Goal: Task Accomplishment & Management: Complete application form

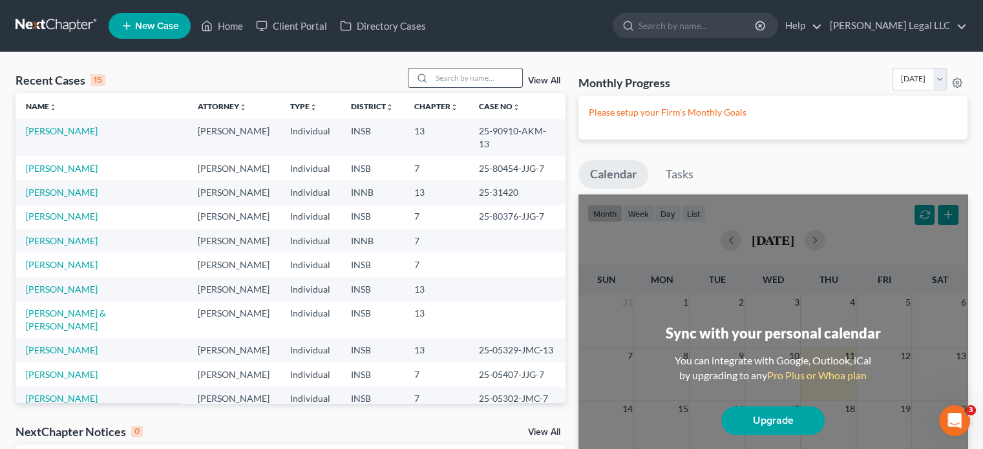
click at [458, 72] on input "search" at bounding box center [477, 78] width 90 height 19
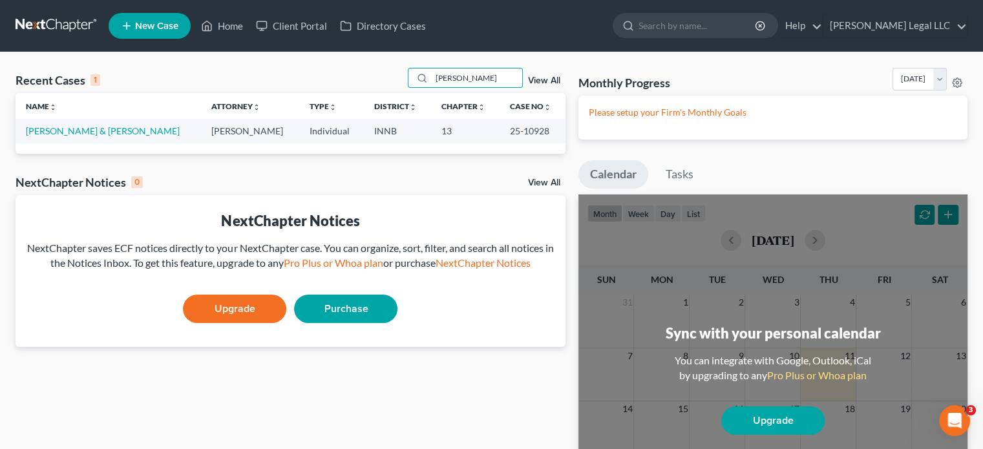
type input "[PERSON_NAME]"
click at [80, 126] on link "[PERSON_NAME] & [PERSON_NAME]" at bounding box center [103, 130] width 154 height 11
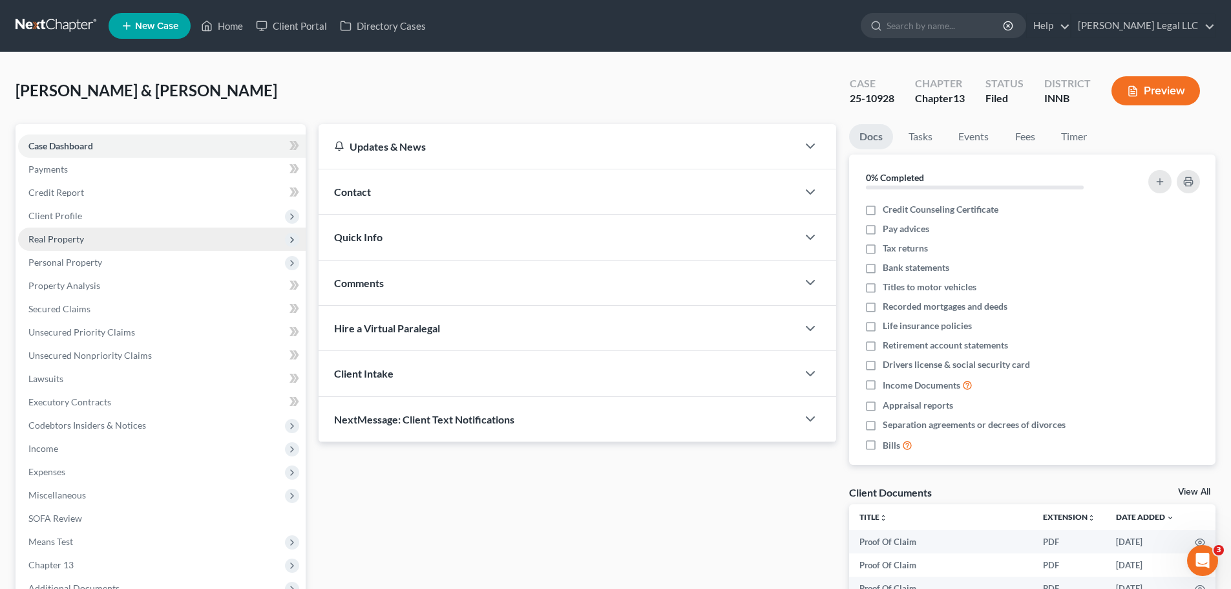
click at [89, 238] on span "Real Property" at bounding box center [162, 238] width 288 height 23
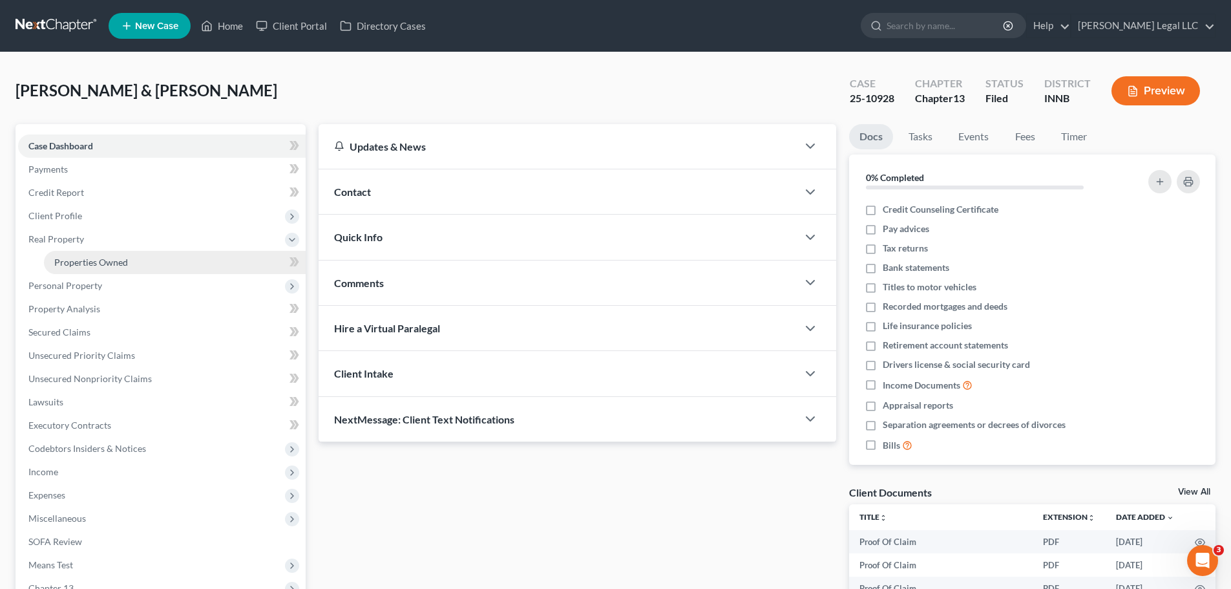
click at [81, 265] on span "Properties Owned" at bounding box center [91, 262] width 74 height 11
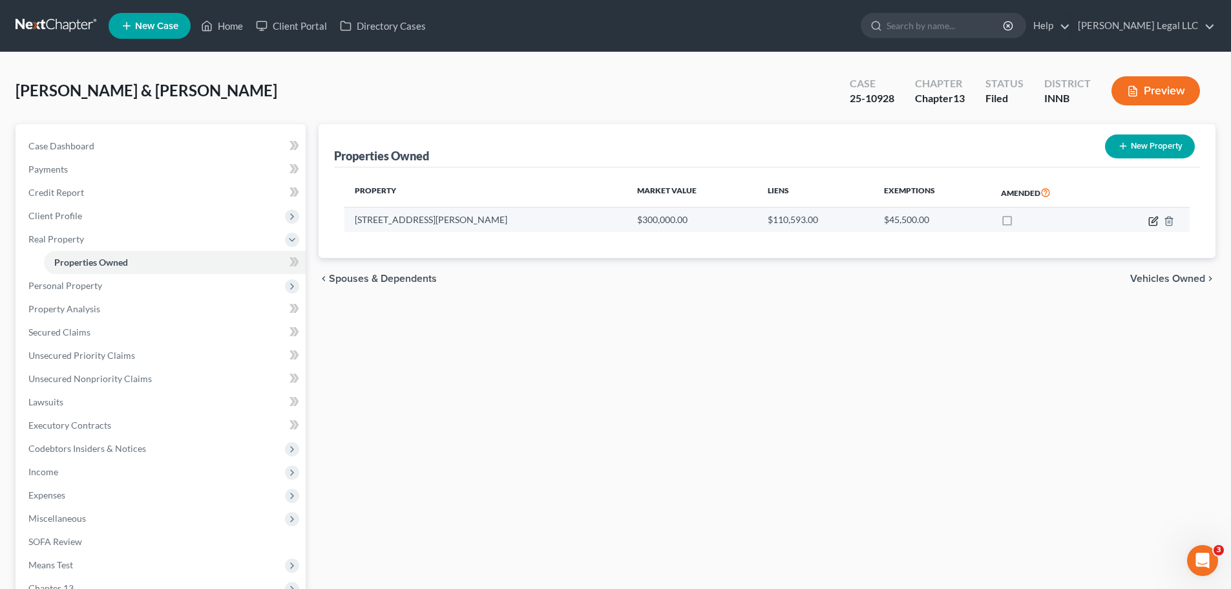
click at [982, 218] on icon "button" at bounding box center [1153, 221] width 10 height 10
select select "15"
select select "2"
select select "1"
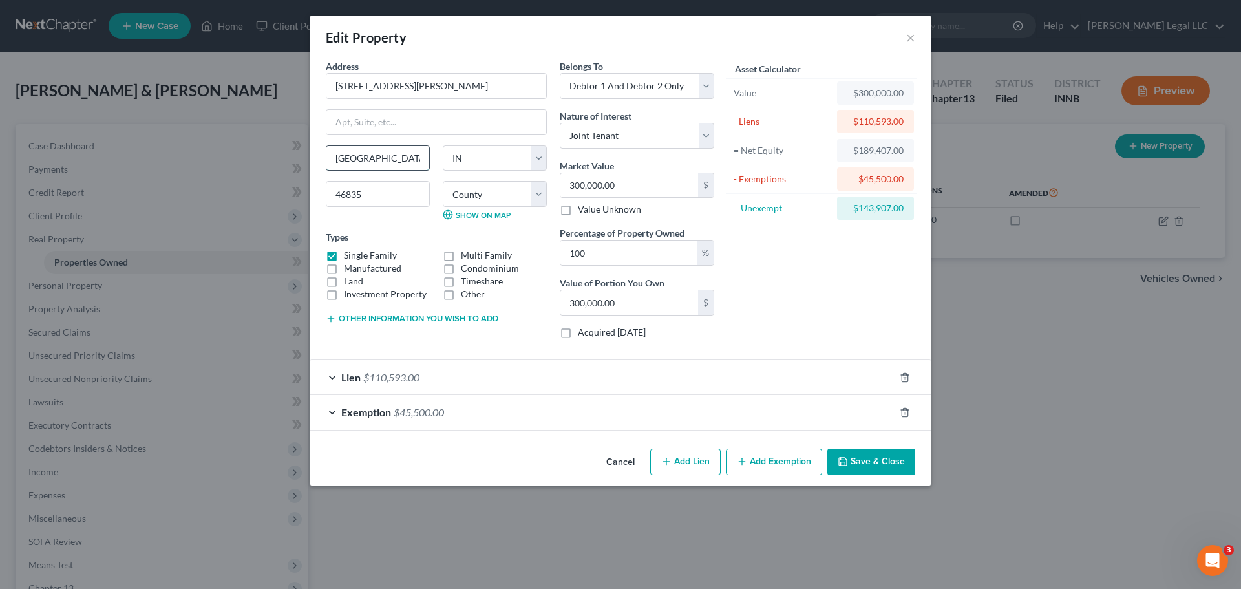
click at [394, 163] on input "[GEOGRAPHIC_DATA][PERSON_NAME]" at bounding box center [377, 158] width 103 height 25
click at [911, 34] on button "×" at bounding box center [910, 38] width 9 height 16
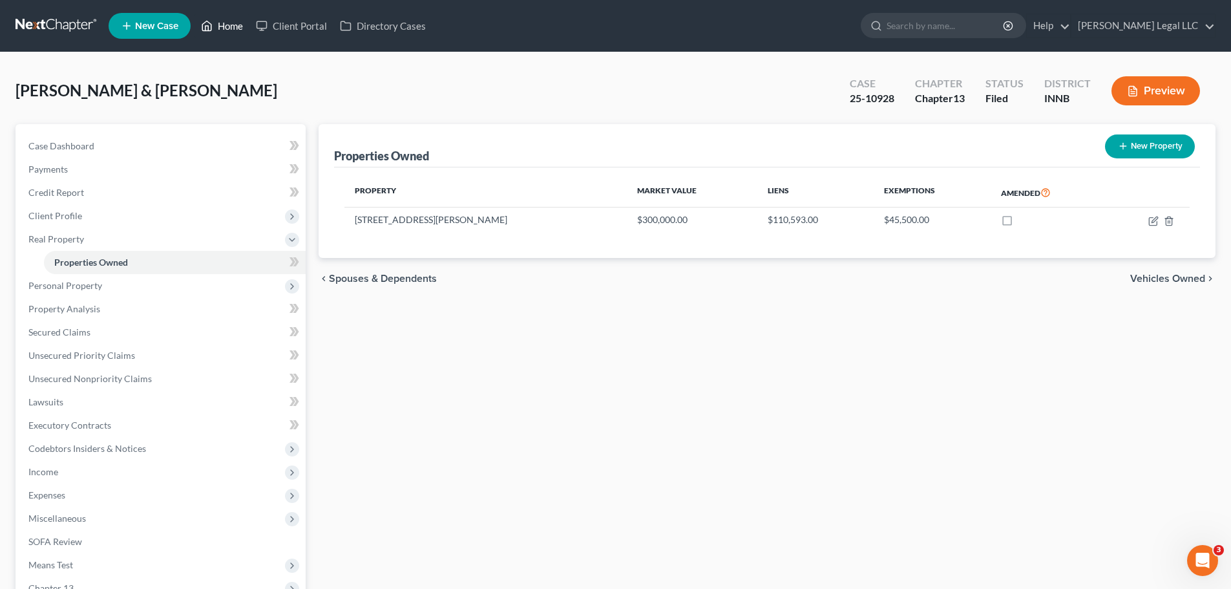
click at [221, 22] on link "Home" at bounding box center [222, 25] width 55 height 23
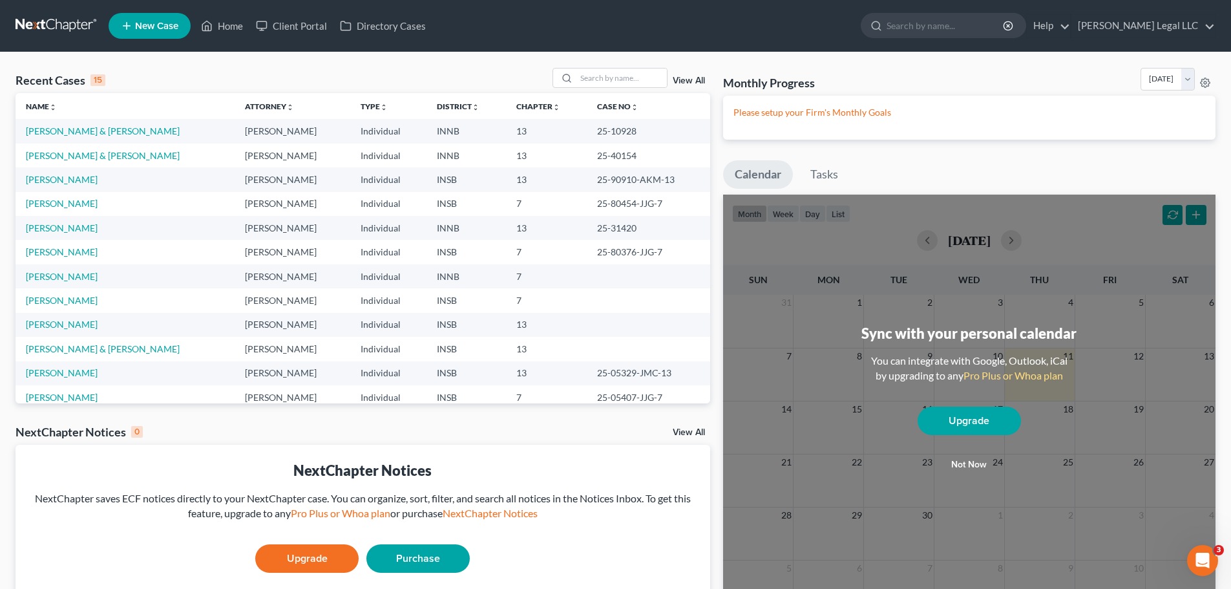
click at [687, 83] on link "View All" at bounding box center [689, 80] width 32 height 9
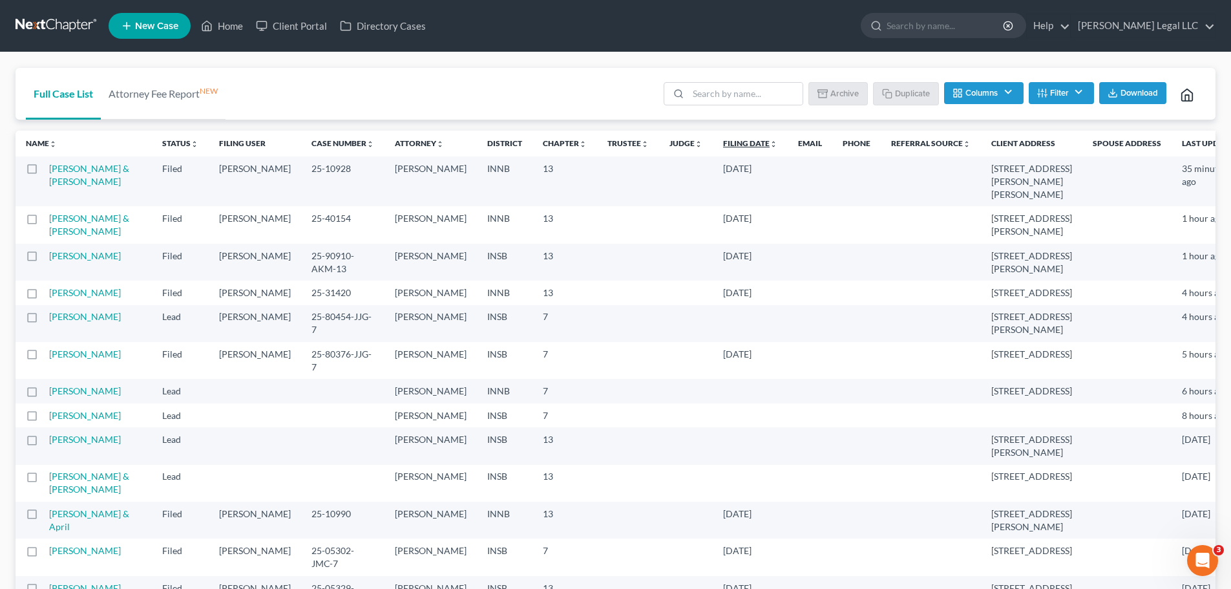
click at [723, 142] on link "Filing Date unfold_more expand_more expand_less" at bounding box center [750, 143] width 54 height 10
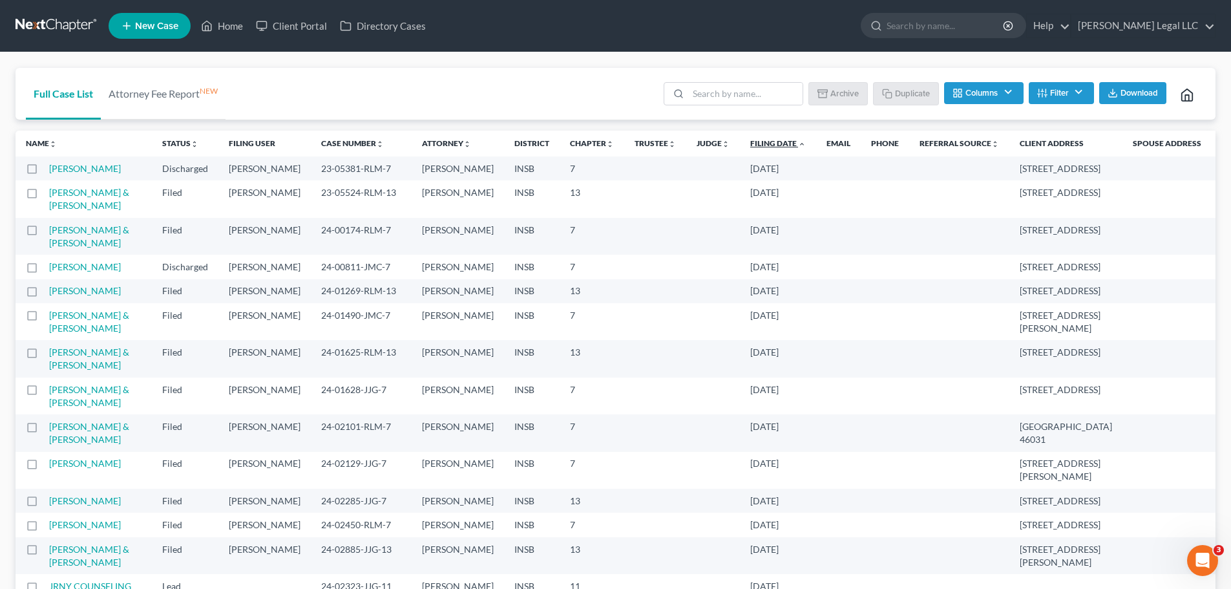
click at [750, 142] on link "Filing Date unfold_more expand_more expand_less" at bounding box center [778, 143] width 56 height 10
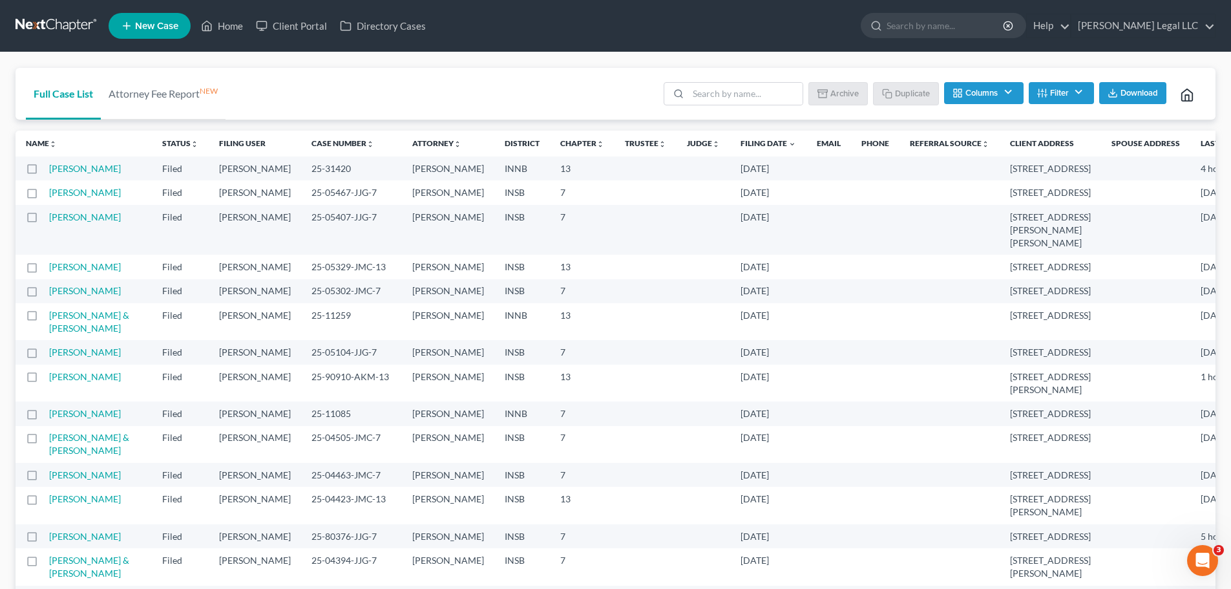
click at [982, 89] on button "Filter" at bounding box center [1061, 93] width 65 height 22
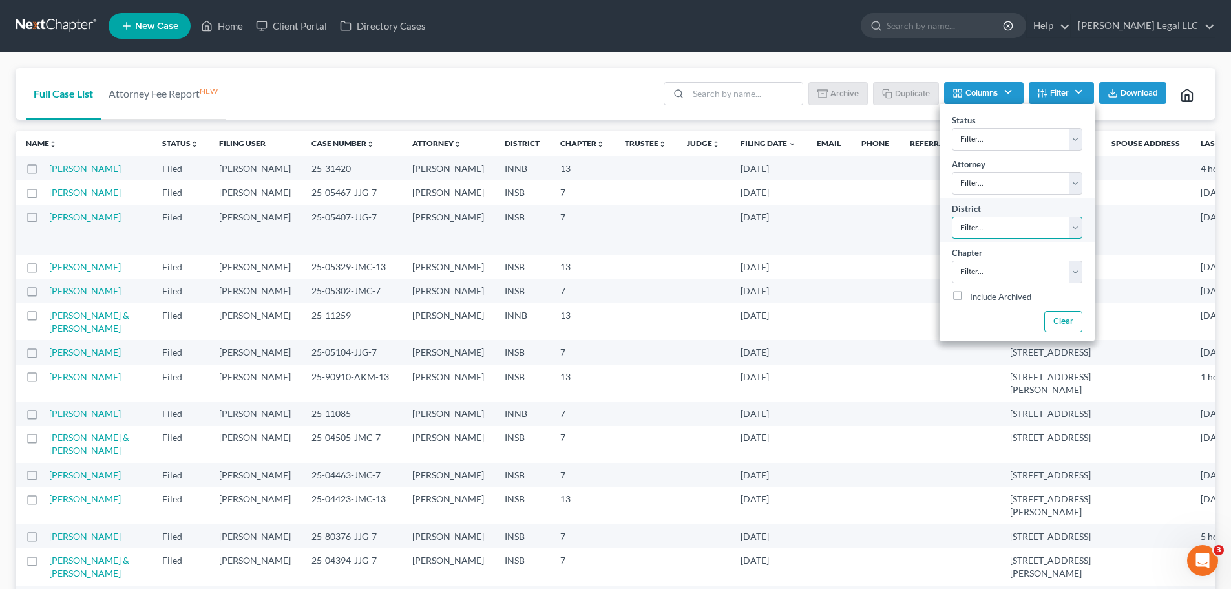
drag, startPoint x: 984, startPoint y: 227, endPoint x: 985, endPoint y: 237, distance: 9.8
click at [982, 227] on select "Filter... Filter... [US_STATE] - [GEOGRAPHIC_DATA] [US_STATE] - [GEOGRAPHIC_DAT…" at bounding box center [1017, 227] width 131 height 23
select select "27"
click at [952, 216] on select "Filter... Filter... [US_STATE] - [GEOGRAPHIC_DATA] [US_STATE] - [GEOGRAPHIC_DAT…" at bounding box center [1017, 227] width 131 height 23
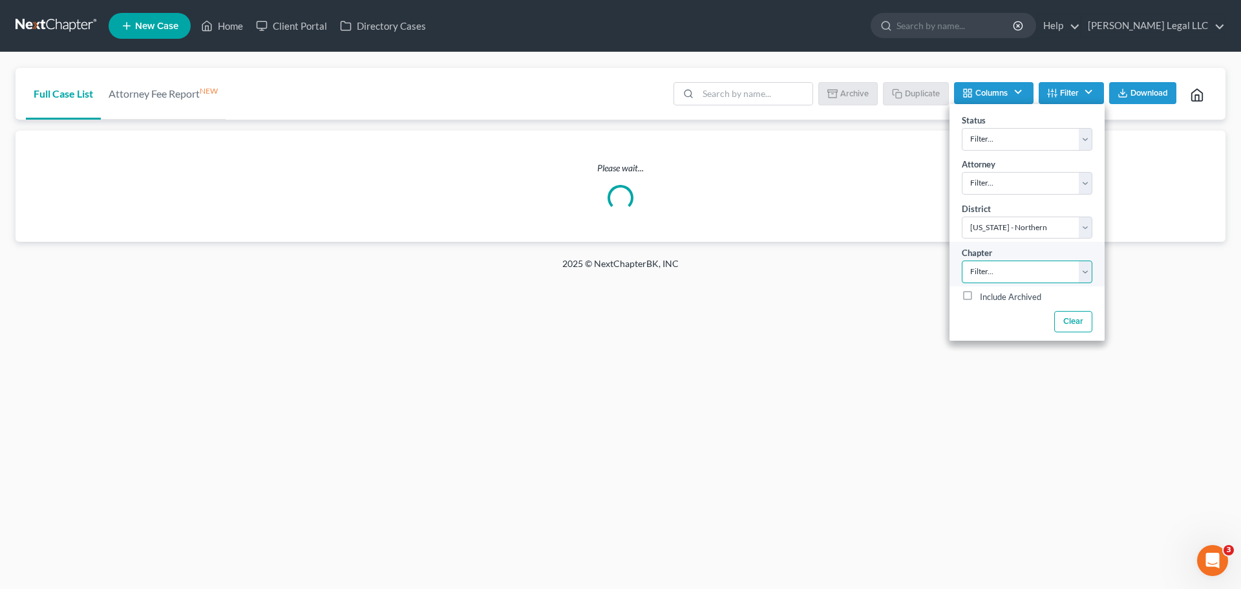
click at [982, 266] on select "Filter... 7 11 13" at bounding box center [1027, 271] width 131 height 23
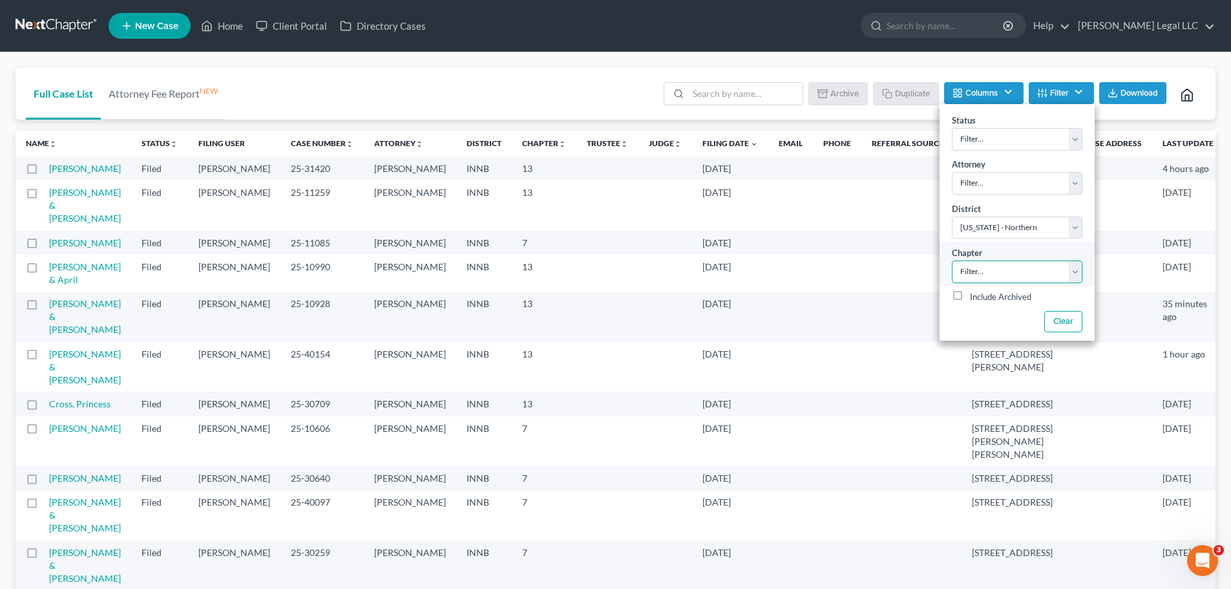
select select "2"
click at [952, 260] on select "Filter... 7 11 13" at bounding box center [1017, 271] width 131 height 23
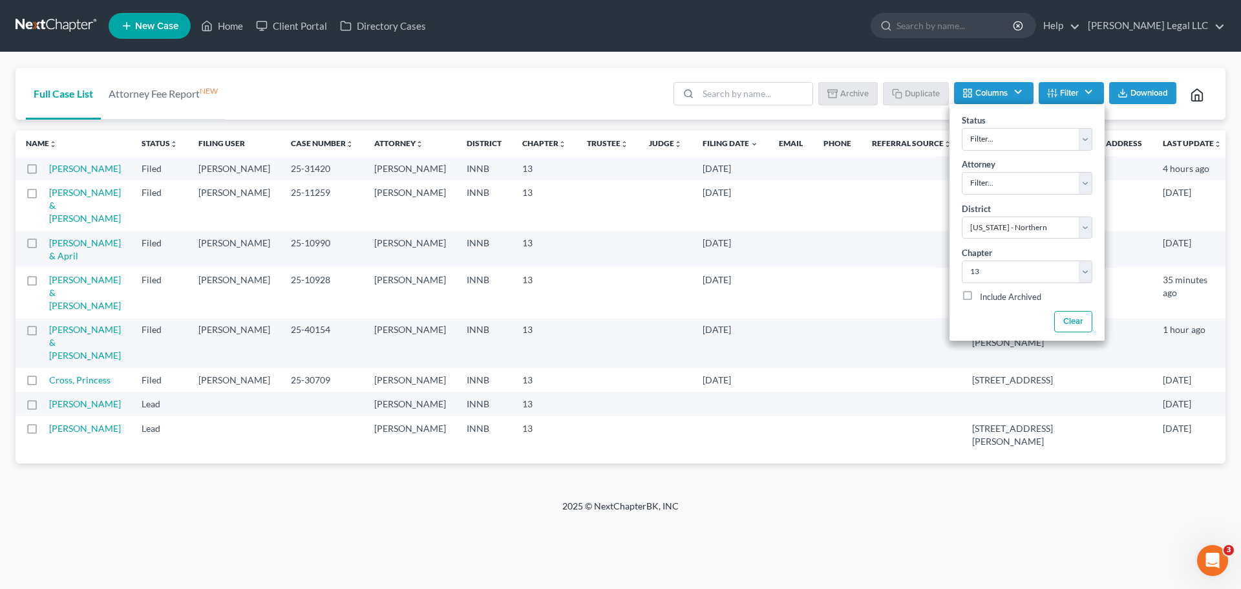
click at [625, 448] on div at bounding box center [621, 473] width 1210 height 21
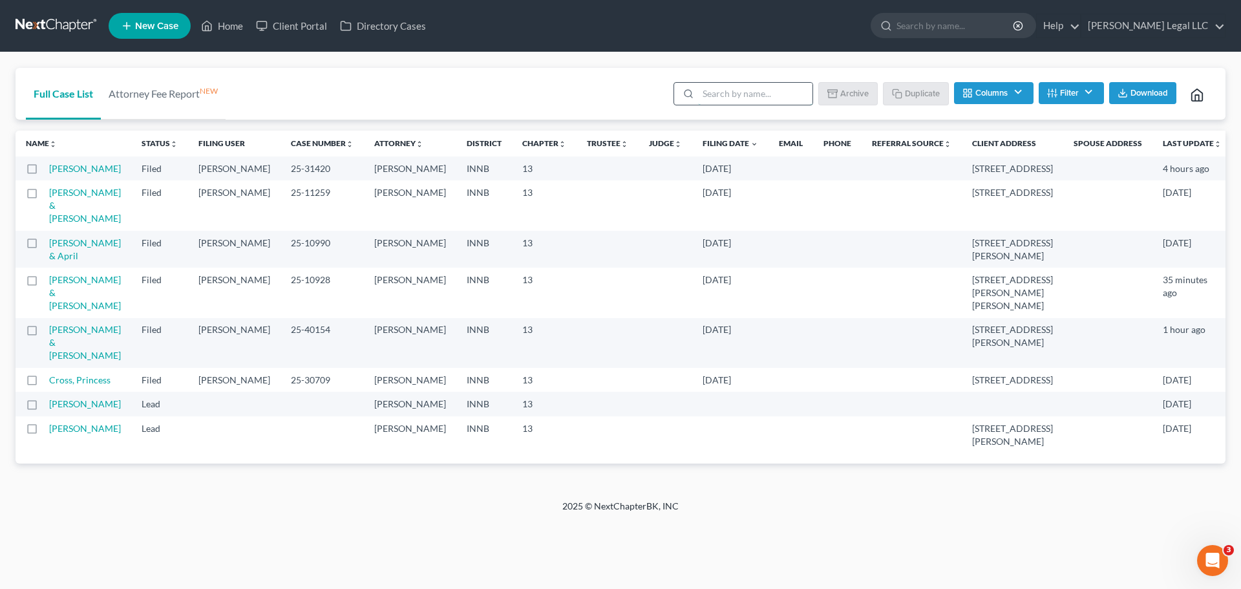
click at [741, 85] on input "search" at bounding box center [755, 94] width 114 height 22
type input "[PERSON_NAME]"
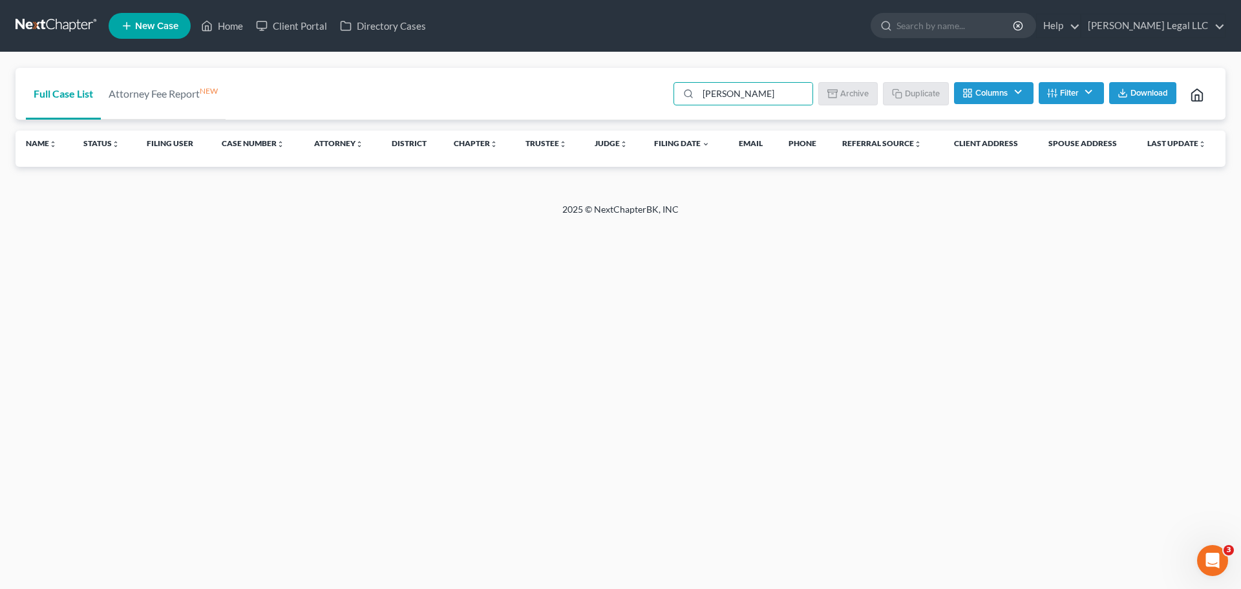
click at [237, 14] on ul "New Case Home Client Portal Directory Cases - No Result - See all results Or Pr…" at bounding box center [667, 26] width 1117 height 34
click at [234, 24] on link "Home" at bounding box center [222, 25] width 55 height 23
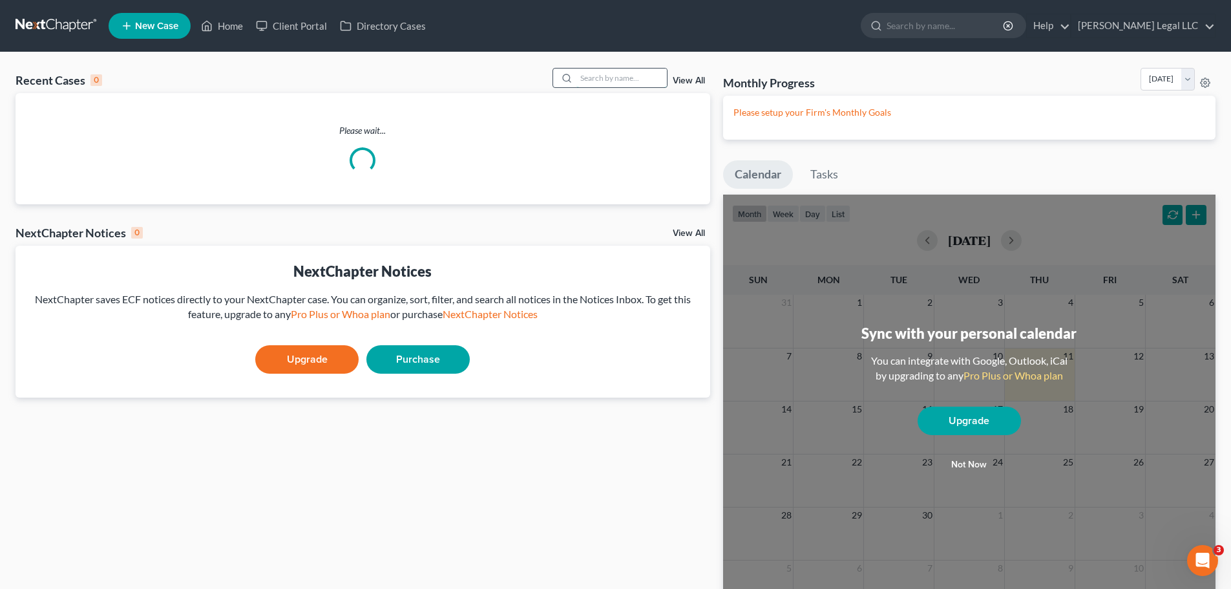
click at [617, 83] on input "search" at bounding box center [621, 78] width 90 height 19
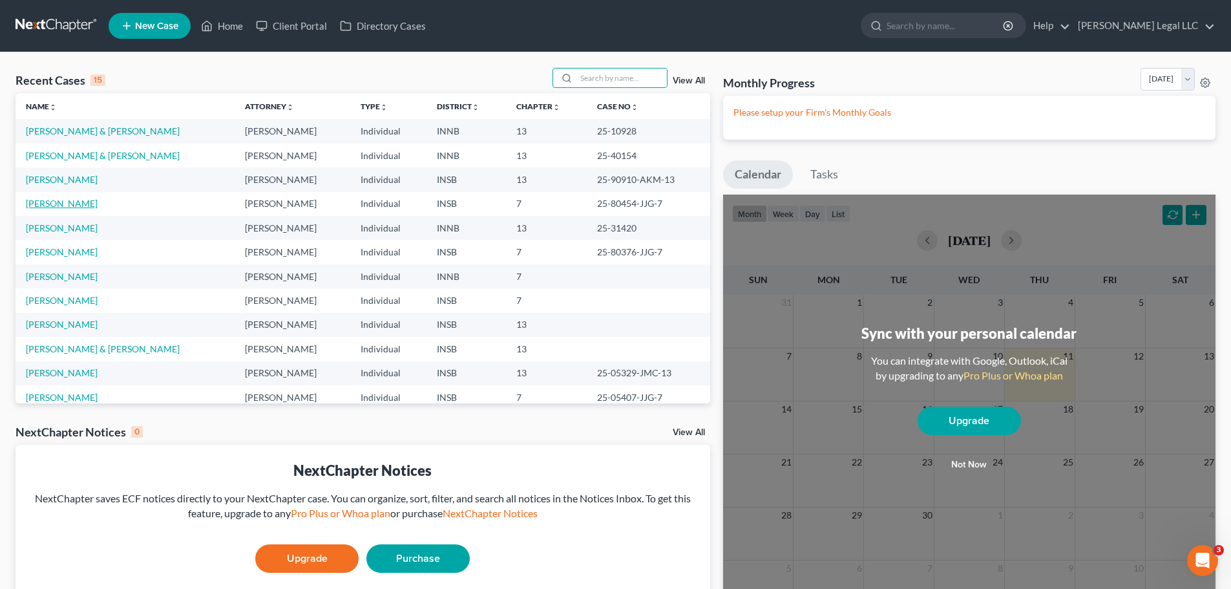
click at [63, 198] on link "[PERSON_NAME]" at bounding box center [62, 203] width 72 height 11
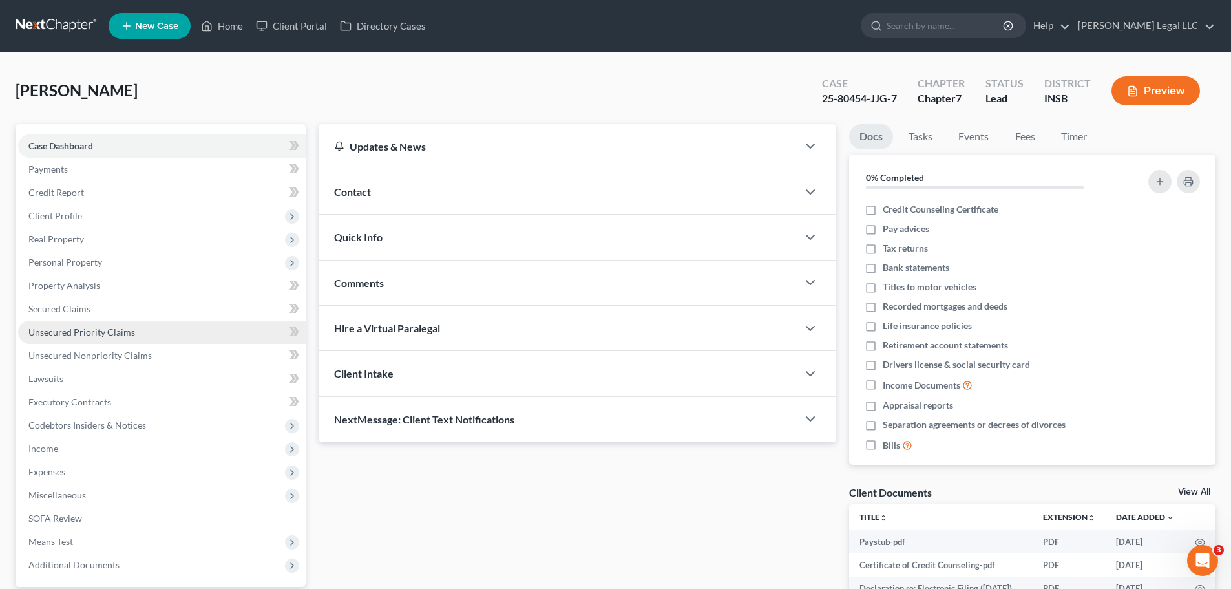
scroll to position [121, 0]
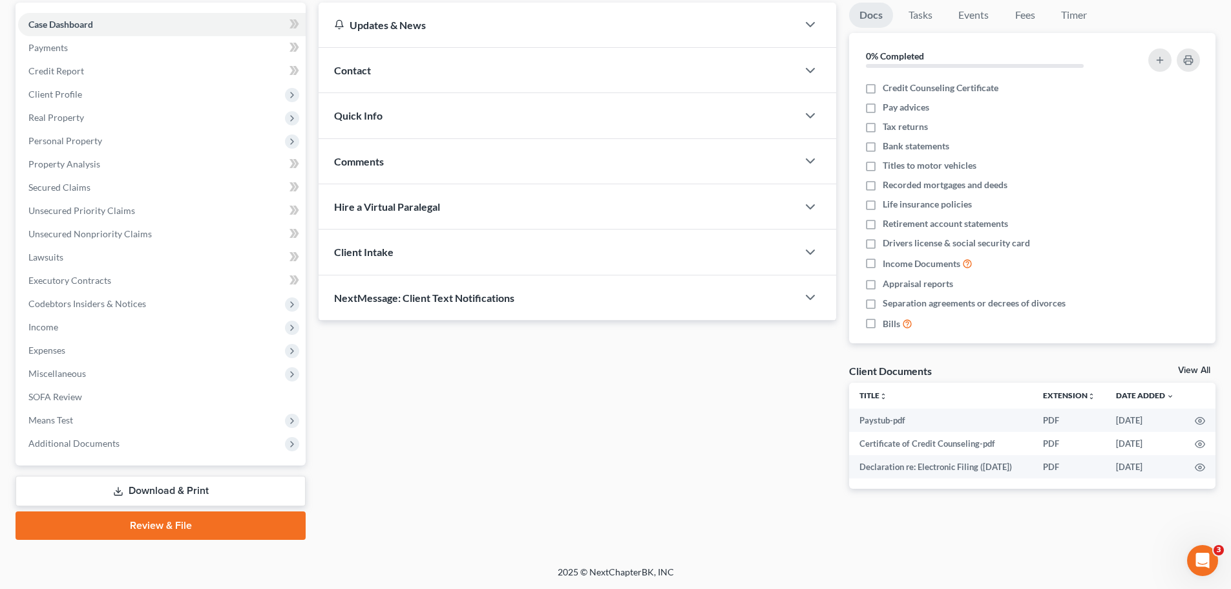
click at [113, 448] on icon at bounding box center [118, 491] width 10 height 10
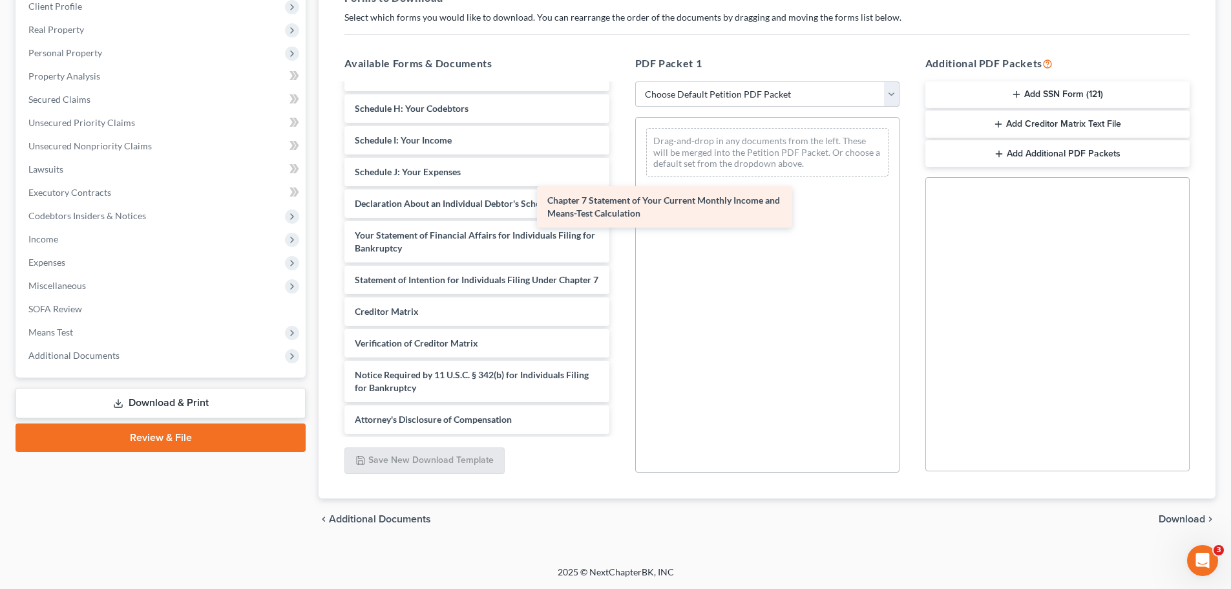
scroll to position [333, 0]
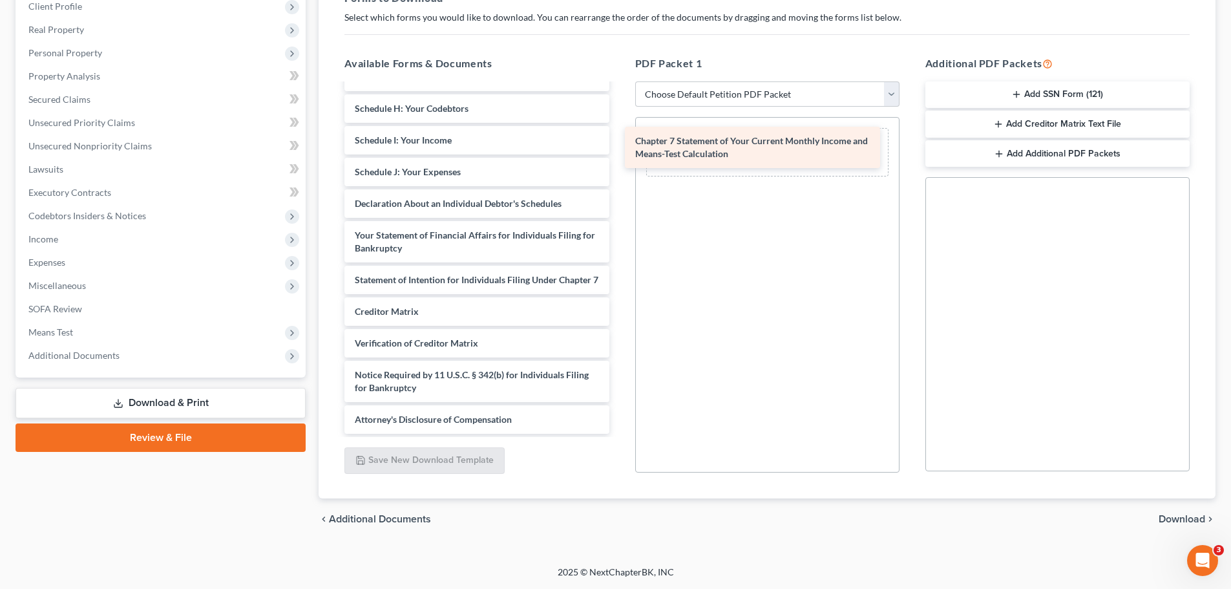
drag, startPoint x: 508, startPoint y: 274, endPoint x: 788, endPoint y: 148, distance: 307.5
click at [619, 148] on div "Chapter 7 Statement of Your Current Monthly Income and Means-Test Calculation P…" at bounding box center [476, 99] width 285 height 669
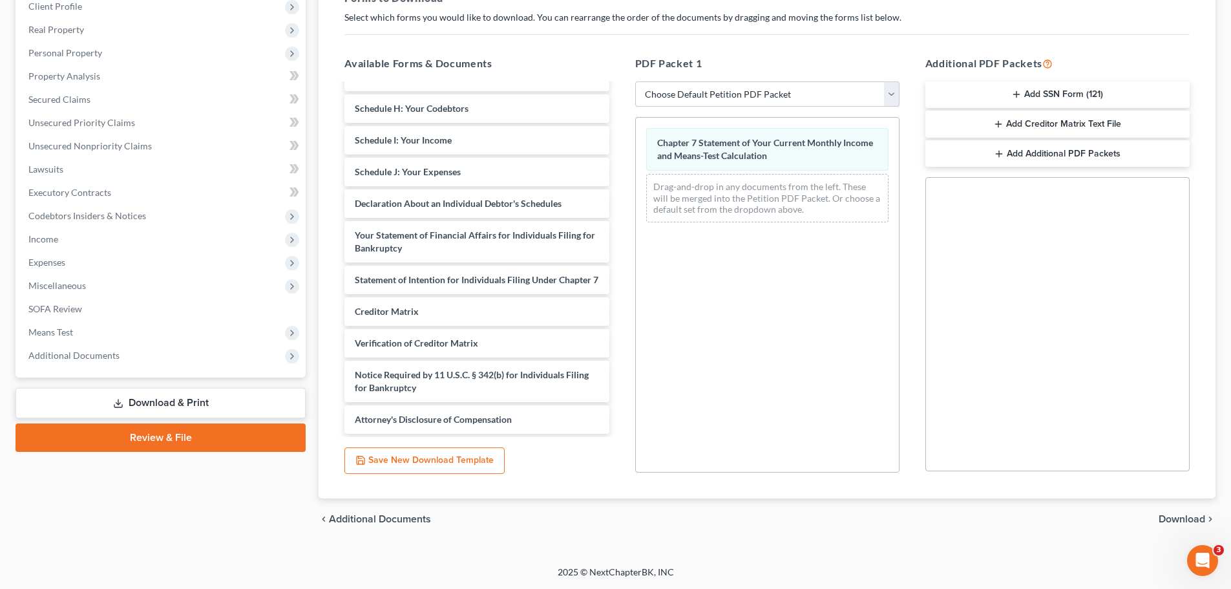
click at [982, 448] on span "Download" at bounding box center [1182, 519] width 47 height 10
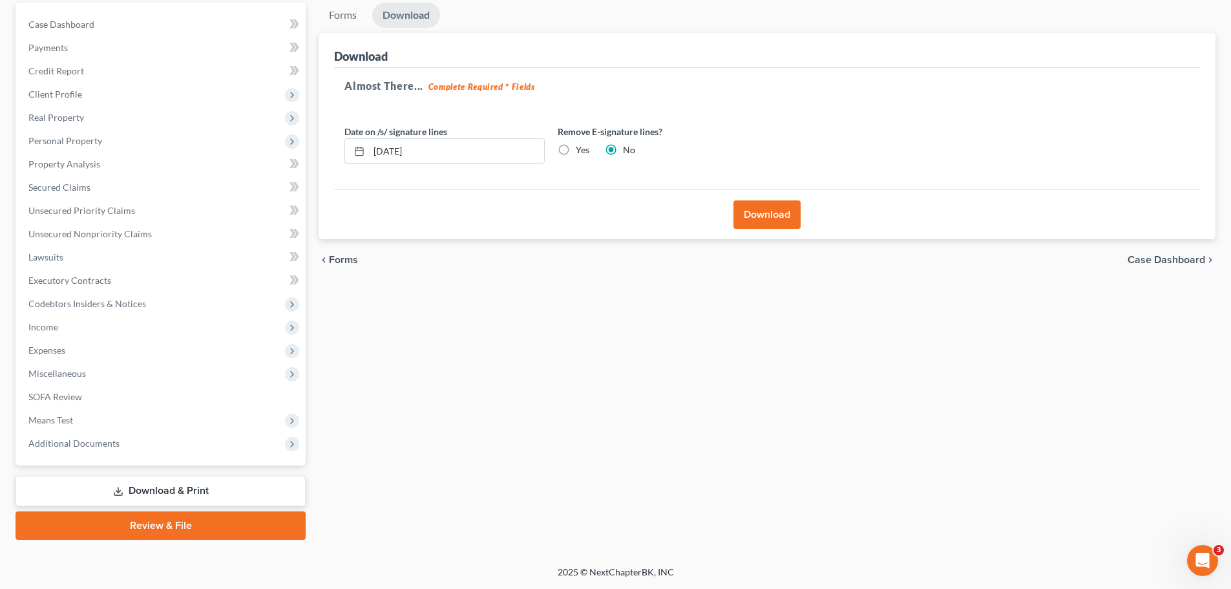
scroll to position [121, 0]
click at [760, 211] on button "Download" at bounding box center [766, 214] width 67 height 28
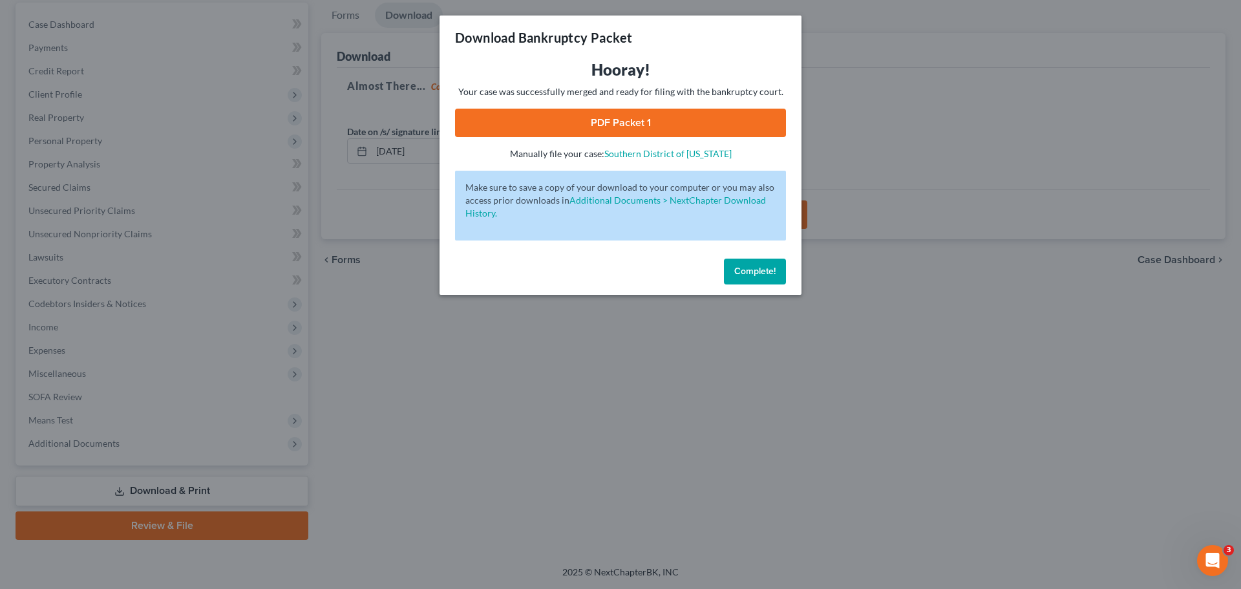
click at [671, 126] on link "PDF Packet 1" at bounding box center [620, 123] width 331 height 28
click at [767, 262] on button "Complete!" at bounding box center [755, 271] width 62 height 26
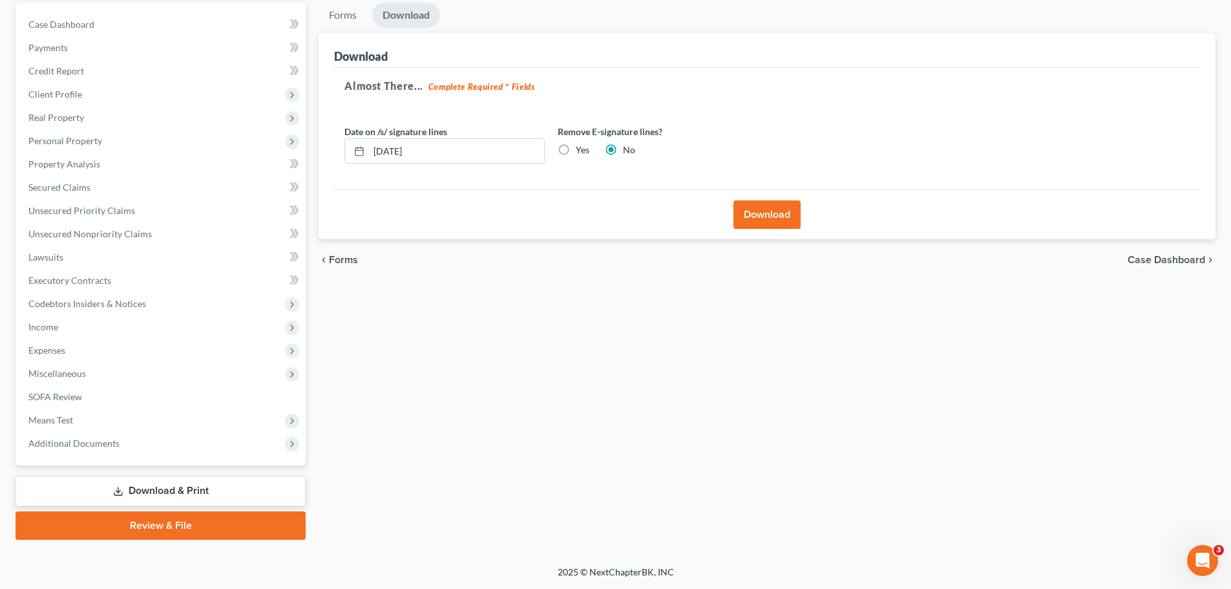
drag, startPoint x: 514, startPoint y: 442, endPoint x: 978, endPoint y: 423, distance: 464.4
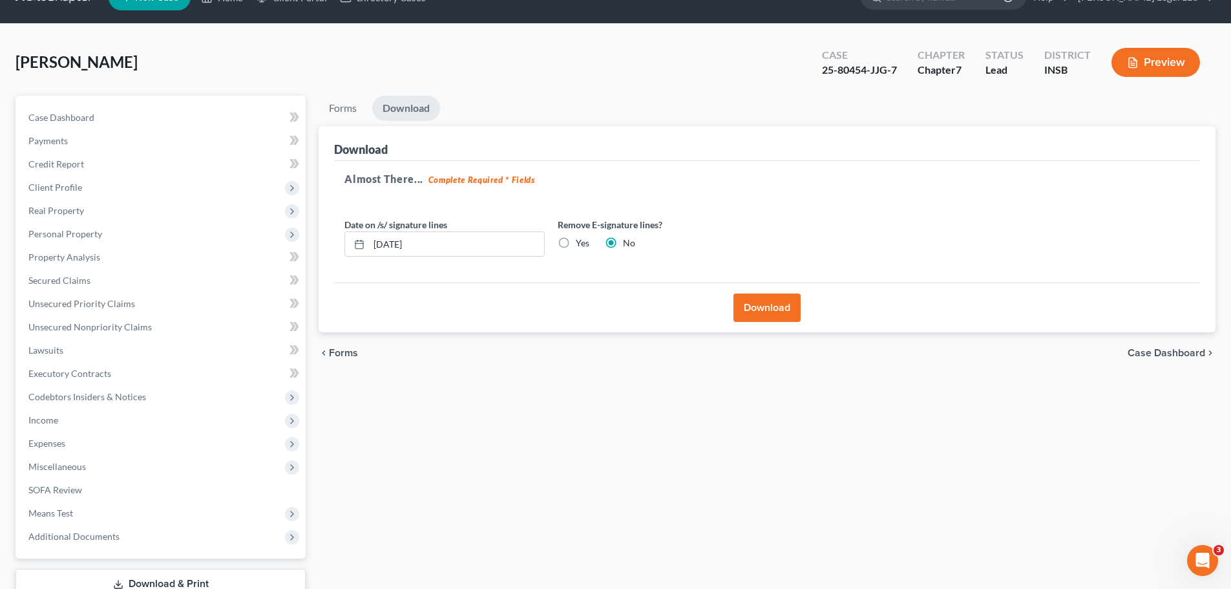
scroll to position [0, 0]
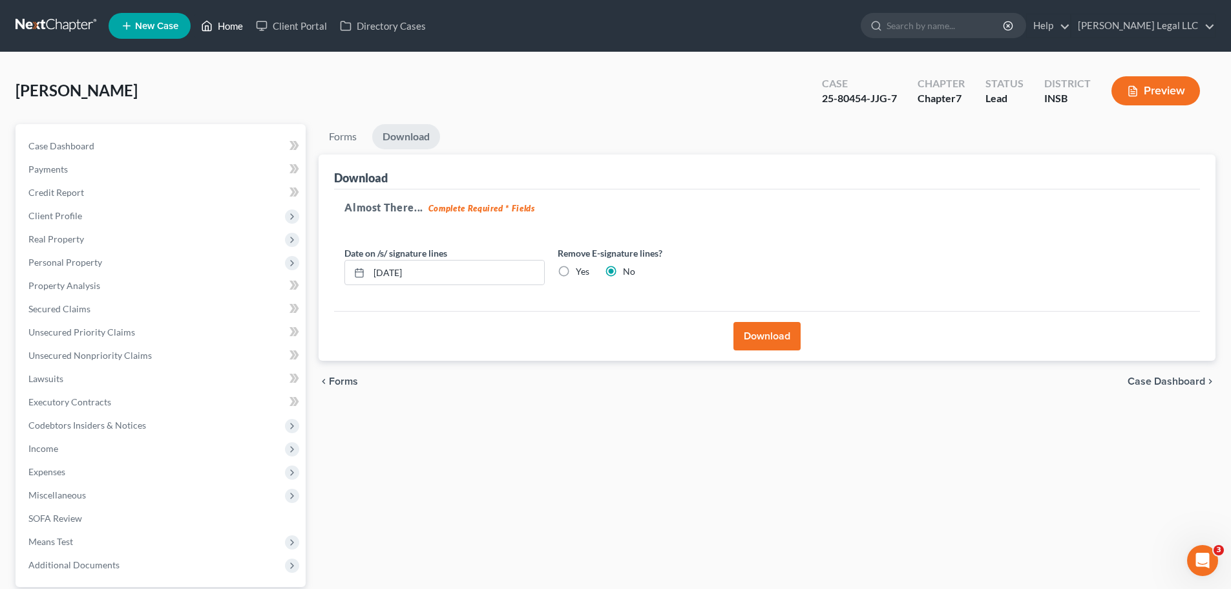
click at [236, 28] on link "Home" at bounding box center [222, 25] width 55 height 23
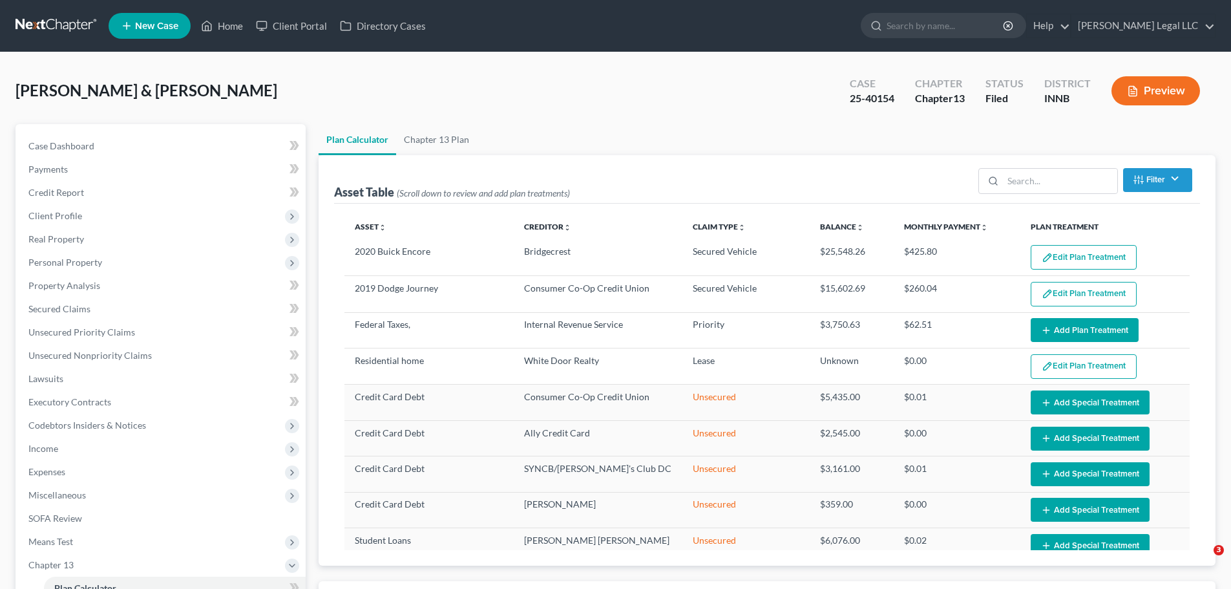
select select "59"
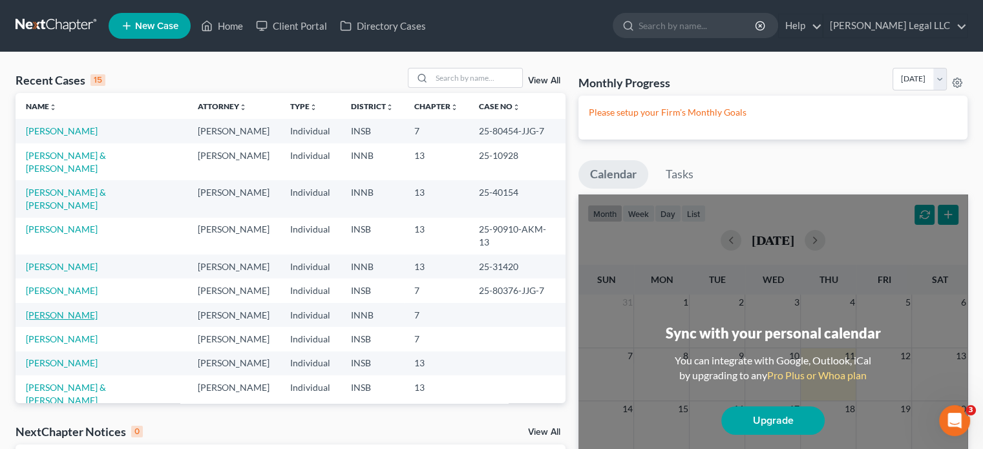
click at [37, 310] on link "[PERSON_NAME]" at bounding box center [62, 315] width 72 height 11
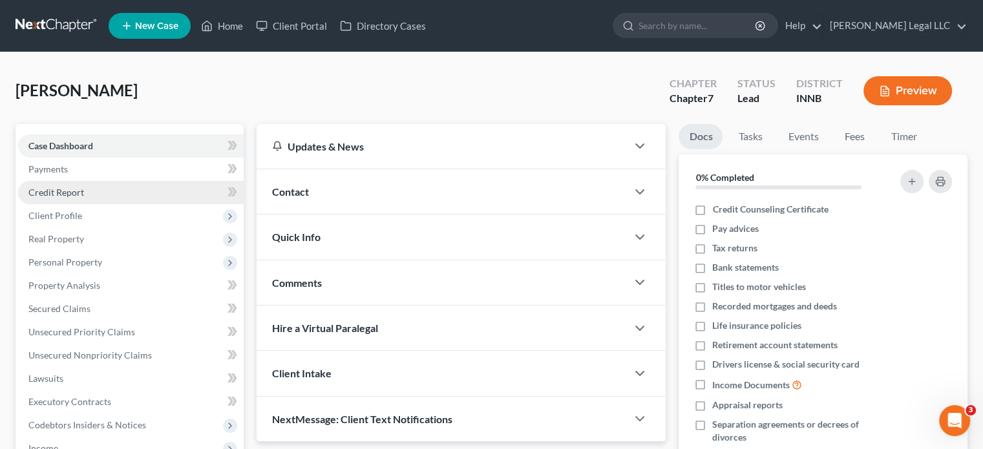
click at [59, 191] on span "Credit Report" at bounding box center [56, 192] width 56 height 11
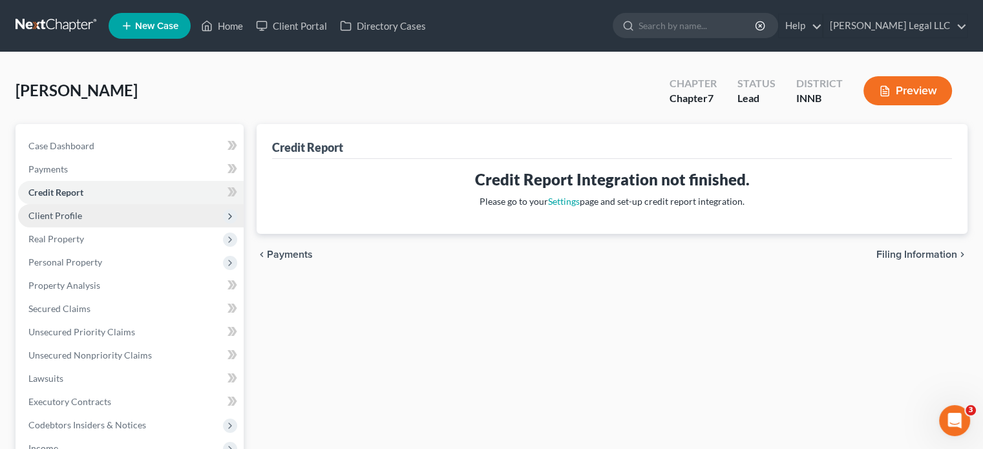
click at [61, 218] on span "Client Profile" at bounding box center [55, 215] width 54 height 11
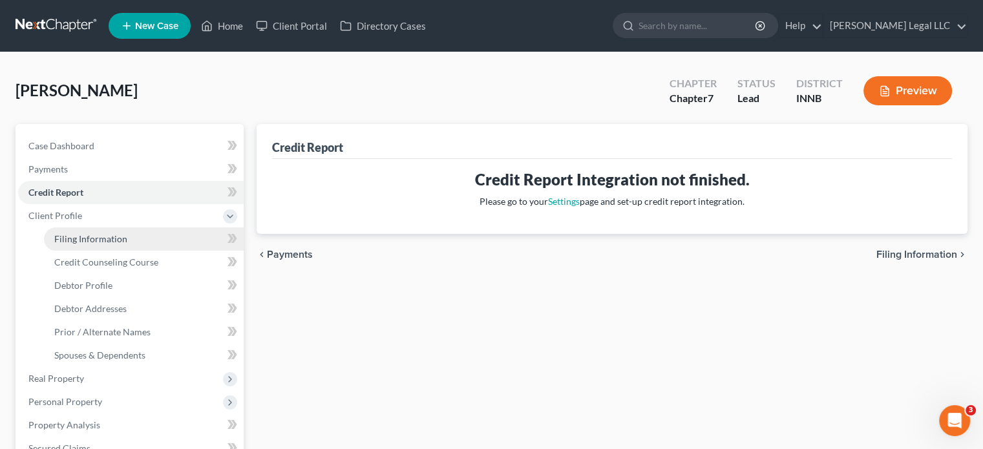
click at [76, 242] on span "Filing Information" at bounding box center [90, 238] width 73 height 11
select select "1"
select select "0"
select select "15"
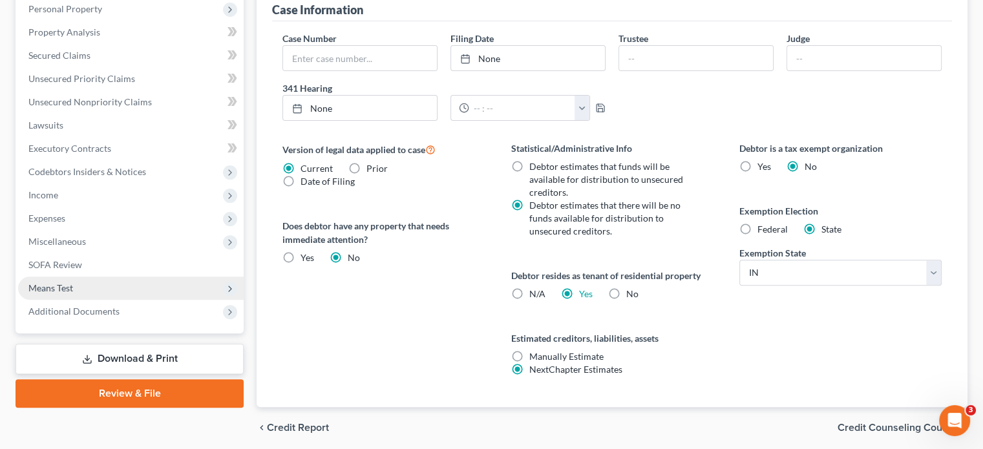
scroll to position [439, 0]
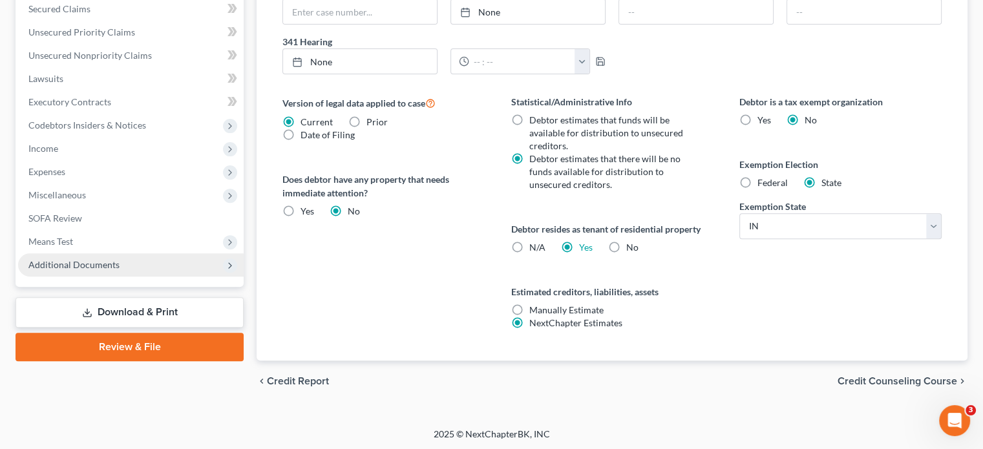
click at [67, 259] on span "Additional Documents" at bounding box center [73, 264] width 91 height 11
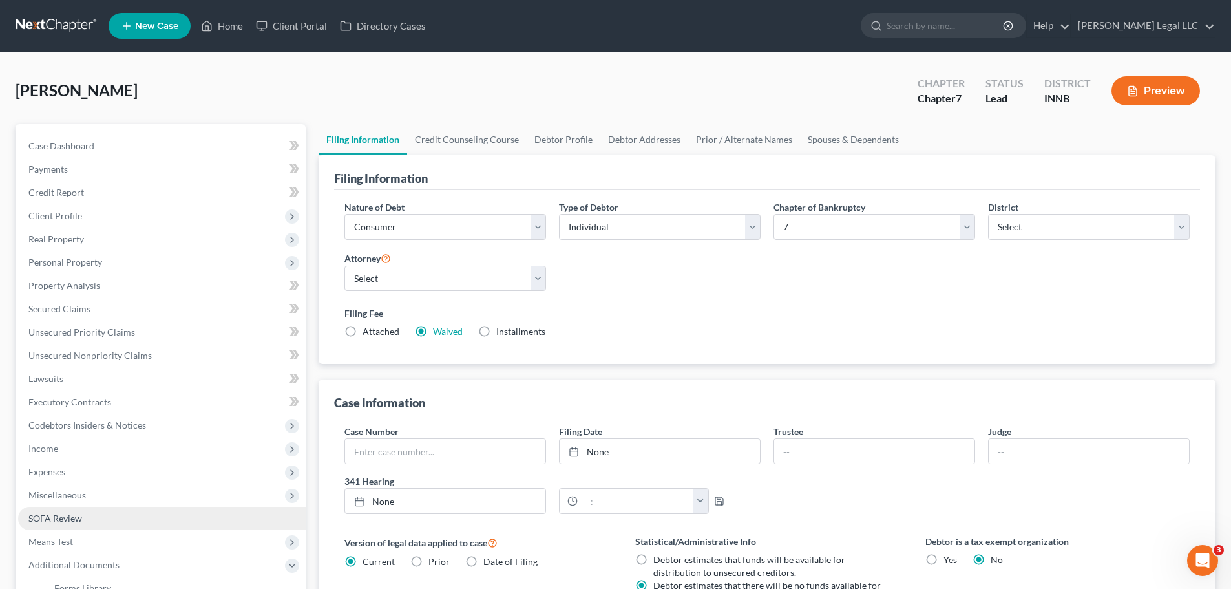
scroll to position [263, 0]
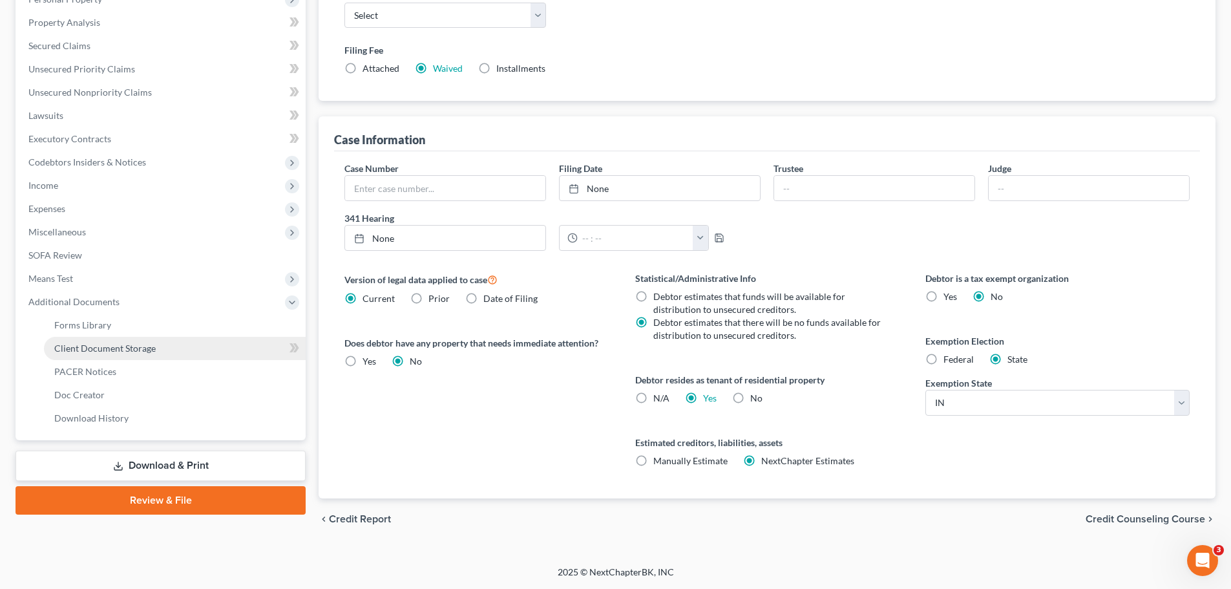
click at [65, 346] on span "Client Document Storage" at bounding box center [104, 348] width 101 height 11
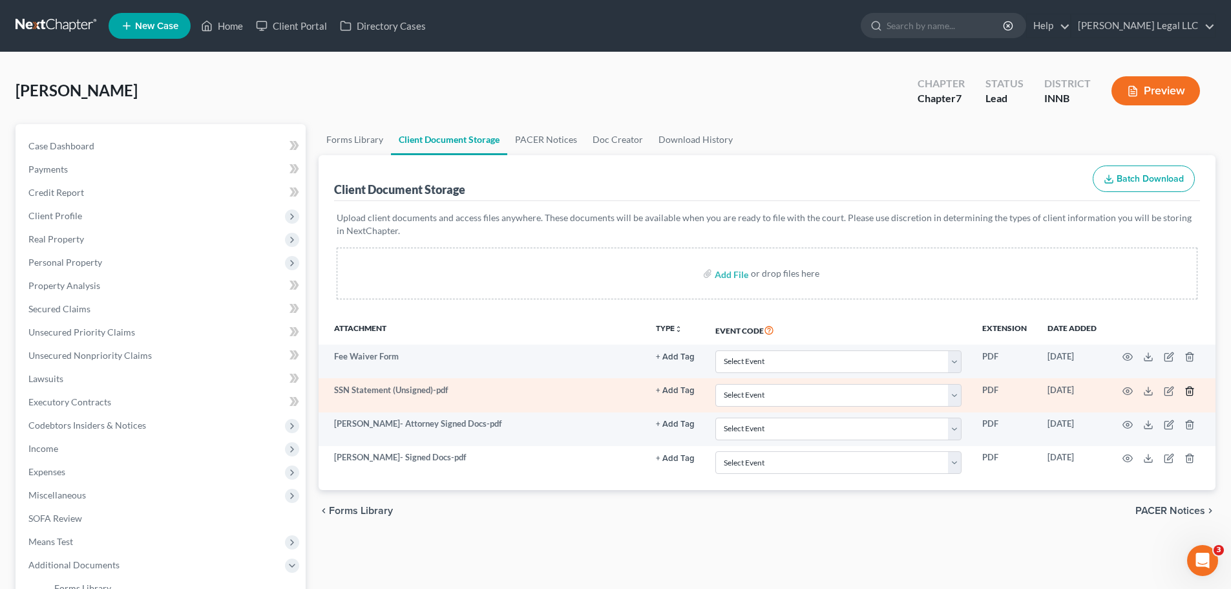
click at [992, 392] on icon "button" at bounding box center [1190, 391] width 10 height 10
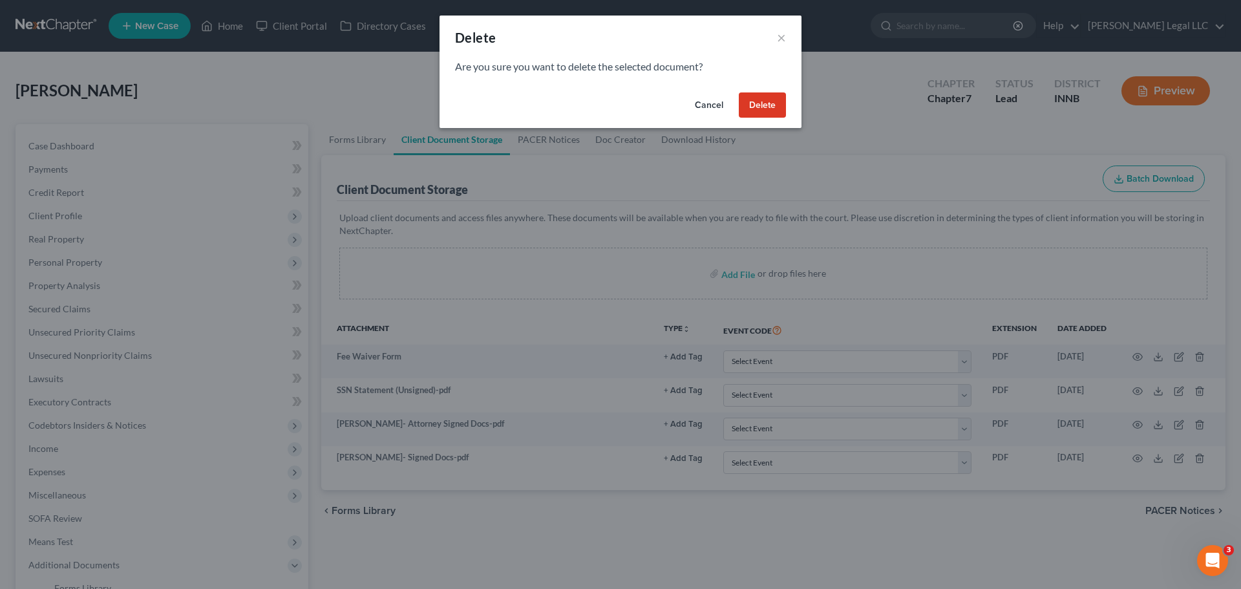
click at [756, 109] on button "Delete" at bounding box center [762, 105] width 47 height 26
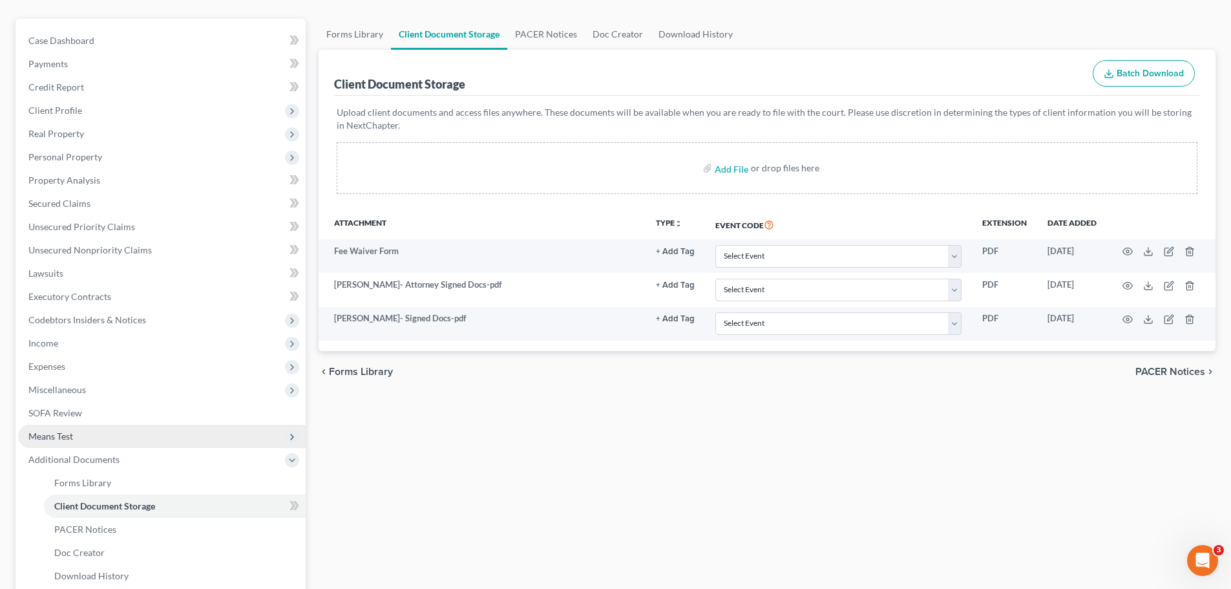
scroll to position [238, 0]
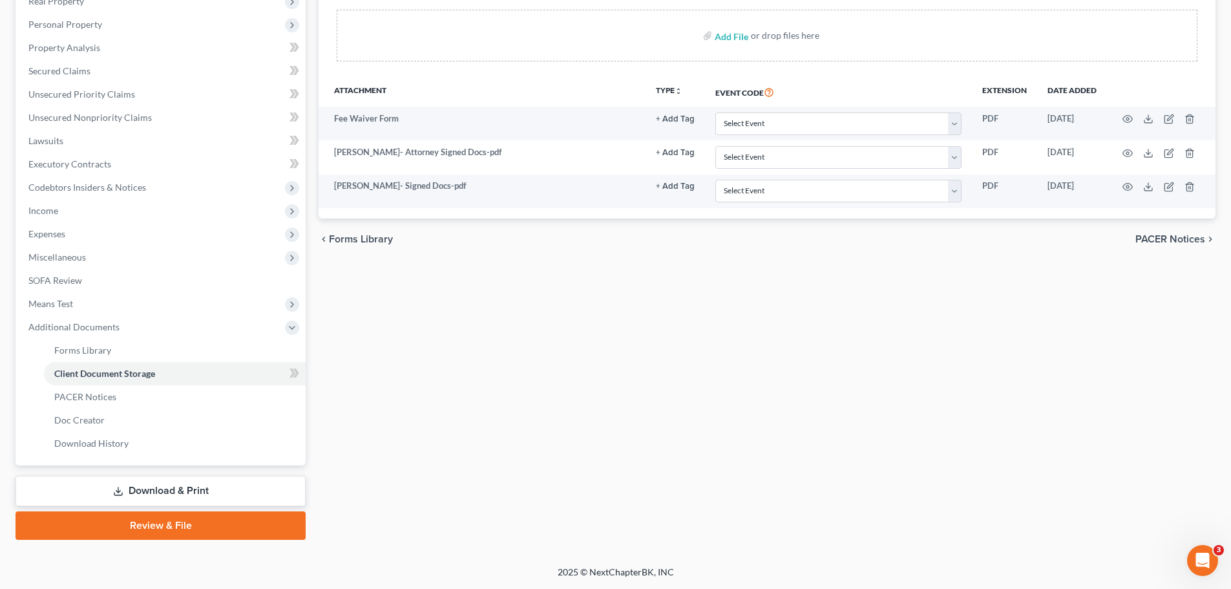
drag, startPoint x: 132, startPoint y: 497, endPoint x: 162, endPoint y: 500, distance: 29.9
click at [132, 448] on link "Download & Print" at bounding box center [161, 491] width 290 height 30
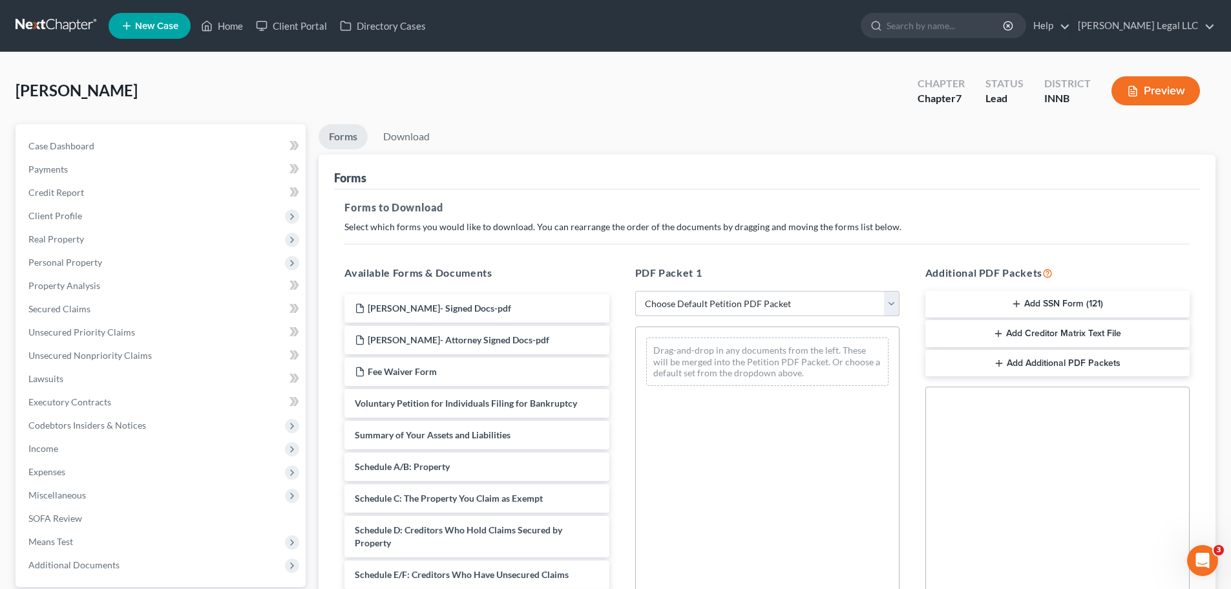
click at [794, 304] on select "Choose Default Petition PDF Packet Complete Bankruptcy Petition (all forms and …" at bounding box center [767, 304] width 264 height 26
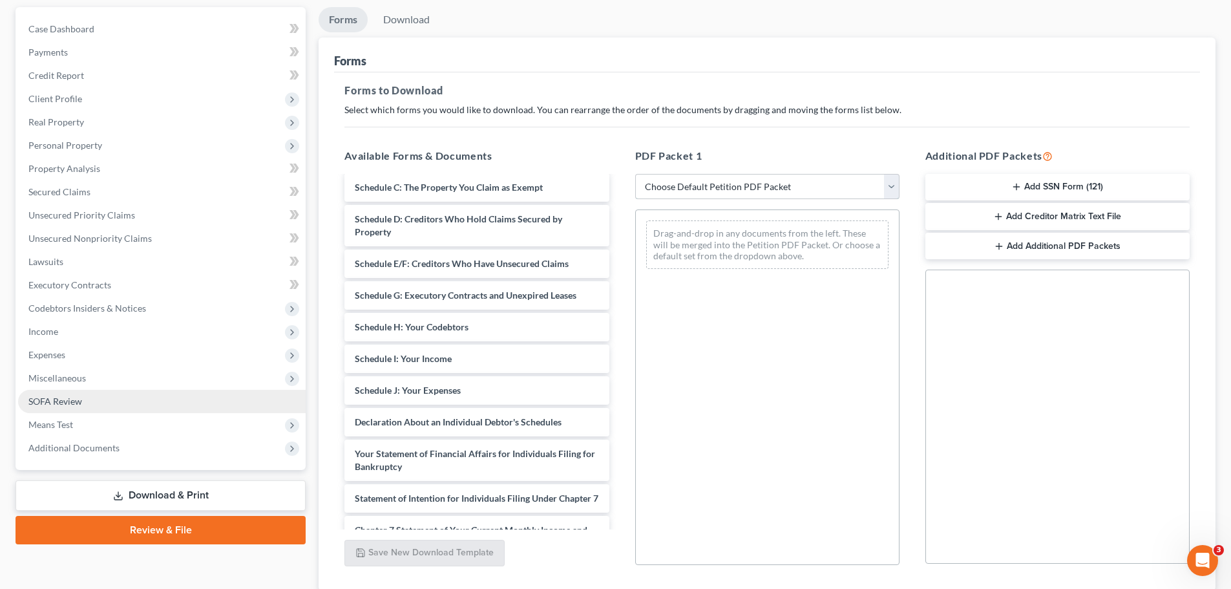
scroll to position [209, 0]
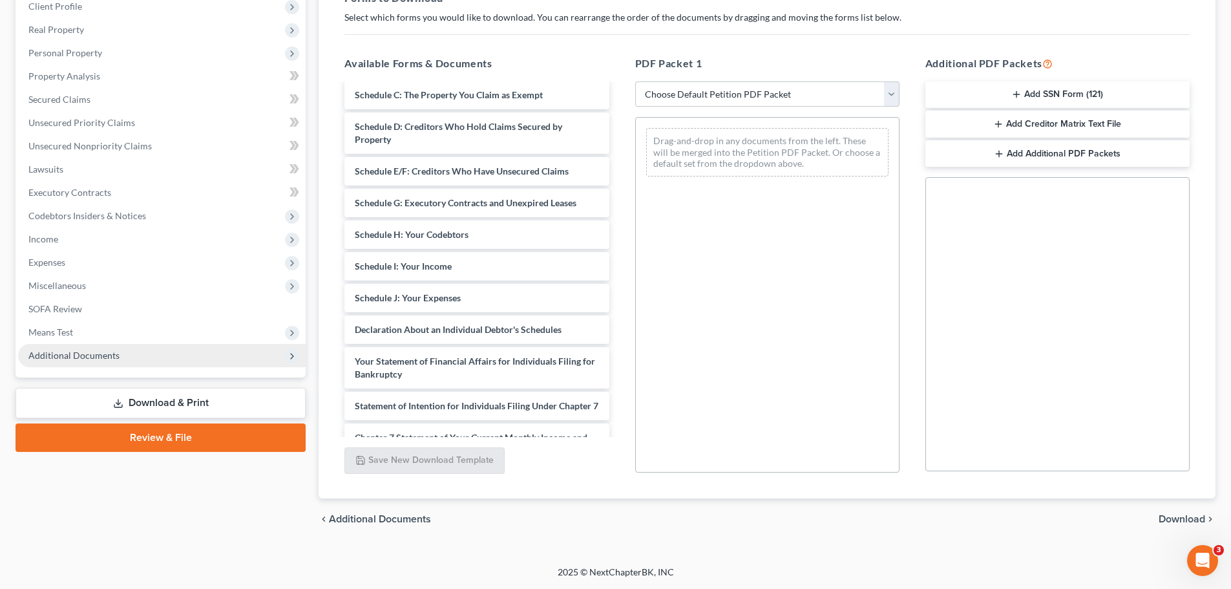
click at [56, 359] on span "Additional Documents" at bounding box center [73, 355] width 91 height 11
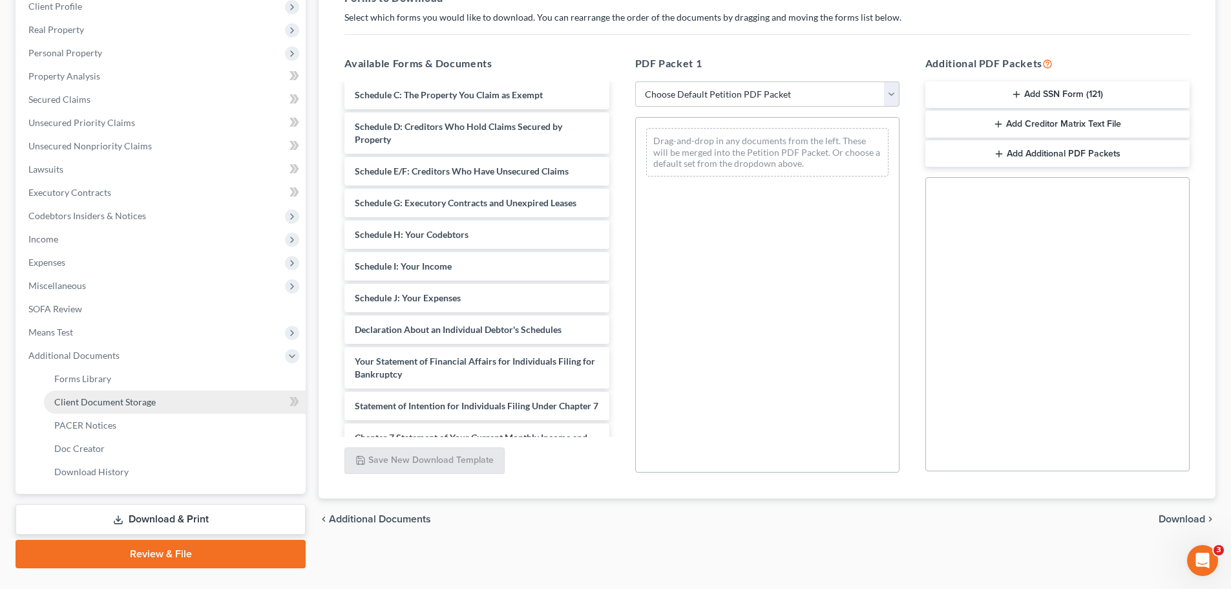
click at [85, 406] on span "Client Document Storage" at bounding box center [104, 401] width 101 height 11
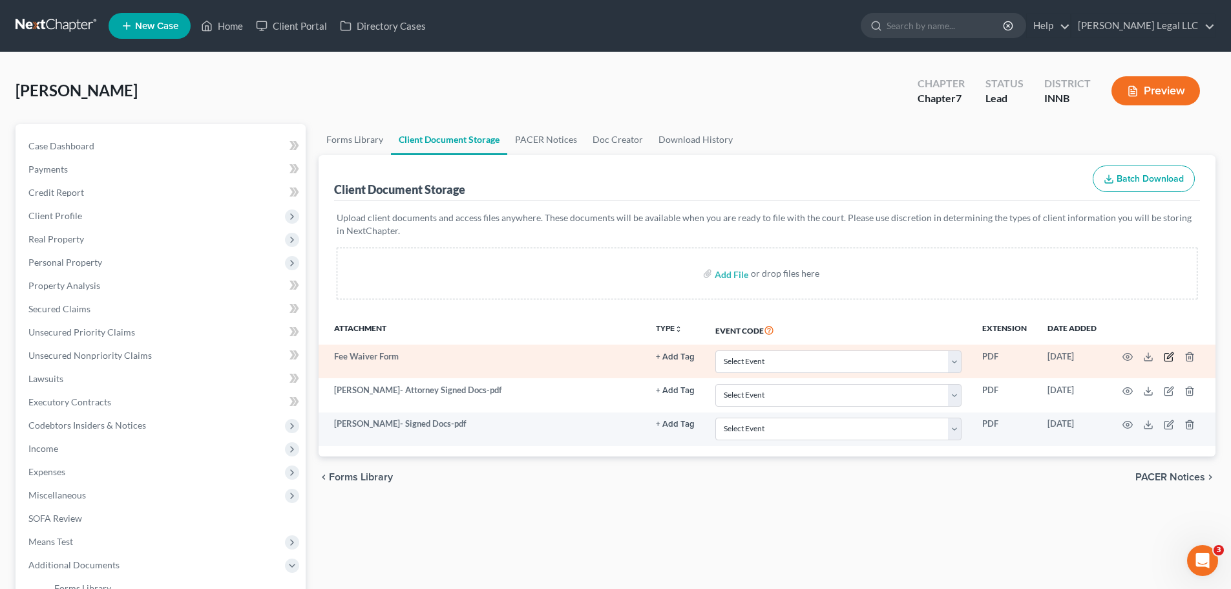
click at [992, 355] on icon "button" at bounding box center [1169, 357] width 10 height 10
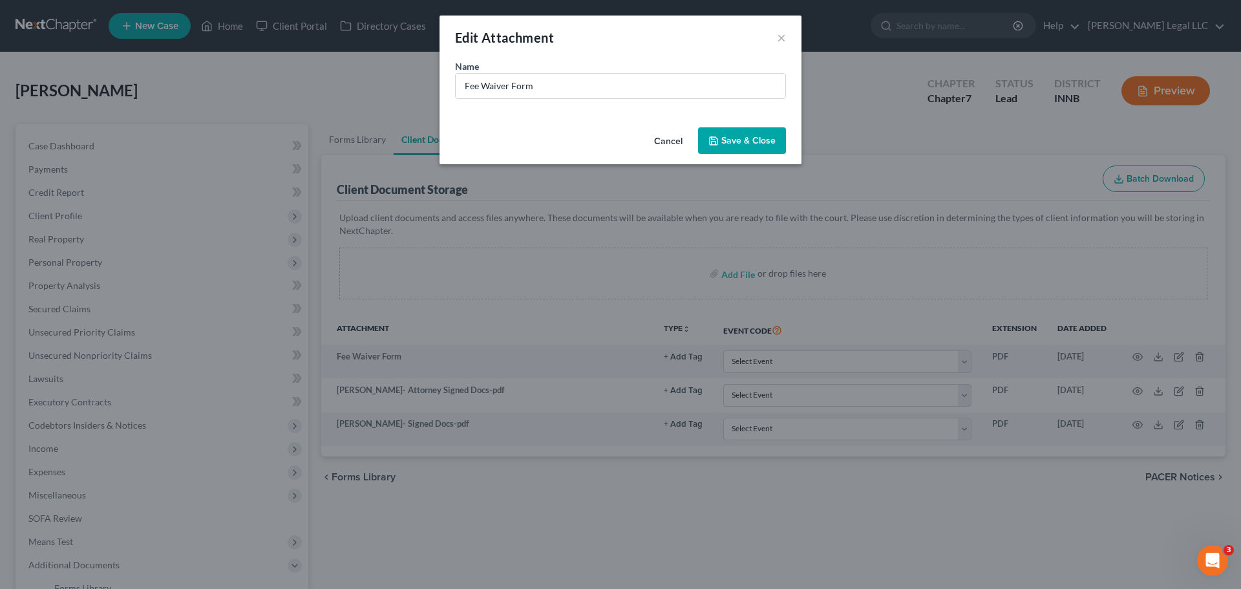
click at [666, 142] on button "Cancel" at bounding box center [668, 142] width 49 height 26
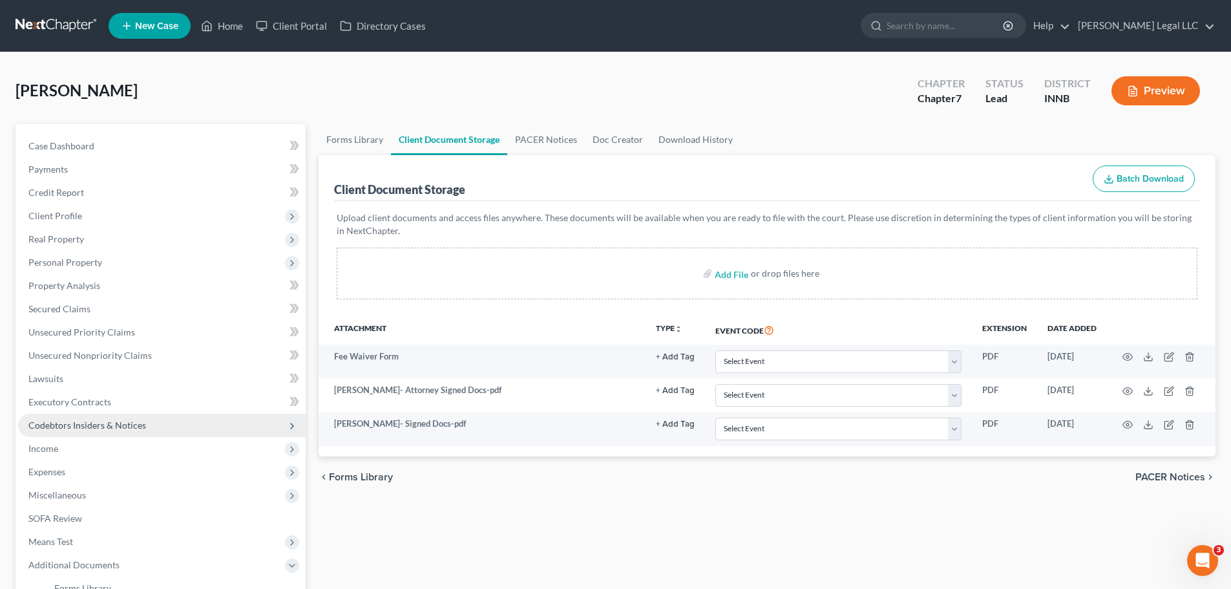
scroll to position [238, 0]
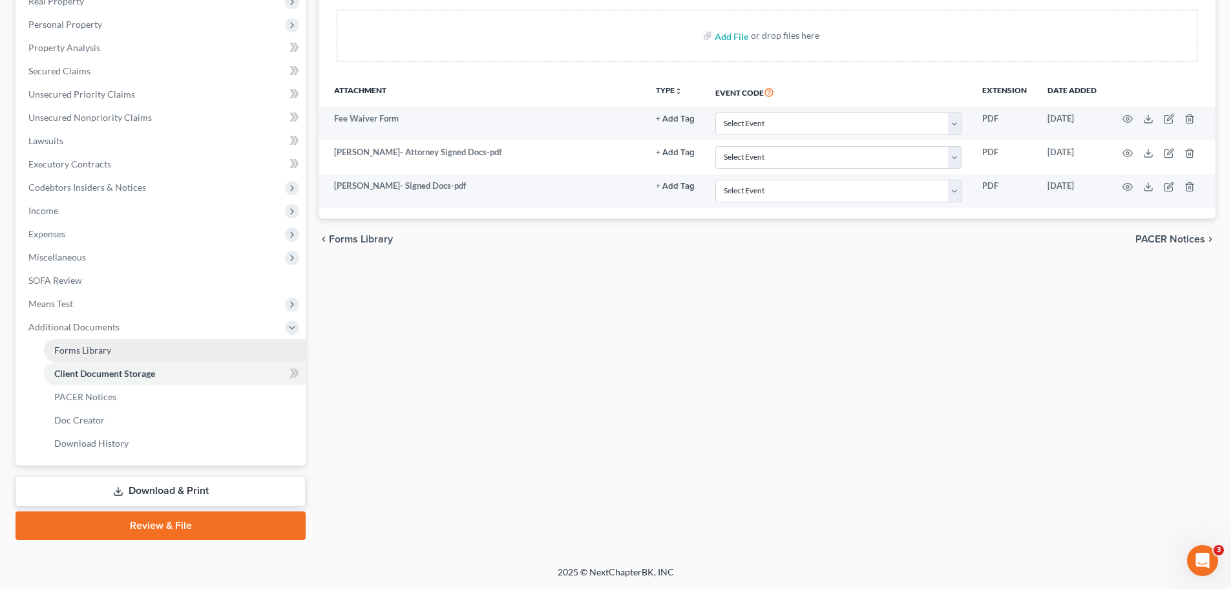
click at [81, 346] on span "Forms Library" at bounding box center [82, 349] width 57 height 11
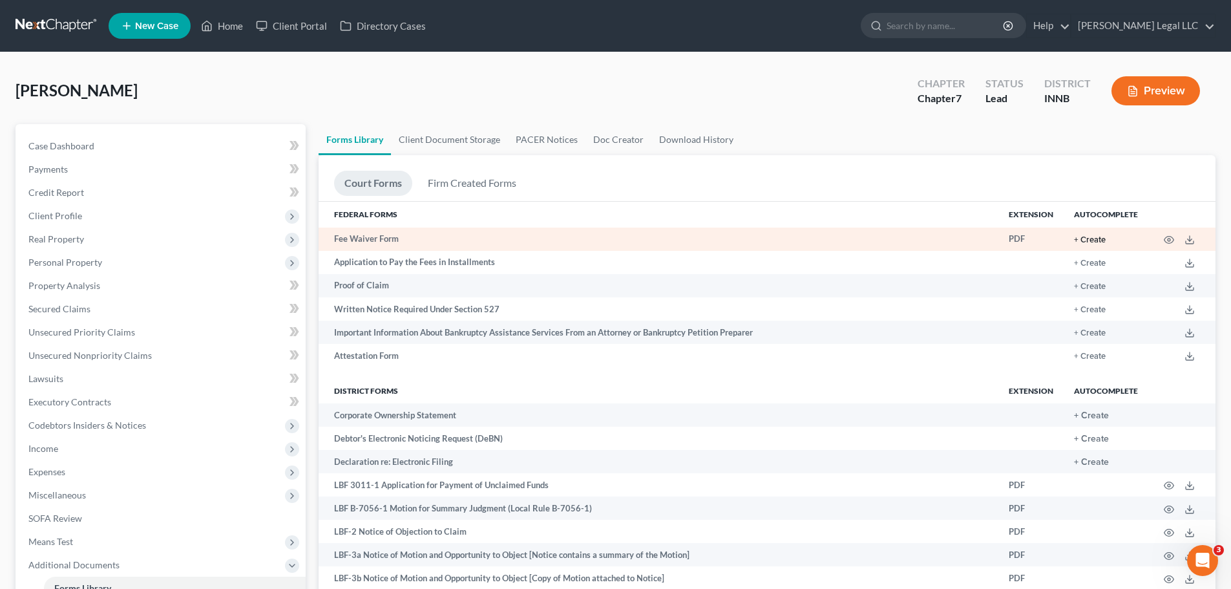
click at [992, 241] on button "+ Create" at bounding box center [1090, 240] width 32 height 8
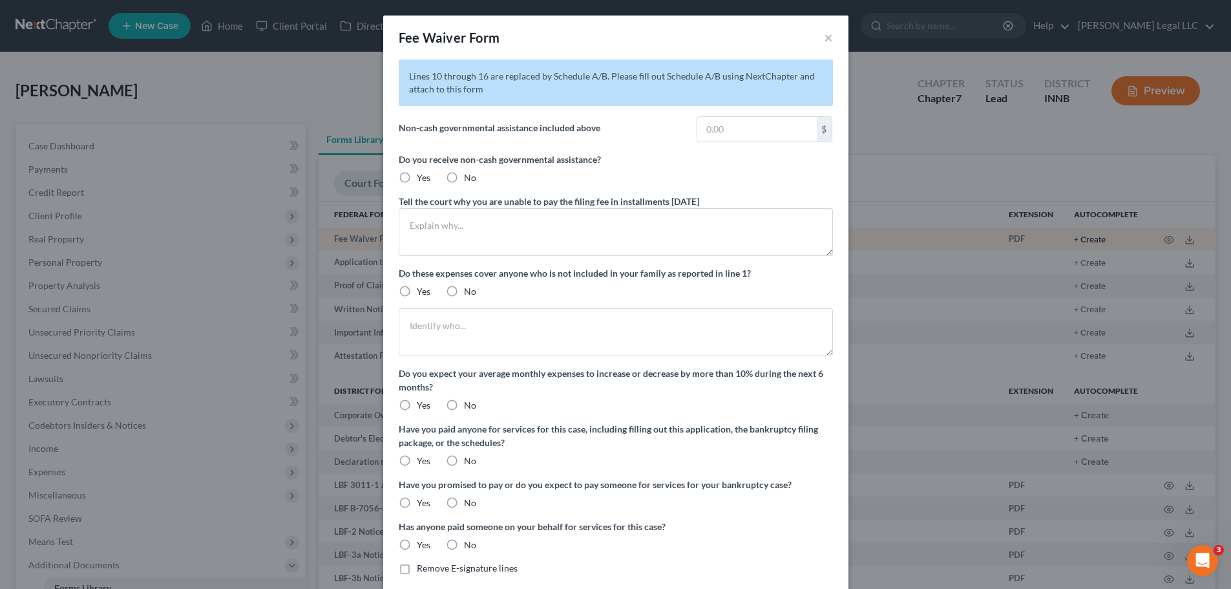
radio input "true"
type textarea "Debtor does not have disposable income beyond necessary living expenses."
radio input "true"
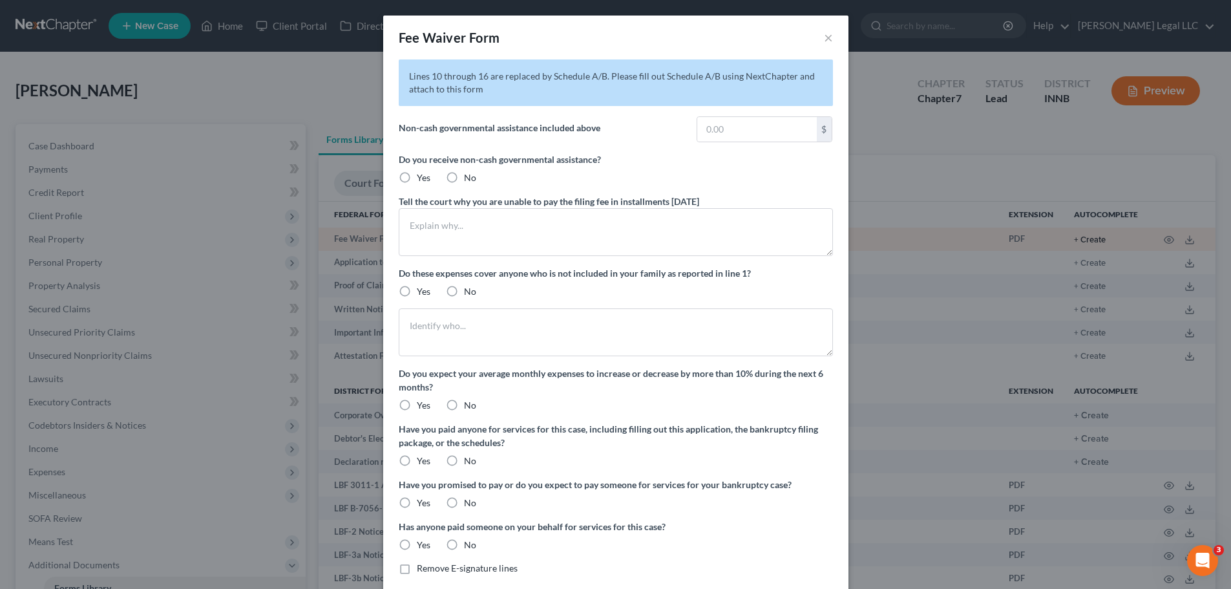
checkbox input "true"
type input "1,250.00"
radio input "true"
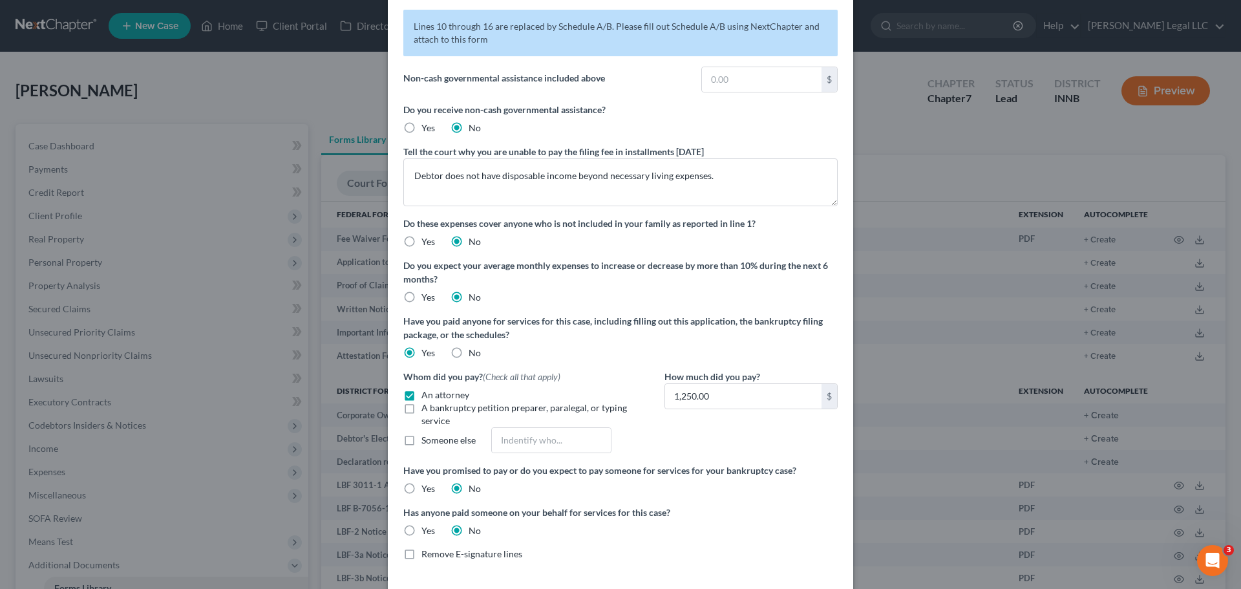
scroll to position [102, 0]
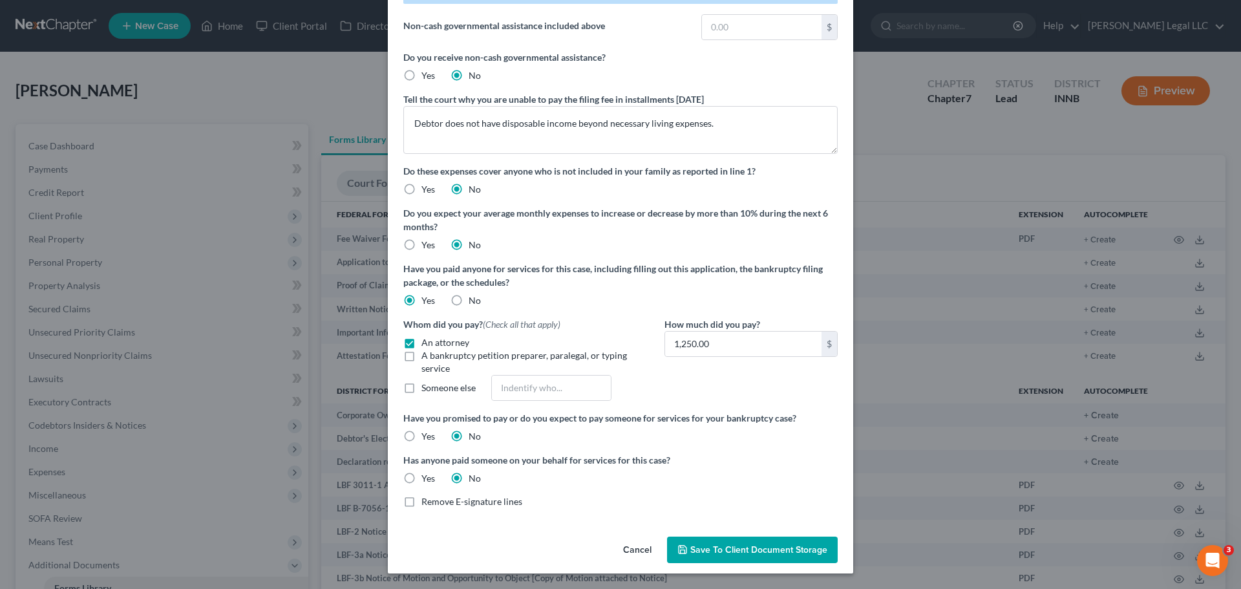
click at [746, 448] on span "Save to Client Document Storage" at bounding box center [758, 549] width 137 height 11
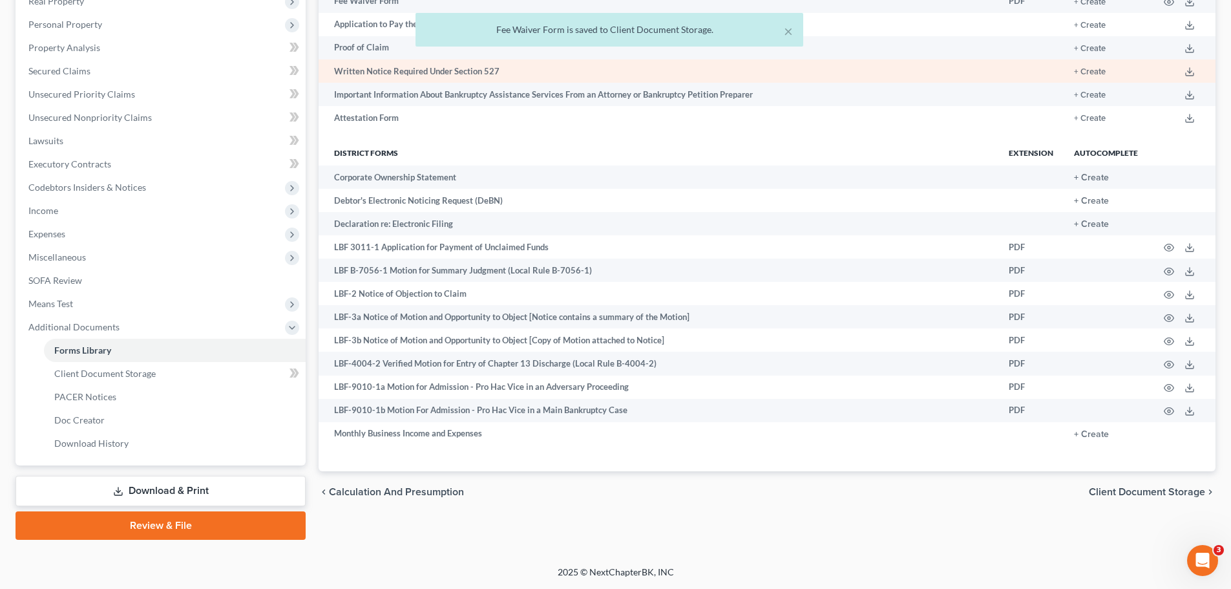
scroll to position [0, 0]
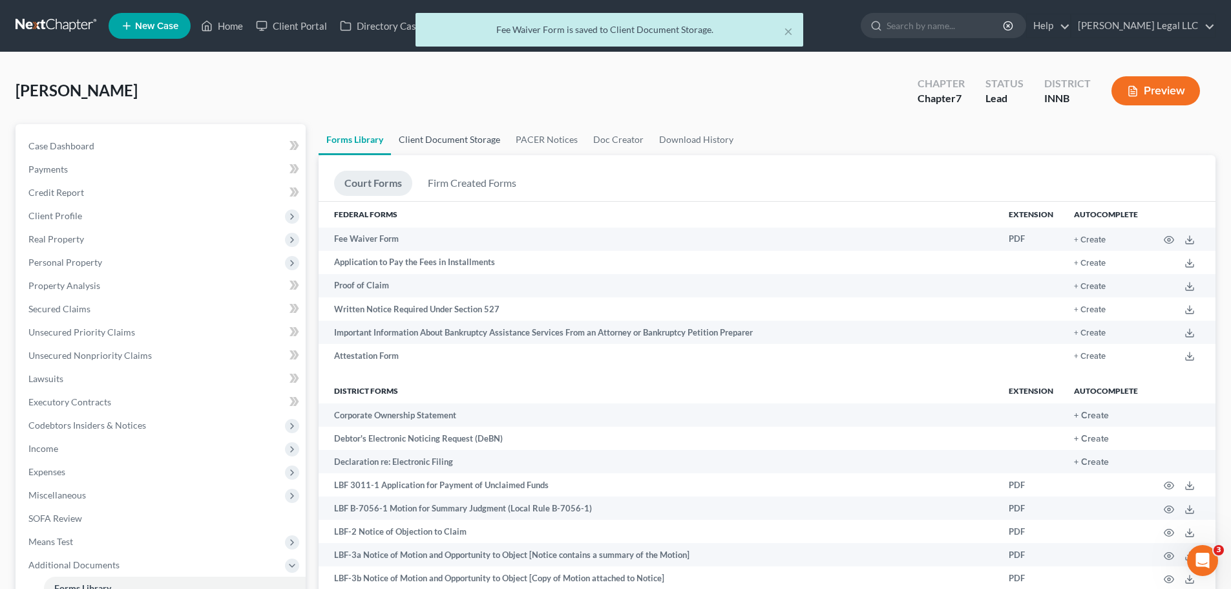
click at [416, 141] on link "Client Document Storage" at bounding box center [449, 139] width 117 height 31
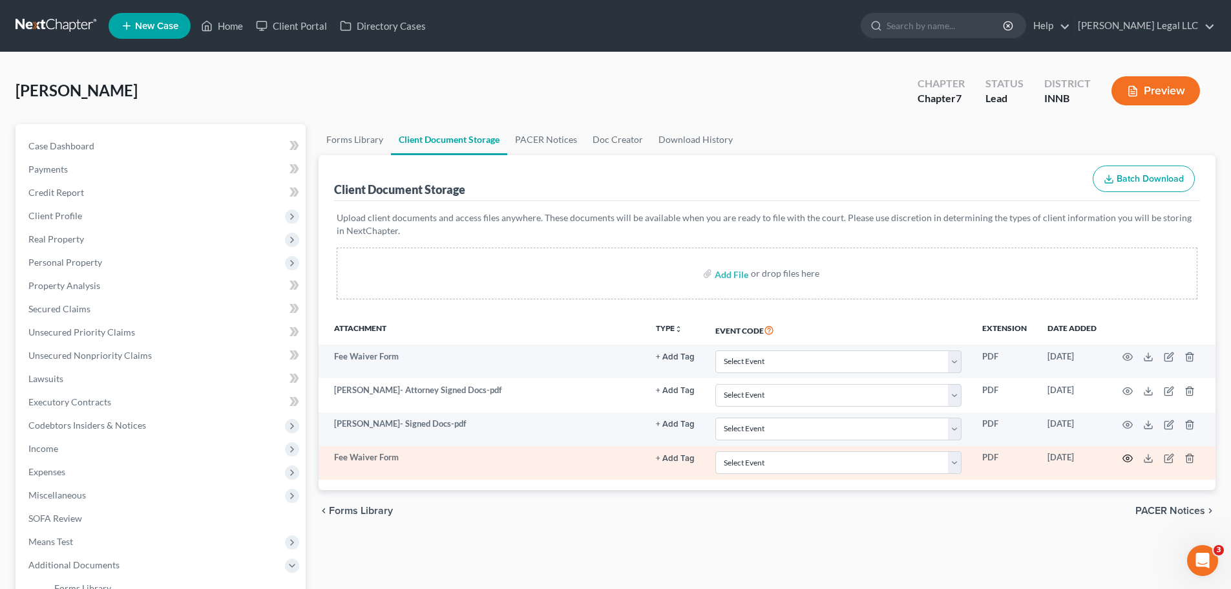
click at [992, 448] on icon "button" at bounding box center [1128, 458] width 10 height 7
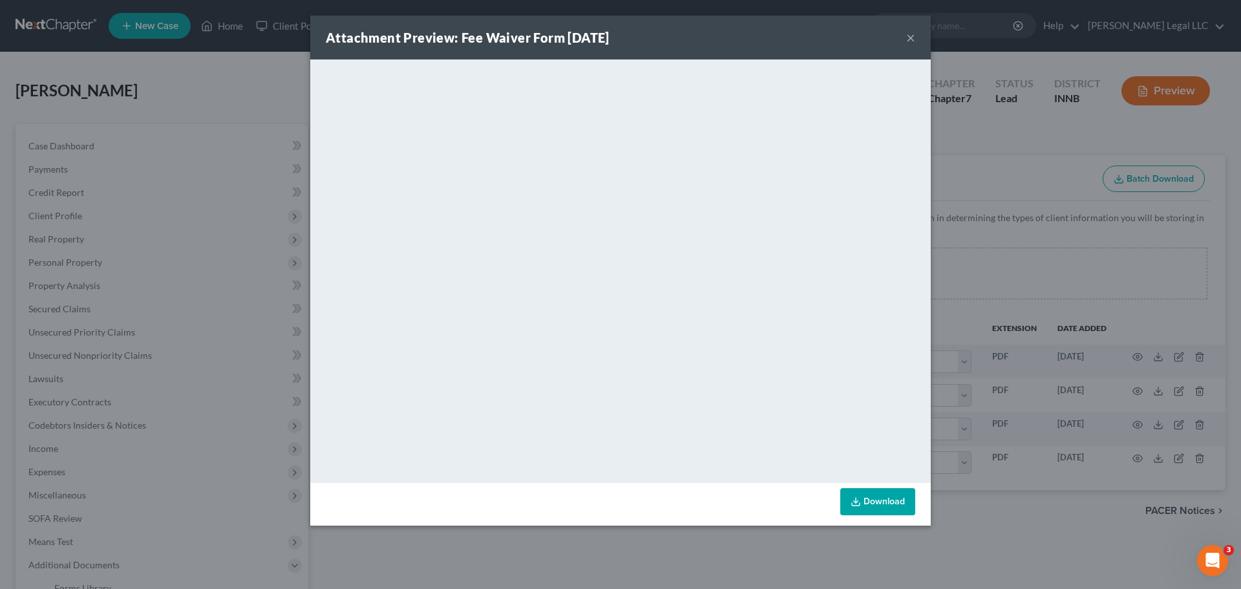
click at [905, 37] on div "Attachment Preview: Fee Waiver Form 09/11/2025 ×" at bounding box center [620, 38] width 620 height 44
click at [912, 40] on button "×" at bounding box center [910, 38] width 9 height 16
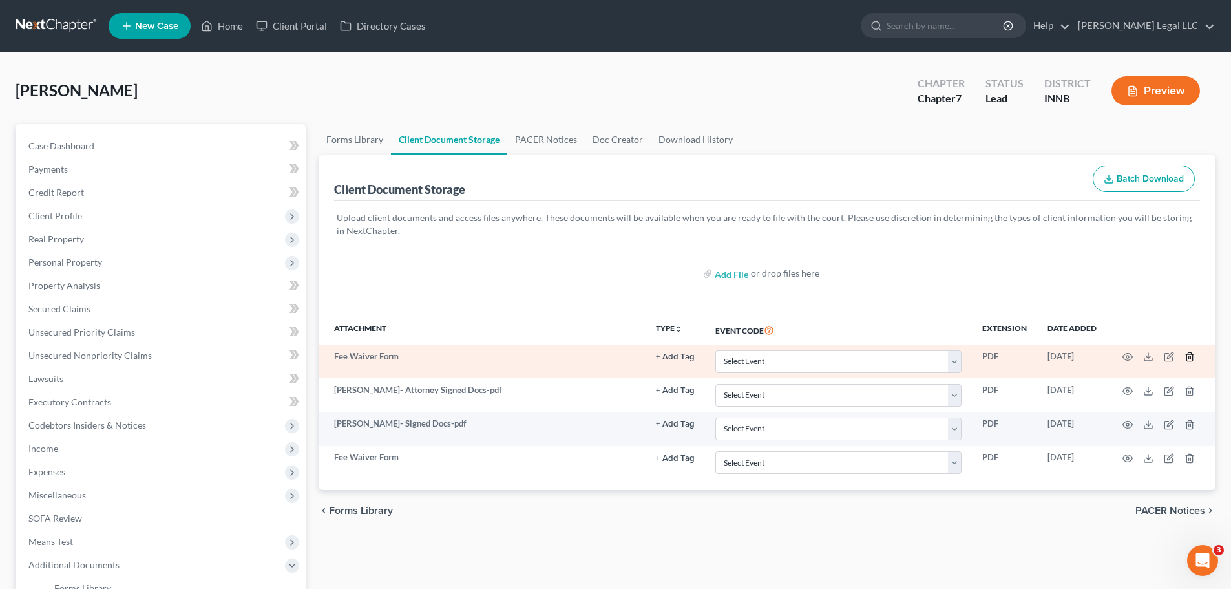
click at [992, 357] on line "button" at bounding box center [1189, 358] width 0 height 3
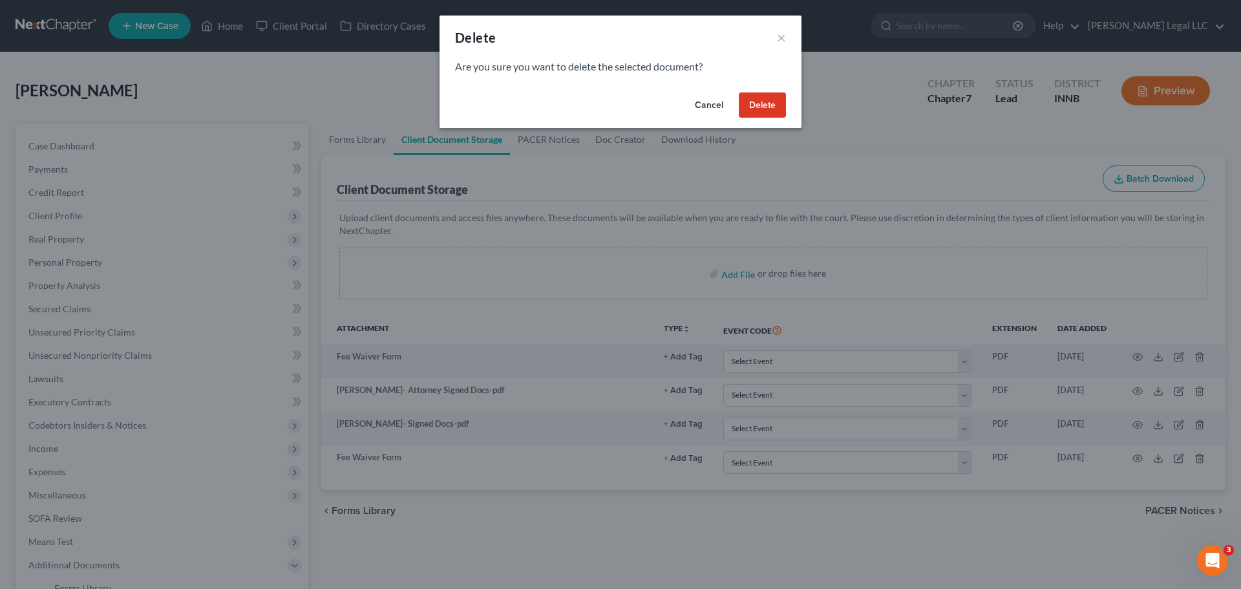
click at [761, 109] on button "Delete" at bounding box center [762, 105] width 47 height 26
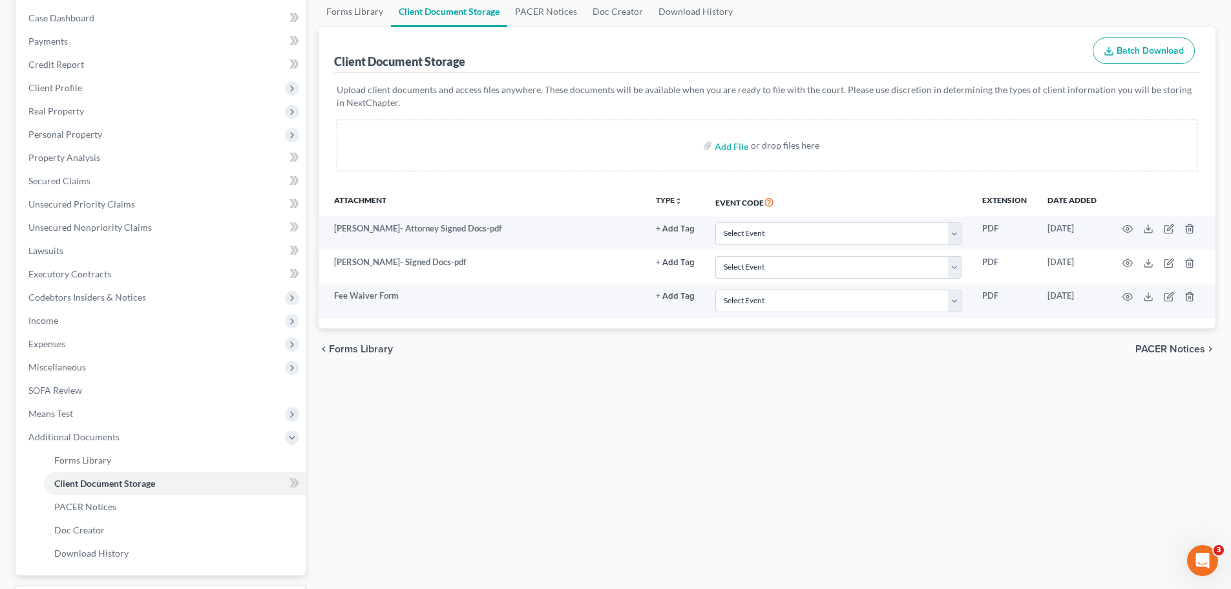
scroll to position [129, 0]
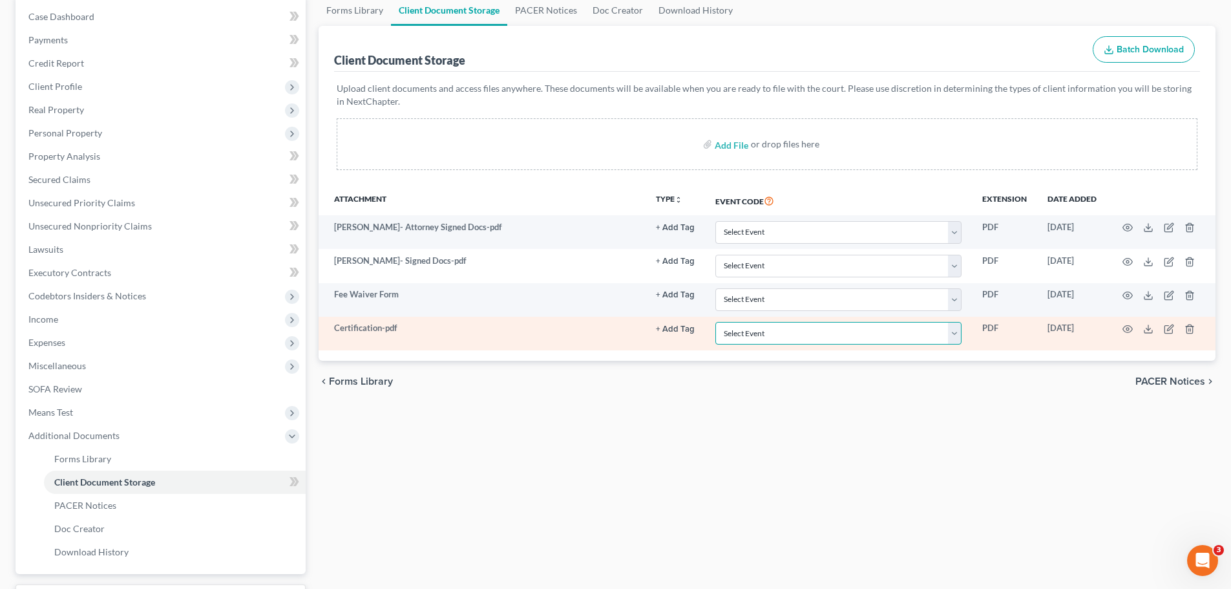
click at [754, 325] on select "Select Event Certificate of Credit Counseling Chapter 13 Calculation of Disposa…" at bounding box center [838, 333] width 246 height 23
select select "0"
click at [715, 322] on select "Select Event Certificate of Credit Counseling Chapter 13 Calculation of Disposa…" at bounding box center [838, 333] width 246 height 23
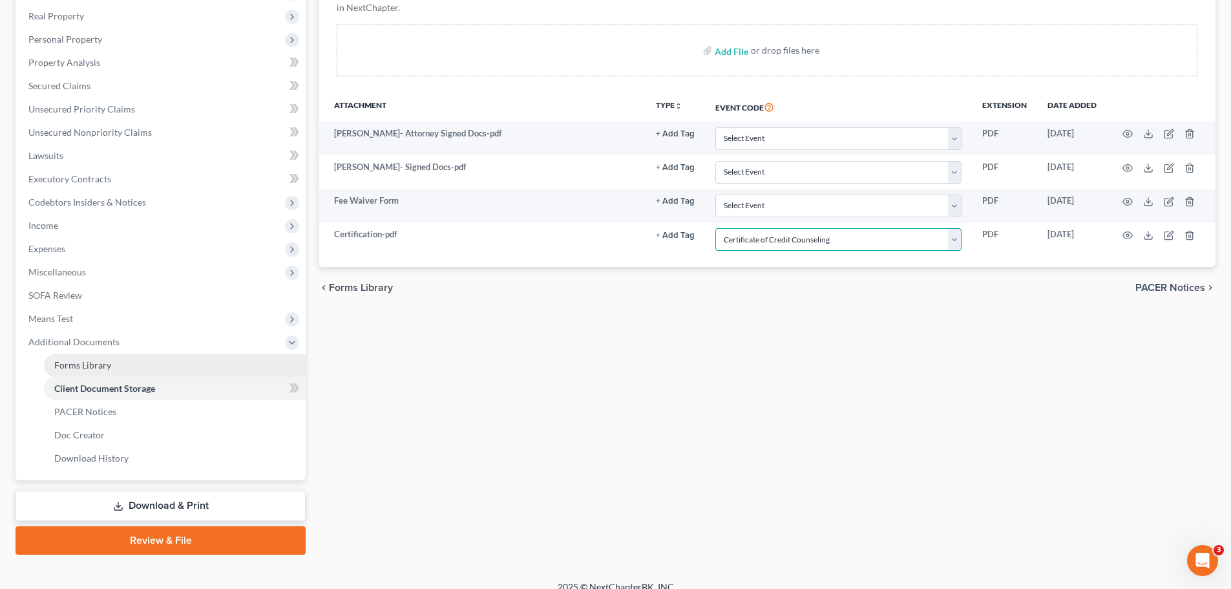
scroll to position [238, 0]
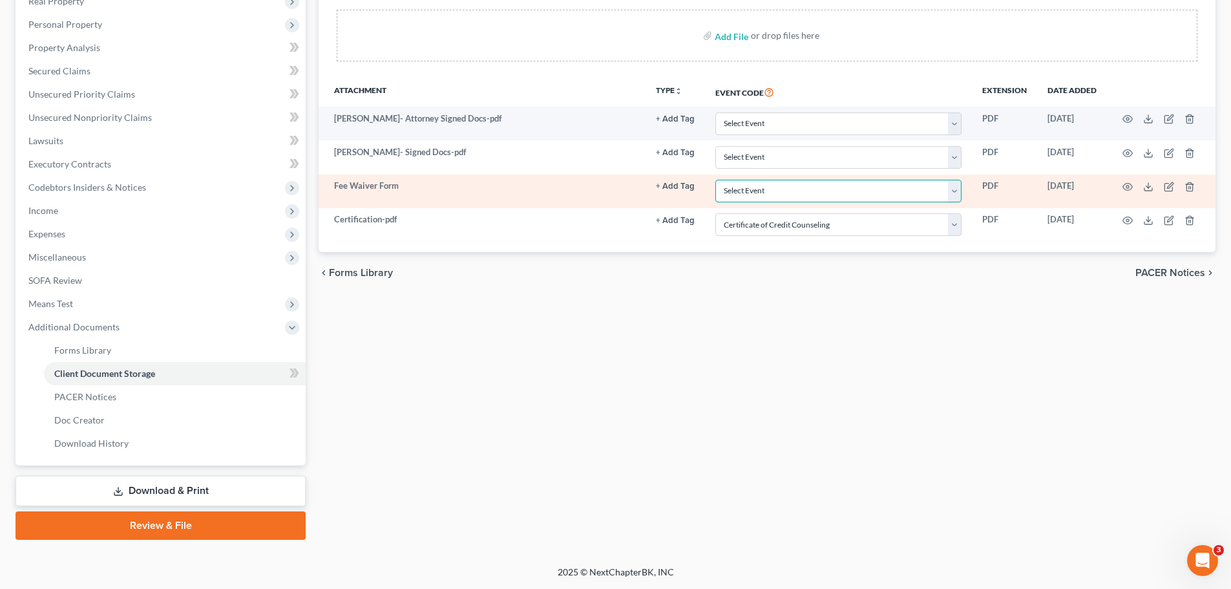
click at [748, 191] on select "Select Event Certificate of Credit Counseling Chapter 13 Calculation of Disposa…" at bounding box center [838, 191] width 246 height 23
select select "6"
click at [715, 180] on select "Select Event Certificate of Credit Counseling Chapter 13 Calculation of Disposa…" at bounding box center [838, 191] width 246 height 23
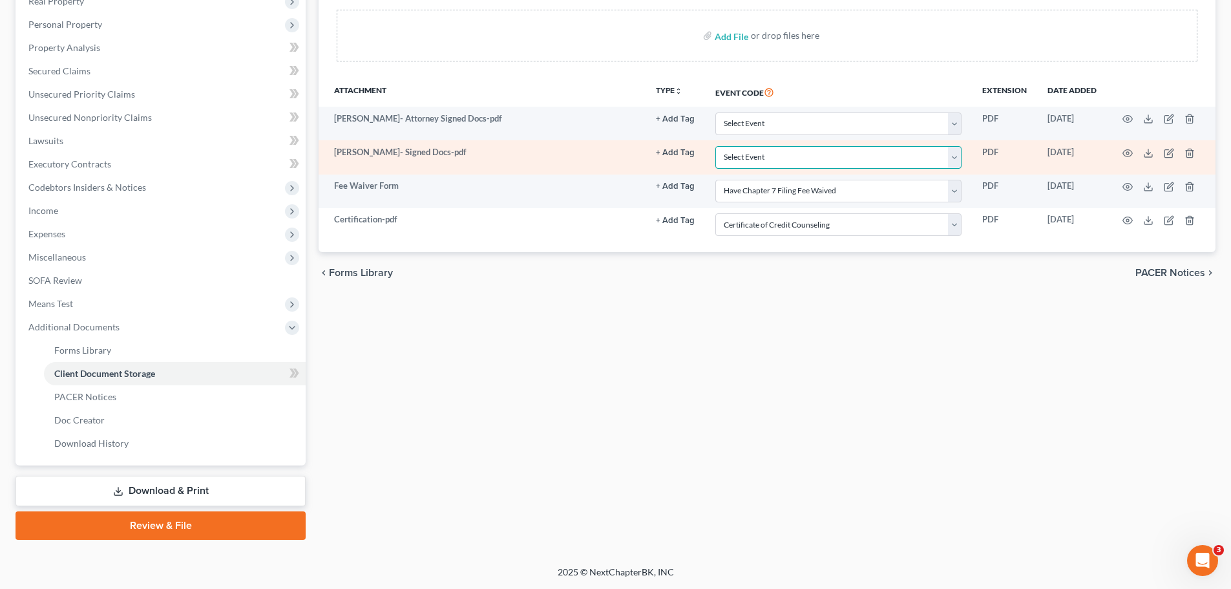
click at [748, 159] on select "Select Event Certificate of Credit Counseling Chapter 13 Calculation of Disposa…" at bounding box center [838, 157] width 246 height 23
select select "8"
click at [715, 146] on select "Select Event Certificate of Credit Counseling Chapter 13 Calculation of Disposa…" at bounding box center [838, 157] width 246 height 23
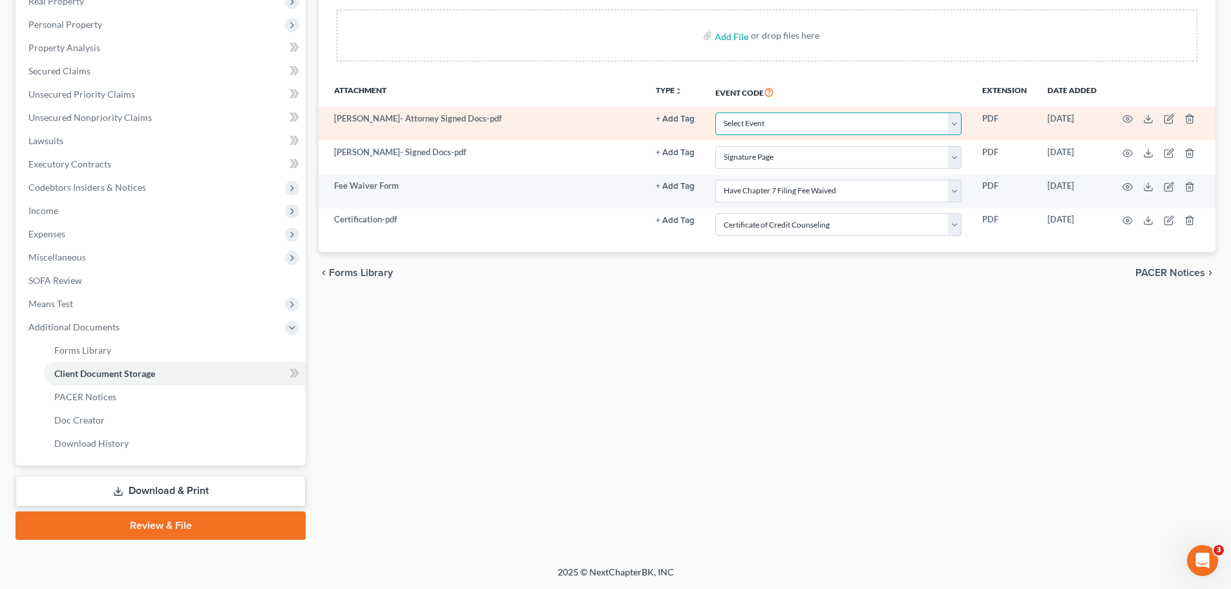
click at [756, 123] on select "Select Event Certificate of Credit Counseling Chapter 13 Calculation of Disposa…" at bounding box center [838, 123] width 246 height 23
select select "8"
click at [715, 112] on select "Select Event Certificate of Credit Counseling Chapter 13 Calculation of Disposa…" at bounding box center [838, 123] width 246 height 23
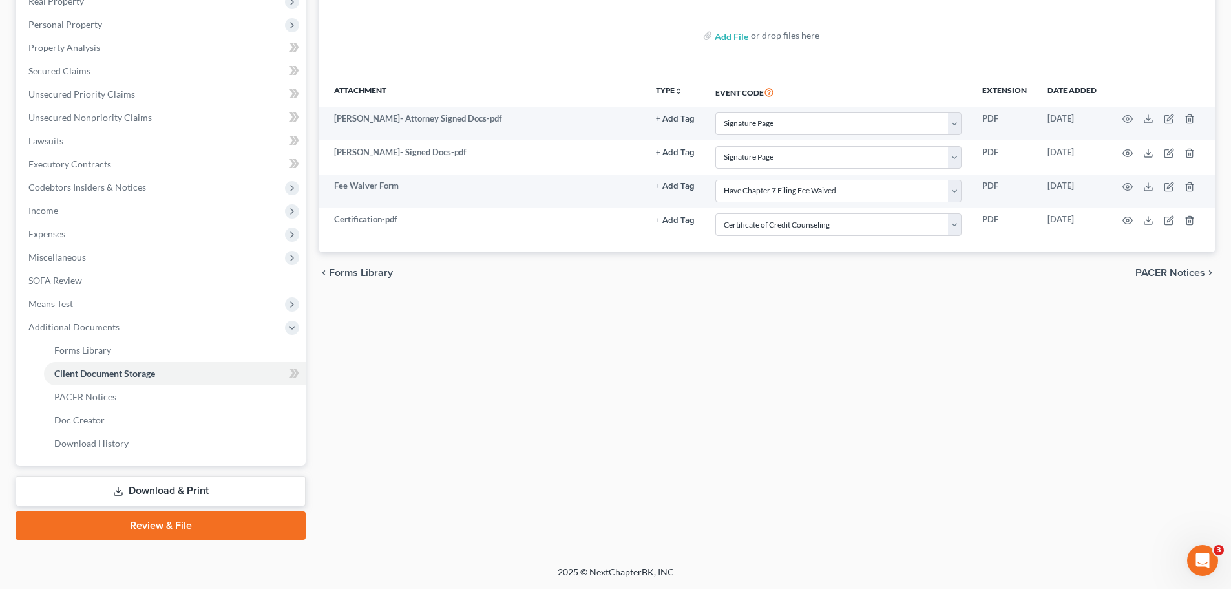
click at [754, 330] on div "Forms Library Client Document Storage PACER Notices Doc Creator Download Histor…" at bounding box center [767, 212] width 910 height 653
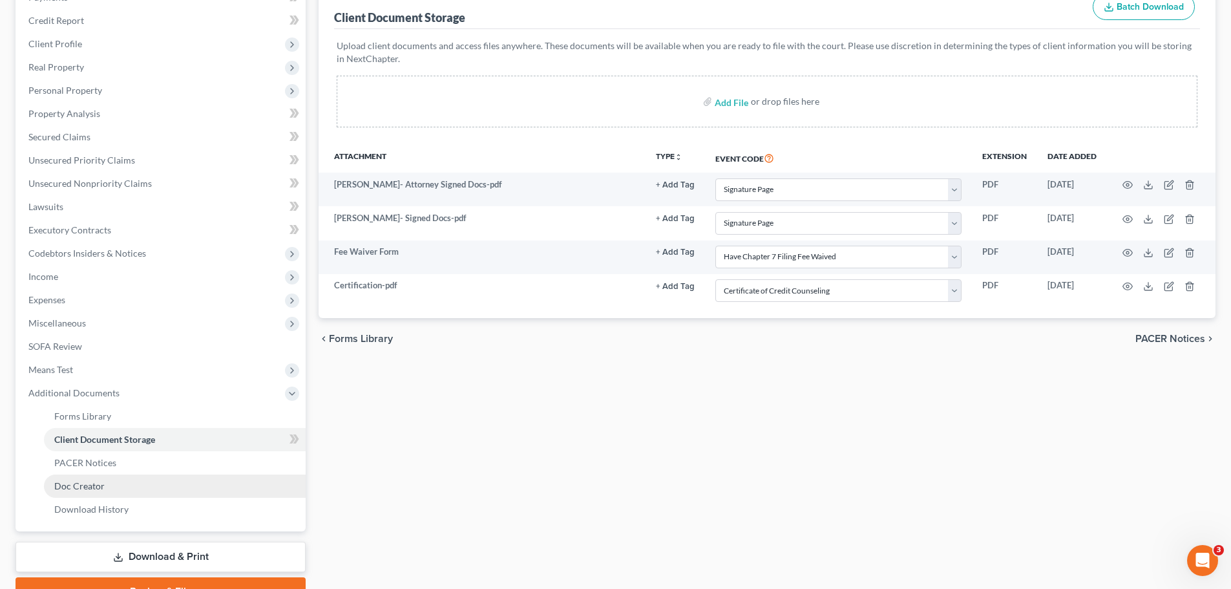
scroll to position [173, 0]
click at [105, 448] on link "Download & Print" at bounding box center [161, 555] width 290 height 30
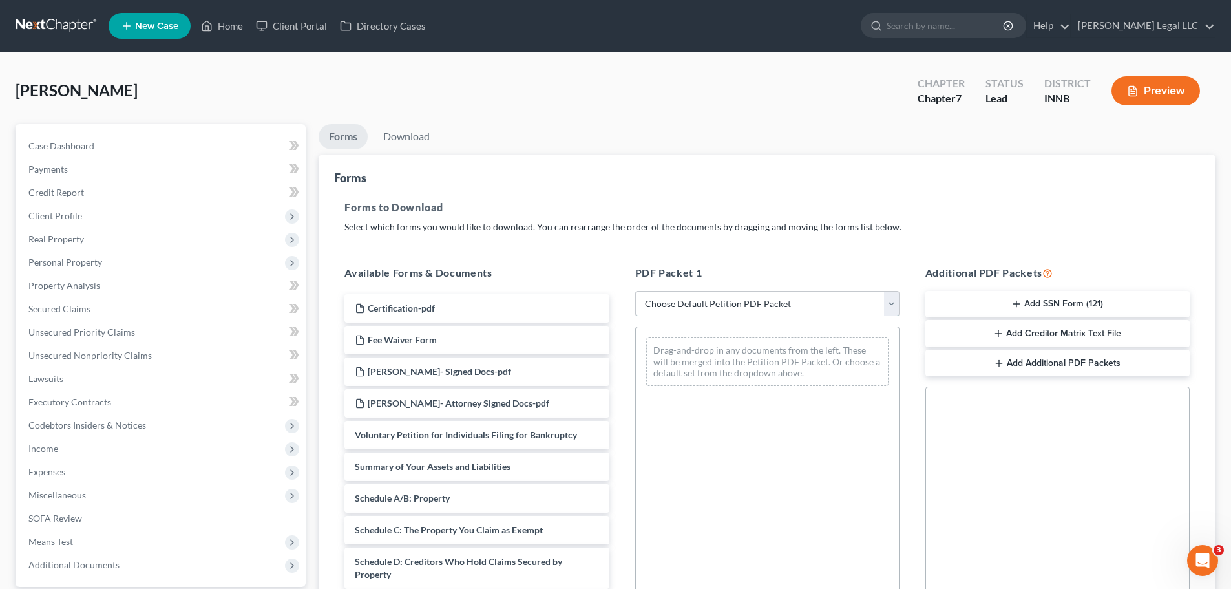
click at [681, 304] on select "Choose Default Petition PDF Packet Complete Bankruptcy Petition (all forms and …" at bounding box center [767, 304] width 264 height 26
select select "0"
click at [635, 291] on select "Choose Default Petition PDF Packet Complete Bankruptcy Petition (all forms and …" at bounding box center [767, 304] width 264 height 26
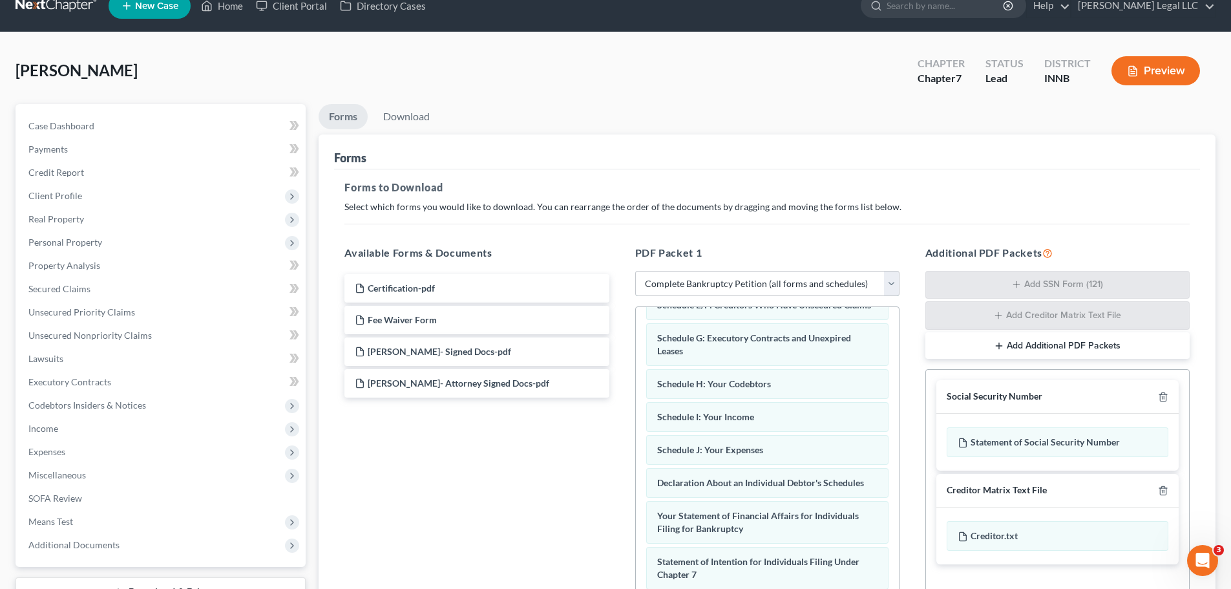
scroll to position [17, 0]
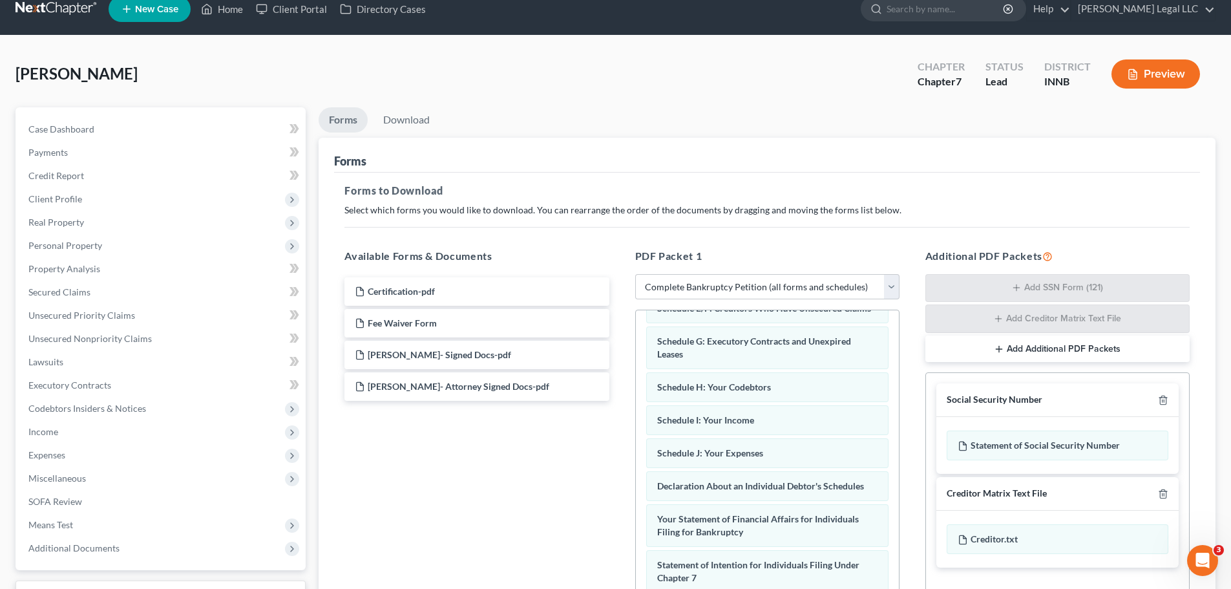
click at [992, 358] on button "Add Additional PDF Packets" at bounding box center [1057, 348] width 264 height 27
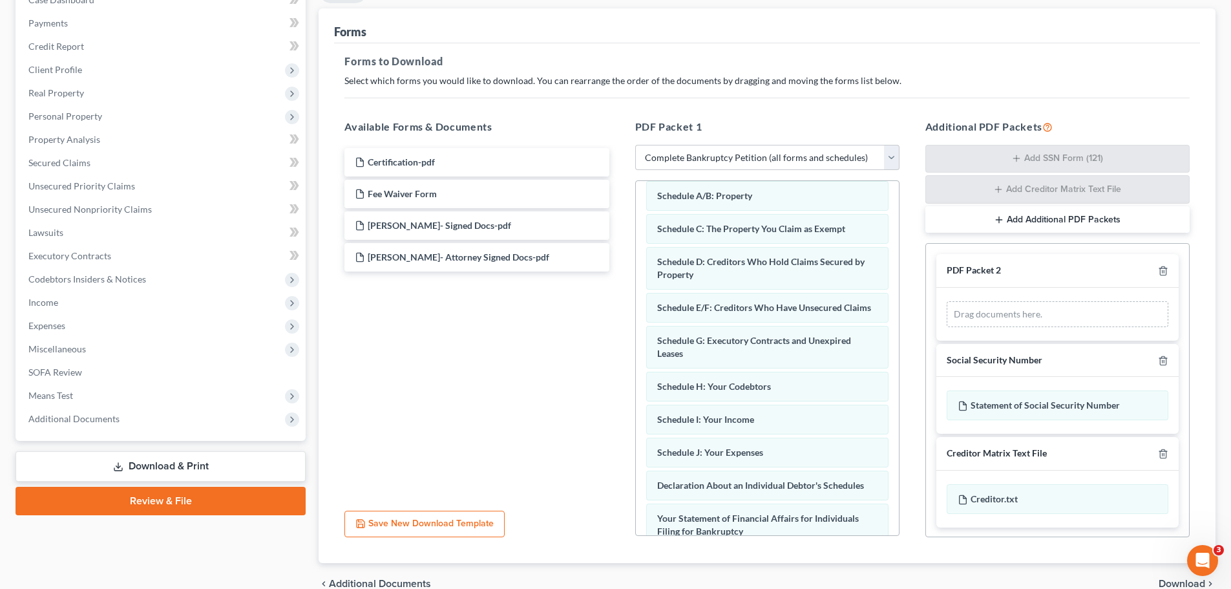
scroll to position [89, 0]
click at [172, 448] on link "Review & File" at bounding box center [161, 501] width 290 height 28
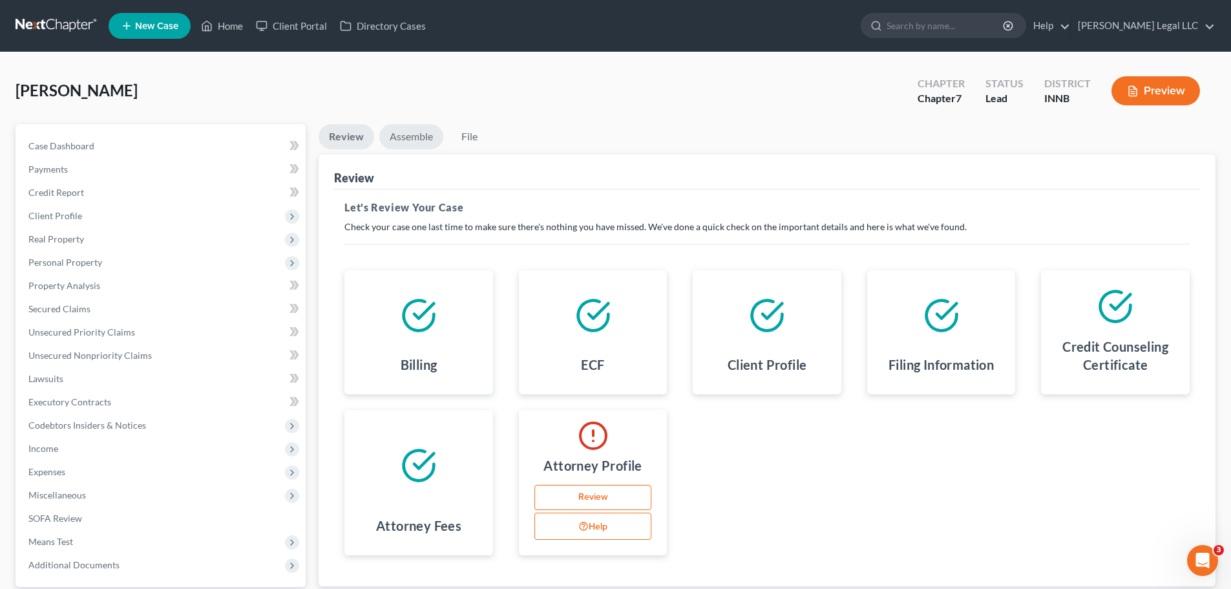
click at [417, 136] on link "Assemble" at bounding box center [411, 136] width 64 height 25
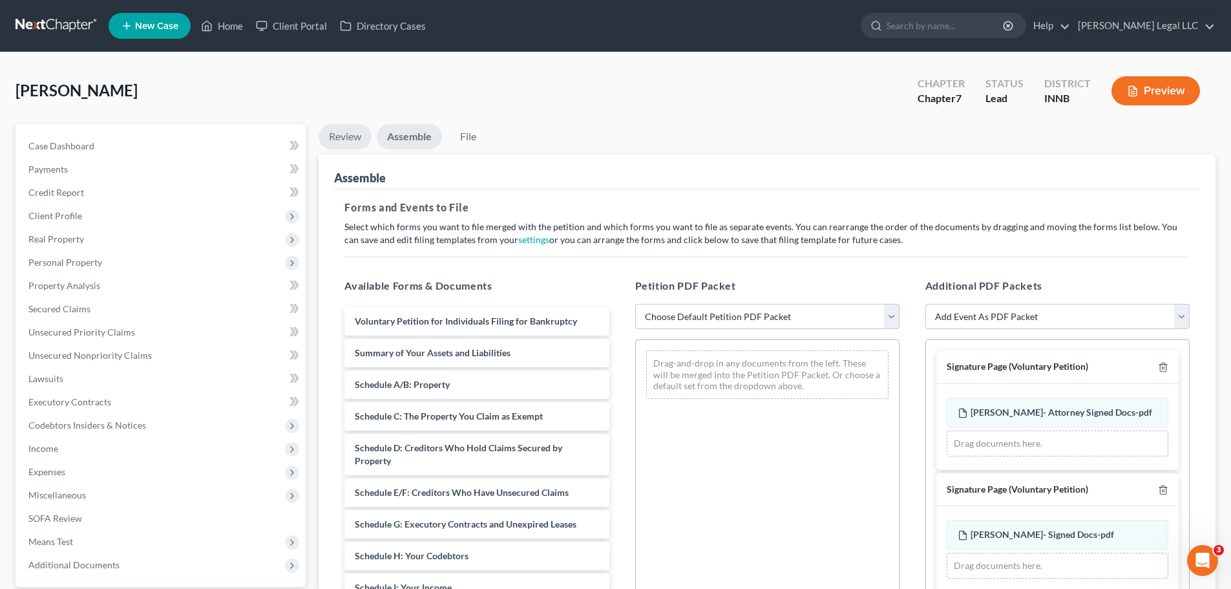
click at [357, 138] on link "Review" at bounding box center [345, 136] width 53 height 25
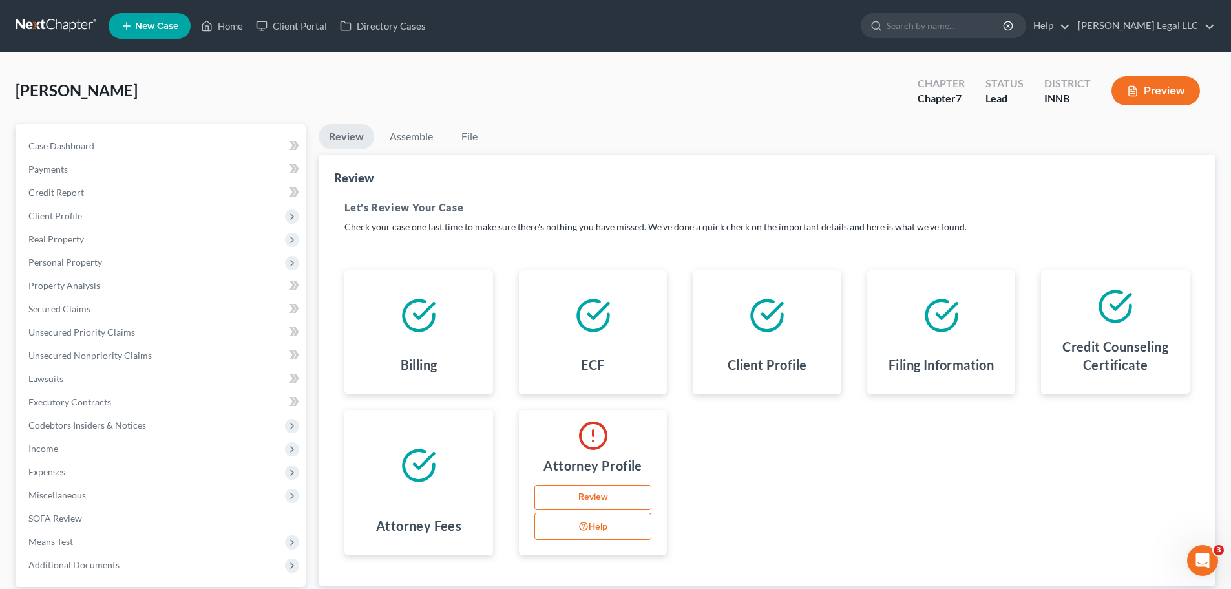
click at [587, 448] on link "Review" at bounding box center [593, 498] width 118 height 26
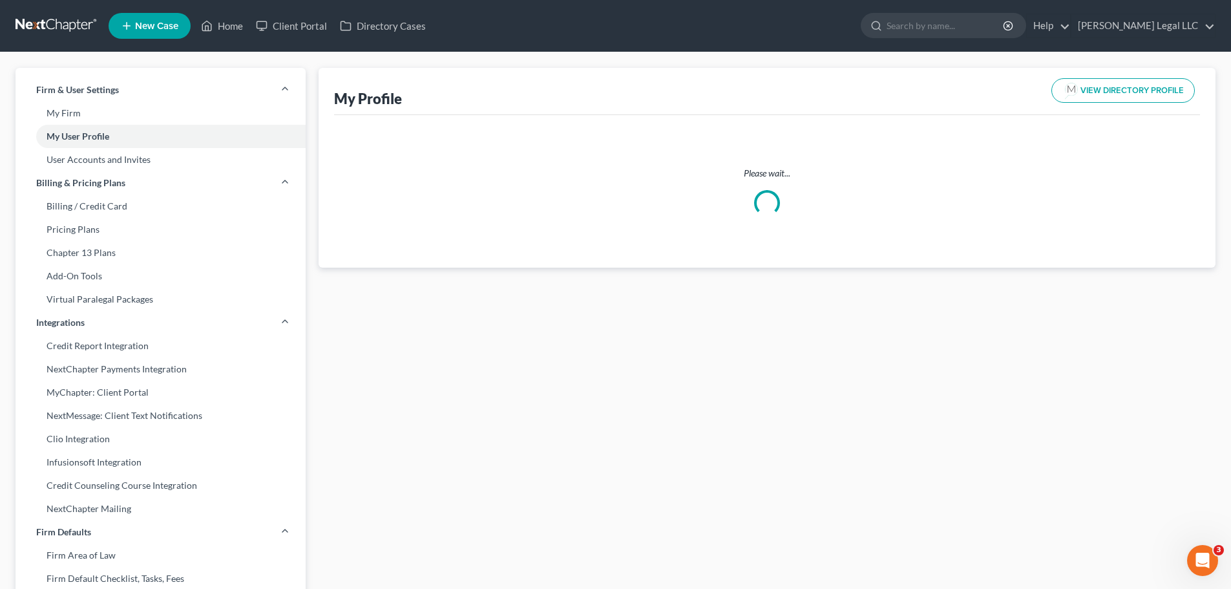
select select "15"
select select "28"
select select "attorney"
select select "0"
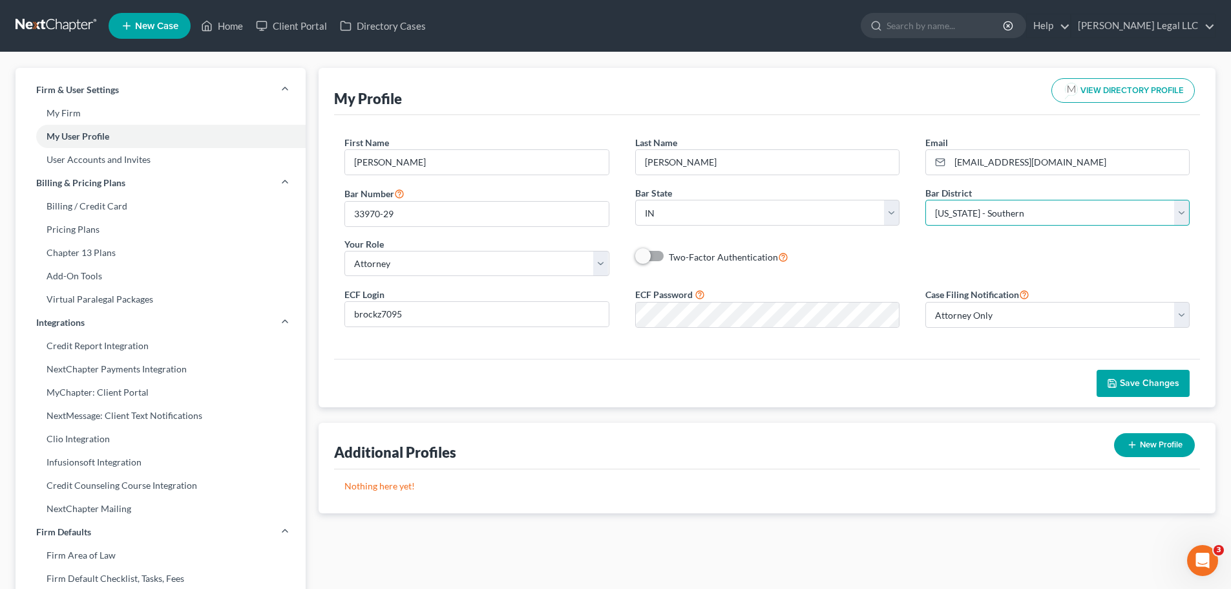
drag, startPoint x: 959, startPoint y: 209, endPoint x: 964, endPoint y: 222, distance: 13.7
click at [959, 209] on select "Select Alabama - Middle Alabama - Northern Alabama - Southern Alaska Arizona Ar…" at bounding box center [1057, 213] width 264 height 26
select select "27"
click at [925, 200] on select "Select Alabama - Middle Alabama - Northern Alabama - Southern Alaska Arizona Ar…" at bounding box center [1057, 213] width 264 height 26
click at [992, 383] on span "Save Changes" at bounding box center [1149, 382] width 59 height 11
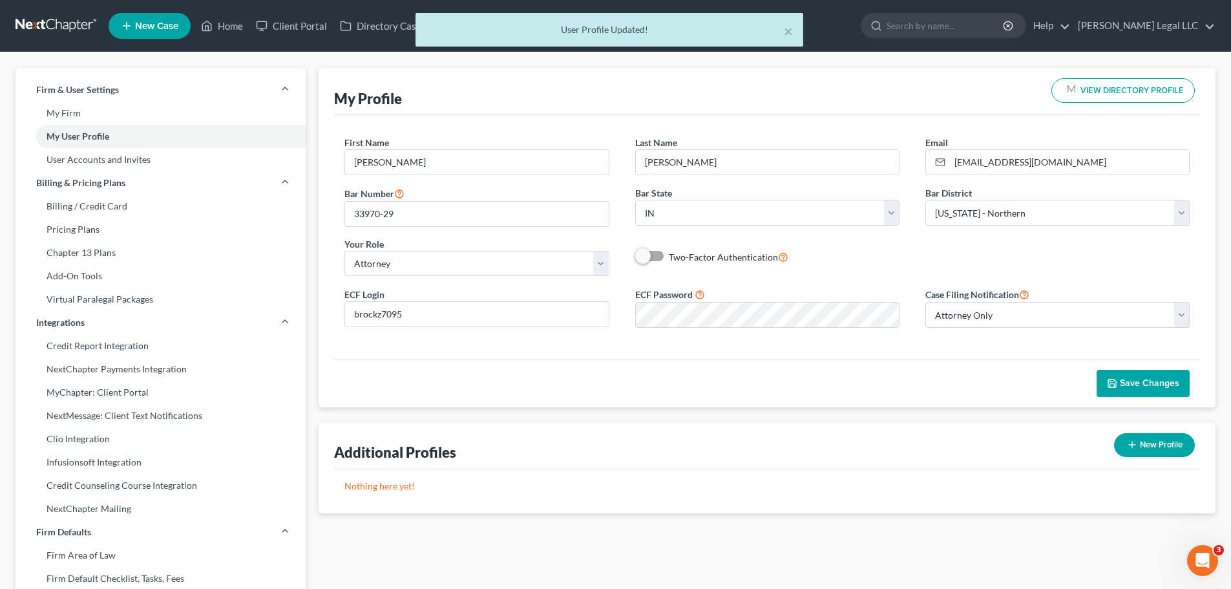
click at [222, 25] on div "× User Profile Updated!" at bounding box center [609, 33] width 1231 height 40
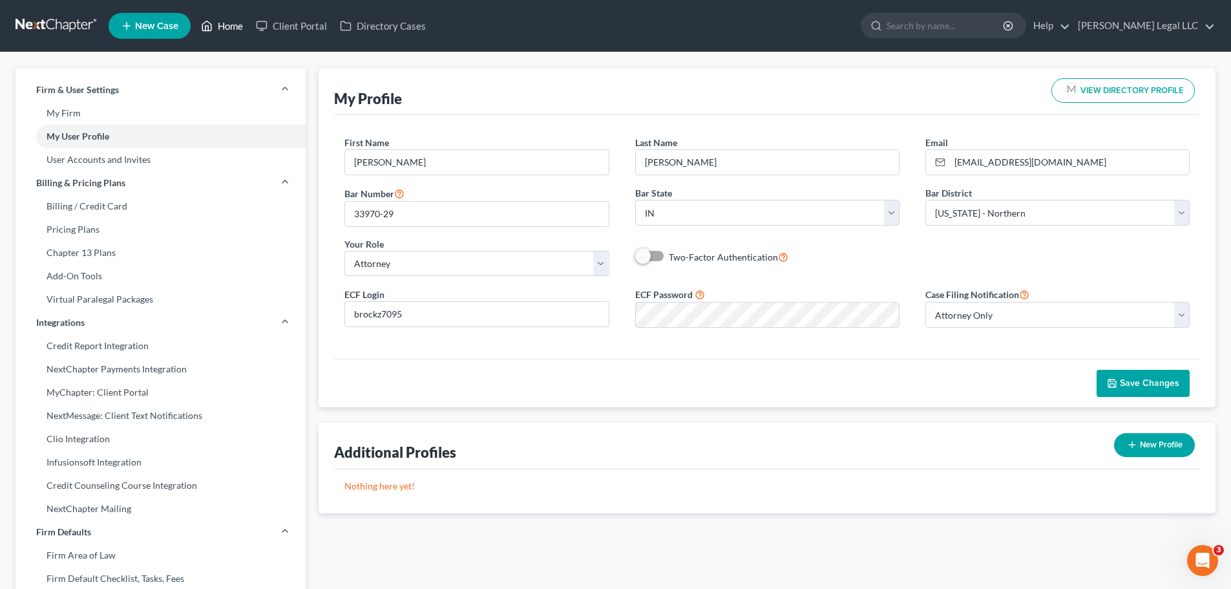
click at [233, 27] on link "Home" at bounding box center [222, 25] width 55 height 23
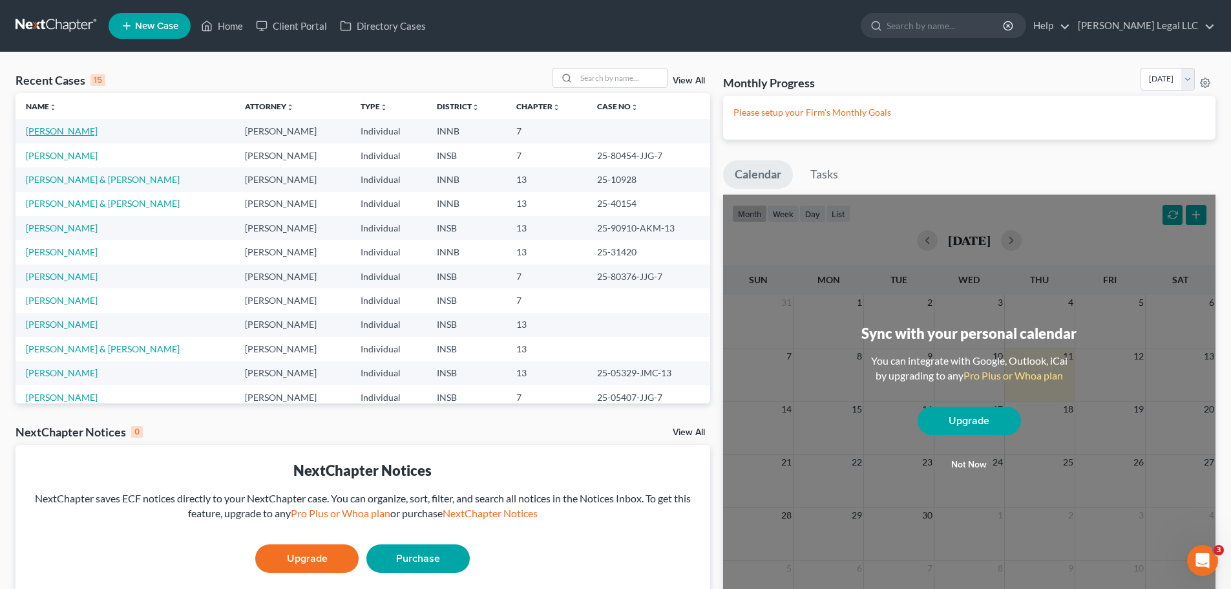
click at [55, 129] on link "[PERSON_NAME]" at bounding box center [62, 130] width 72 height 11
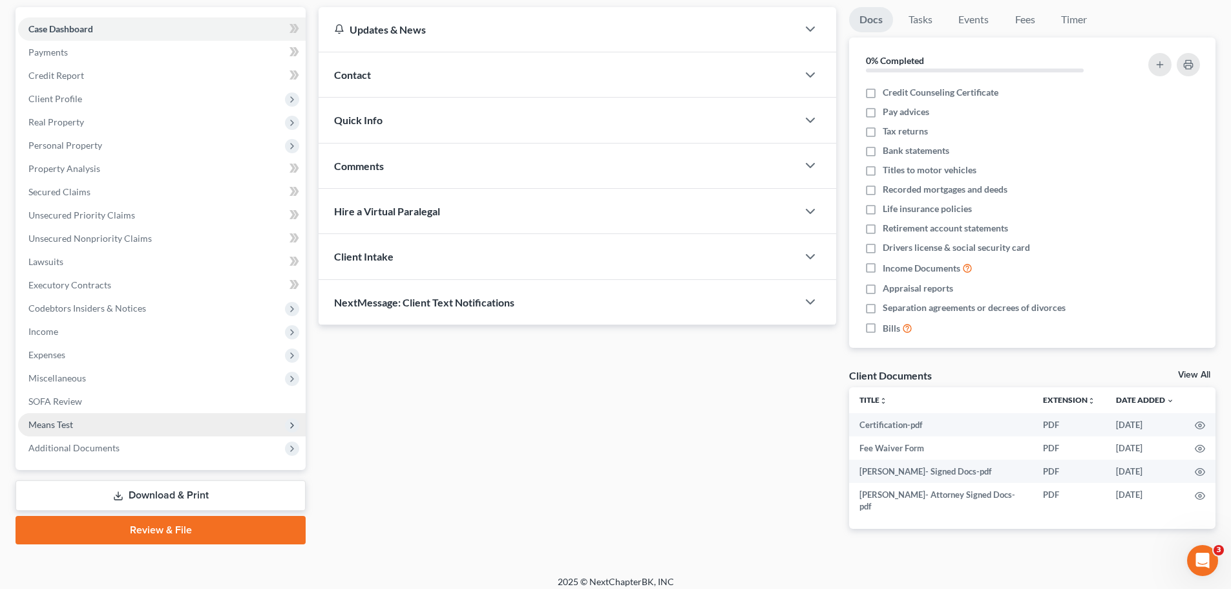
scroll to position [121, 0]
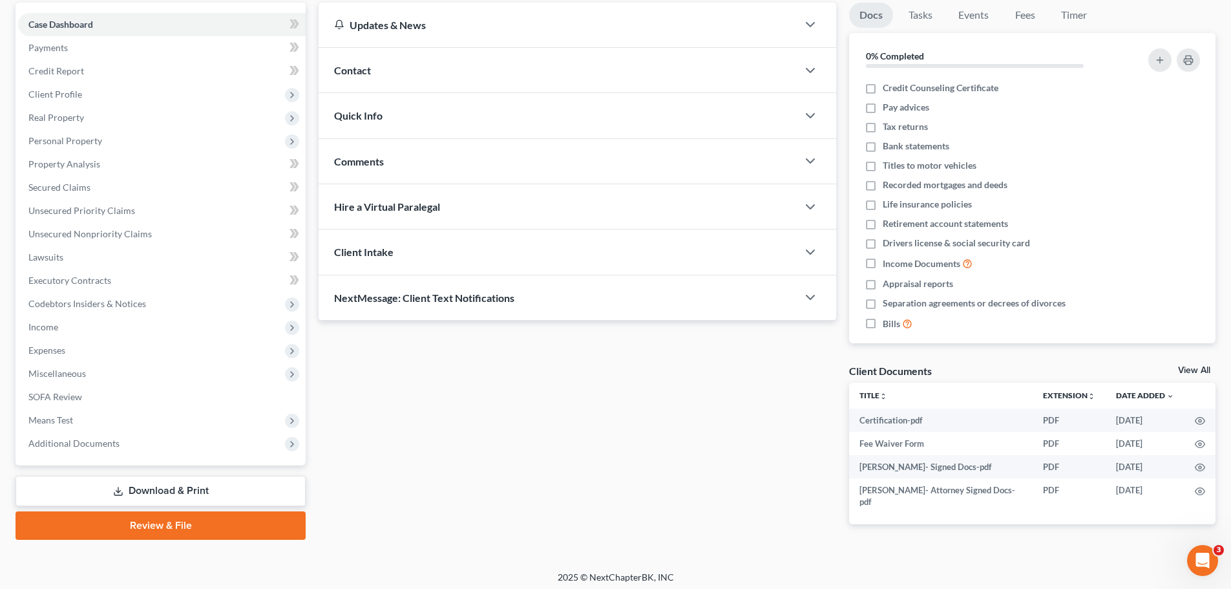
click at [154, 448] on link "Review & File" at bounding box center [161, 525] width 290 height 28
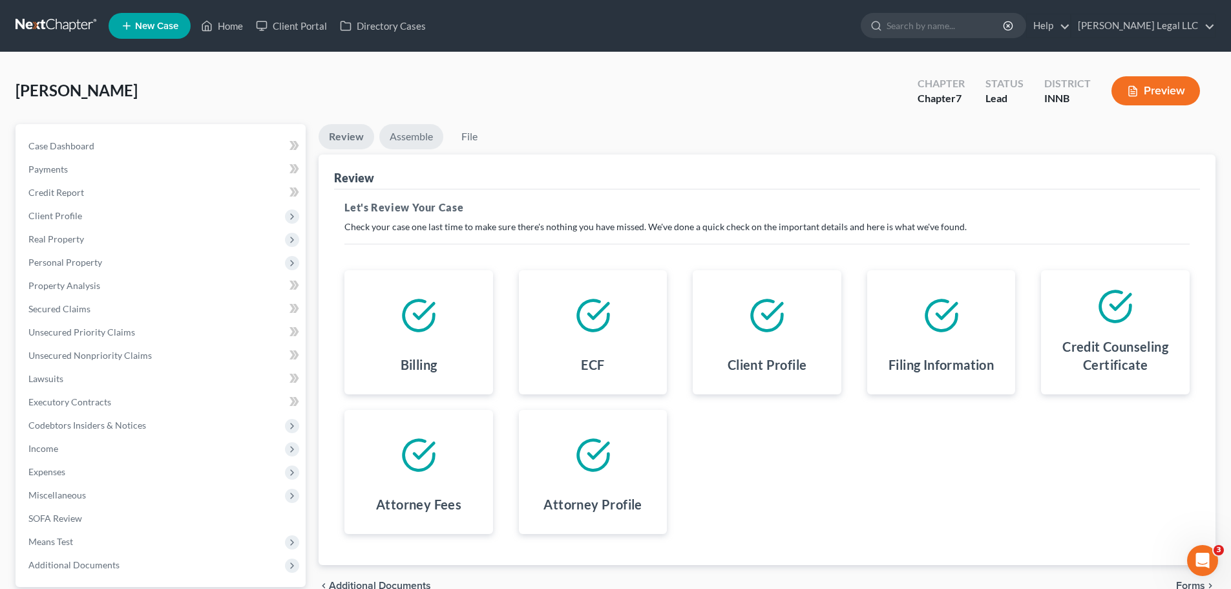
click at [405, 141] on link "Assemble" at bounding box center [411, 136] width 64 height 25
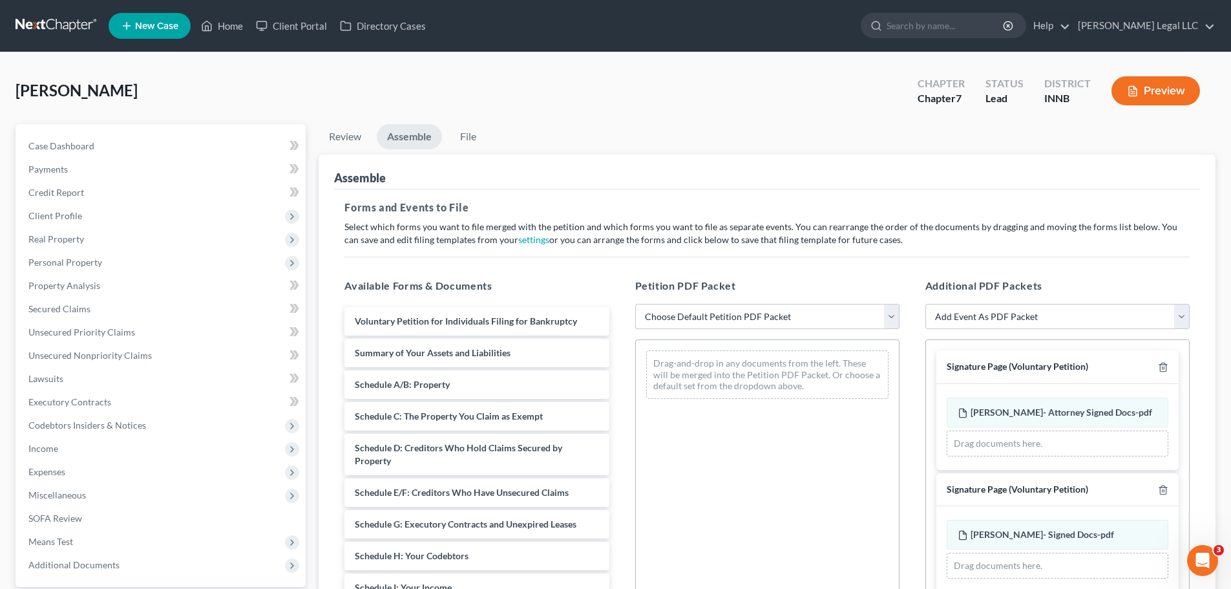
drag, startPoint x: 774, startPoint y: 318, endPoint x: 754, endPoint y: 327, distance: 22.0
click at [774, 318] on select "Choose Default Petition PDF Packet Emergency Filing (Voluntary Petition and Cre…" at bounding box center [767, 317] width 264 height 26
select select "1"
click at [635, 304] on select "Choose Default Petition PDF Packet Emergency Filing (Voluntary Petition and Cre…" at bounding box center [767, 317] width 264 height 26
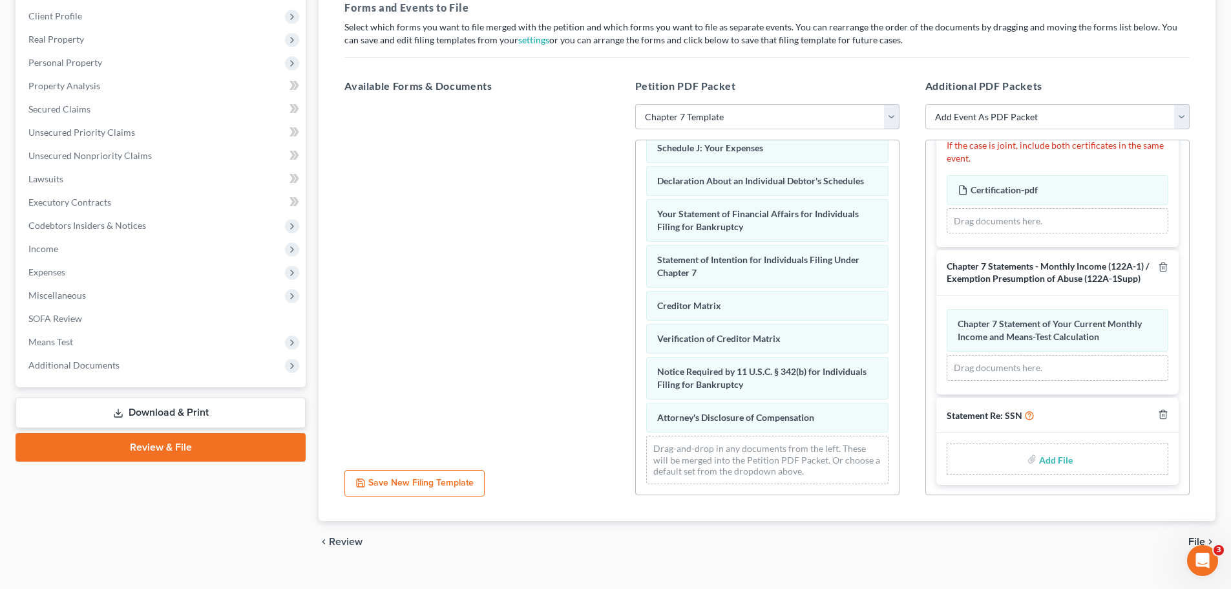
scroll to position [222, 0]
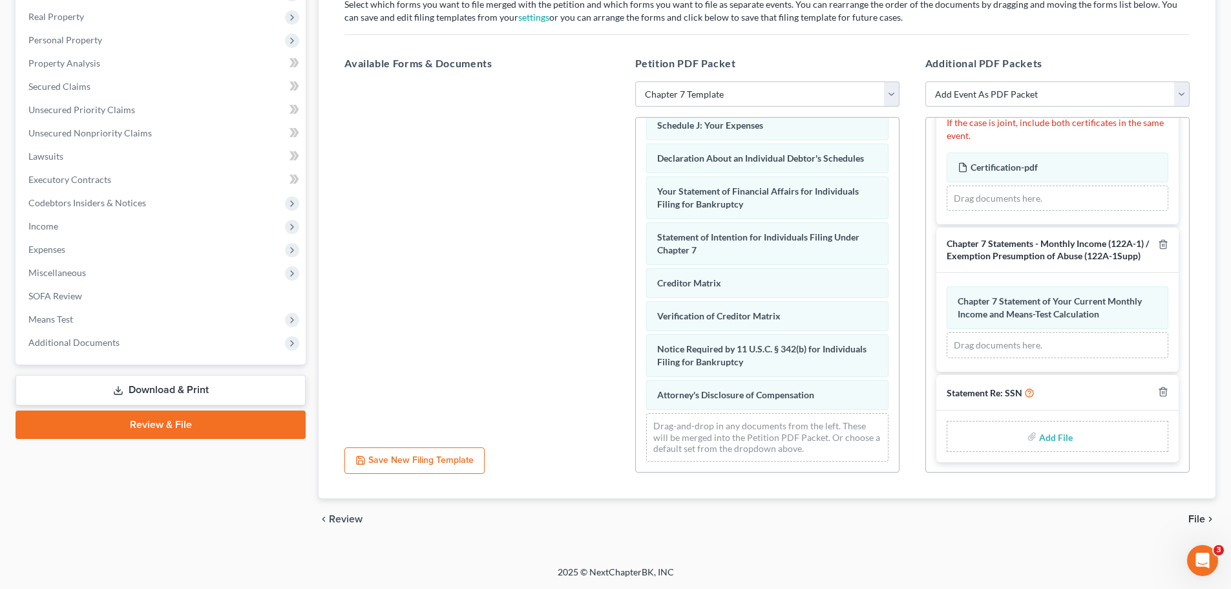
click at [992, 438] on div "Add File" at bounding box center [1058, 436] width 222 height 31
click at [992, 437] on input "file" at bounding box center [1054, 436] width 31 height 23
type input "C:\fakepath\Lewis- Signed SSN Statement.pdf"
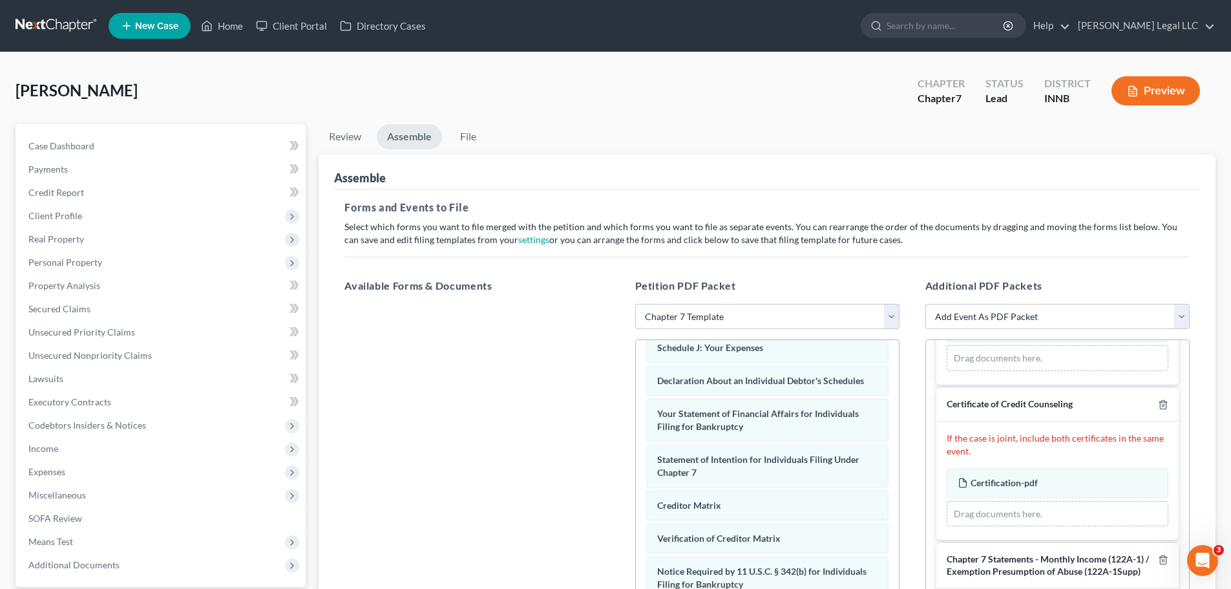
scroll to position [417, 0]
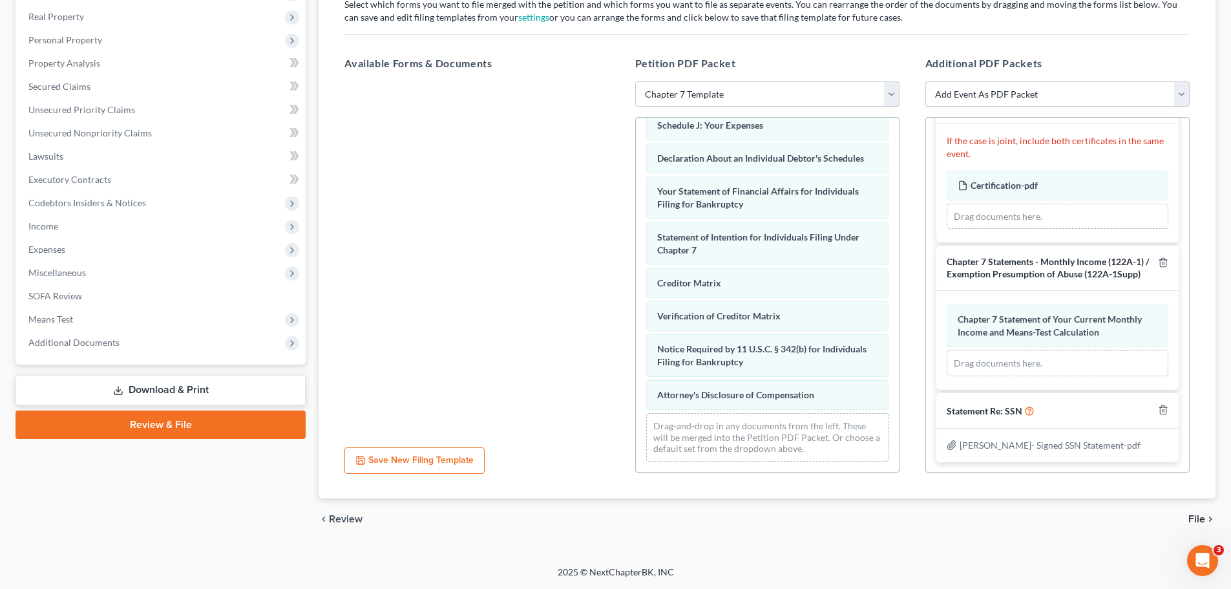
click at [992, 448] on span "File" at bounding box center [1196, 519] width 17 height 10
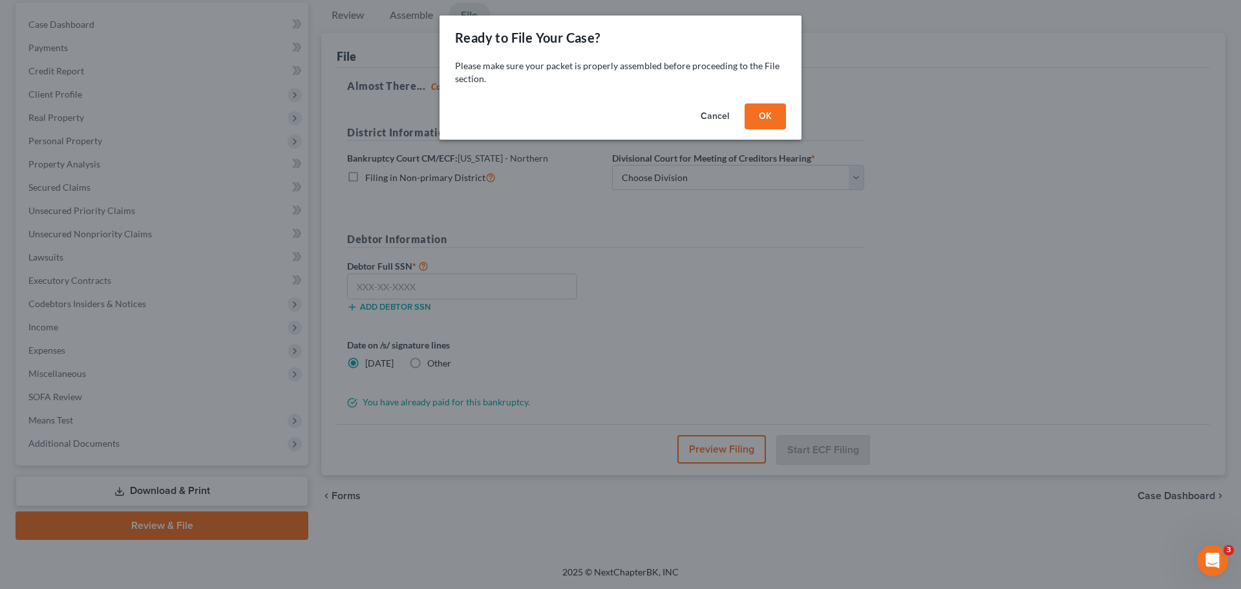
click at [770, 115] on button "OK" at bounding box center [764, 116] width 41 height 26
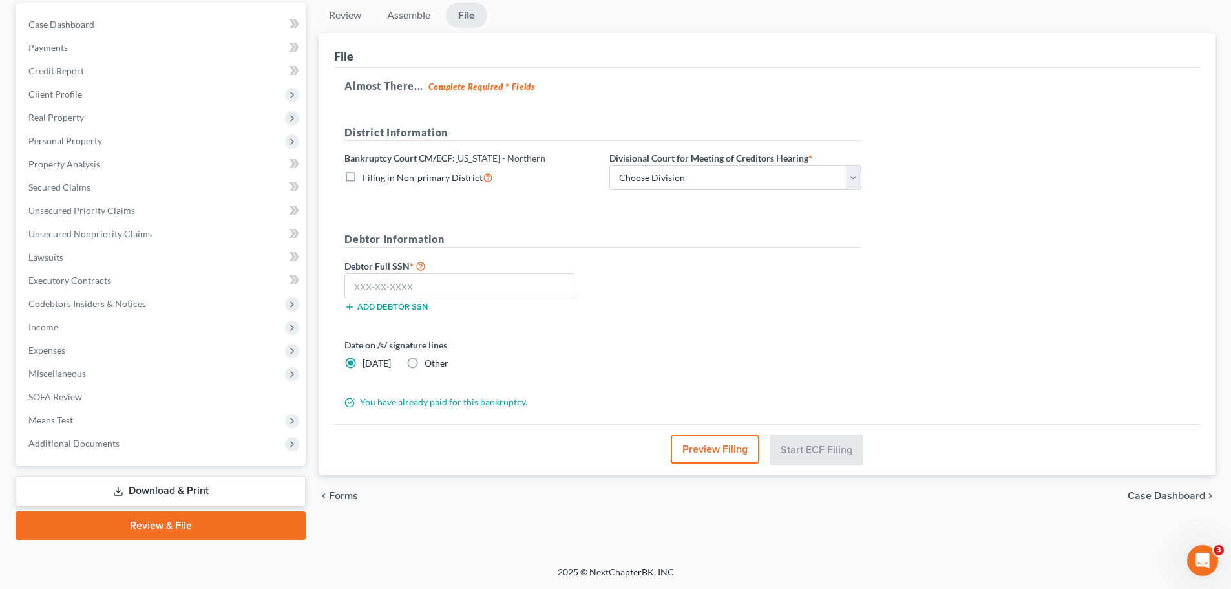
click at [764, 163] on label "Divisional Court for Meeting of Creditors Hearing *" at bounding box center [710, 158] width 203 height 14
click at [754, 169] on select "Choose Division Fort Wayne Hammond Lafayette South Bend" at bounding box center [735, 178] width 252 height 26
select select "1"
click at [609, 165] on select "Choose Division Fort Wayne Hammond Lafayette South Bend" at bounding box center [735, 178] width 252 height 26
click at [395, 291] on input "text" at bounding box center [459, 286] width 230 height 26
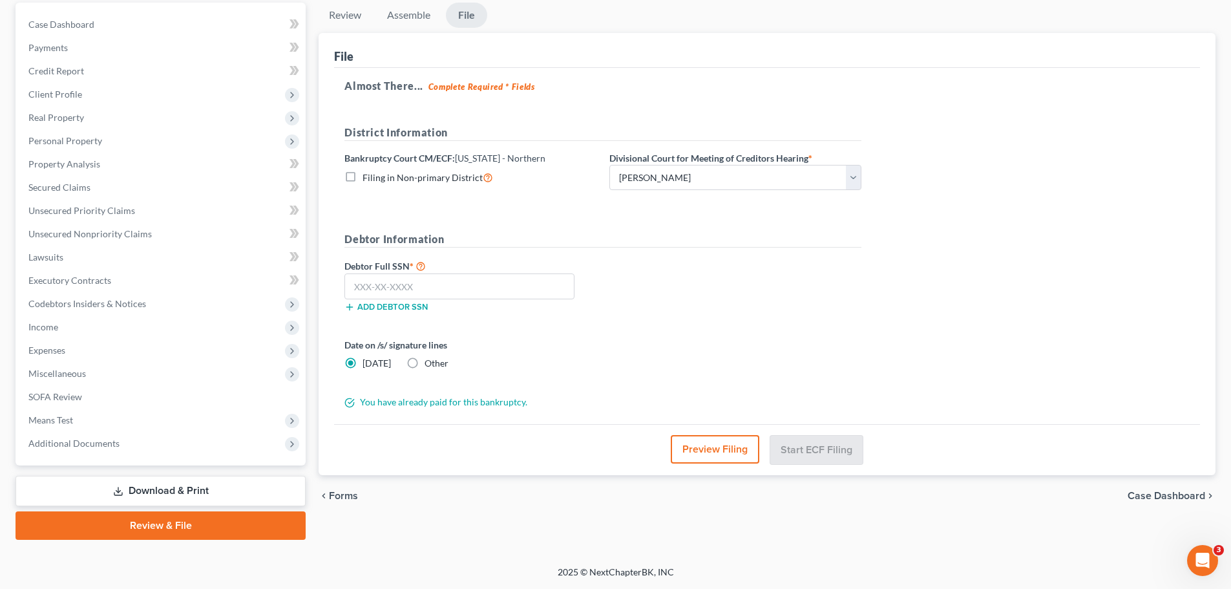
click at [507, 272] on label "Debtor Full SSN *" at bounding box center [470, 266] width 265 height 16
click at [506, 281] on input "text" at bounding box center [459, 286] width 230 height 26
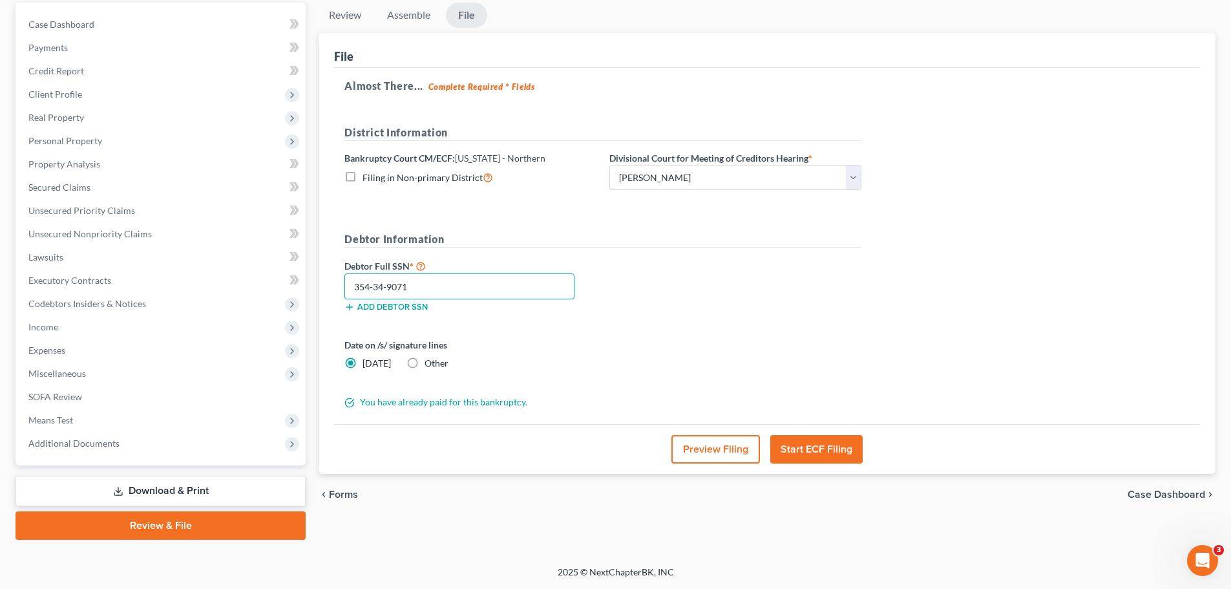
scroll to position [0, 0]
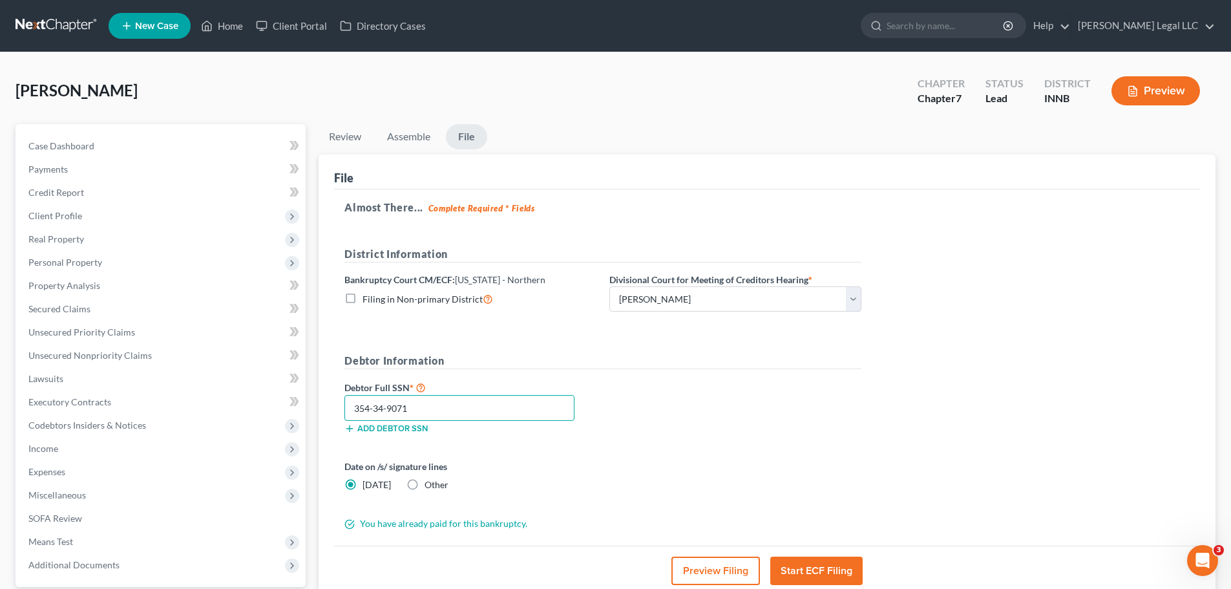
type input "354-34-9071"
drag, startPoint x: 672, startPoint y: 293, endPoint x: 664, endPoint y: 310, distance: 19.1
click at [672, 293] on select "Choose Division Fort Wayne Hammond Lafayette South Bend" at bounding box center [735, 299] width 252 height 26
select select "2"
click at [609, 286] on select "Choose Division Fort Wayne Hammond Lafayette South Bend" at bounding box center [735, 299] width 252 height 26
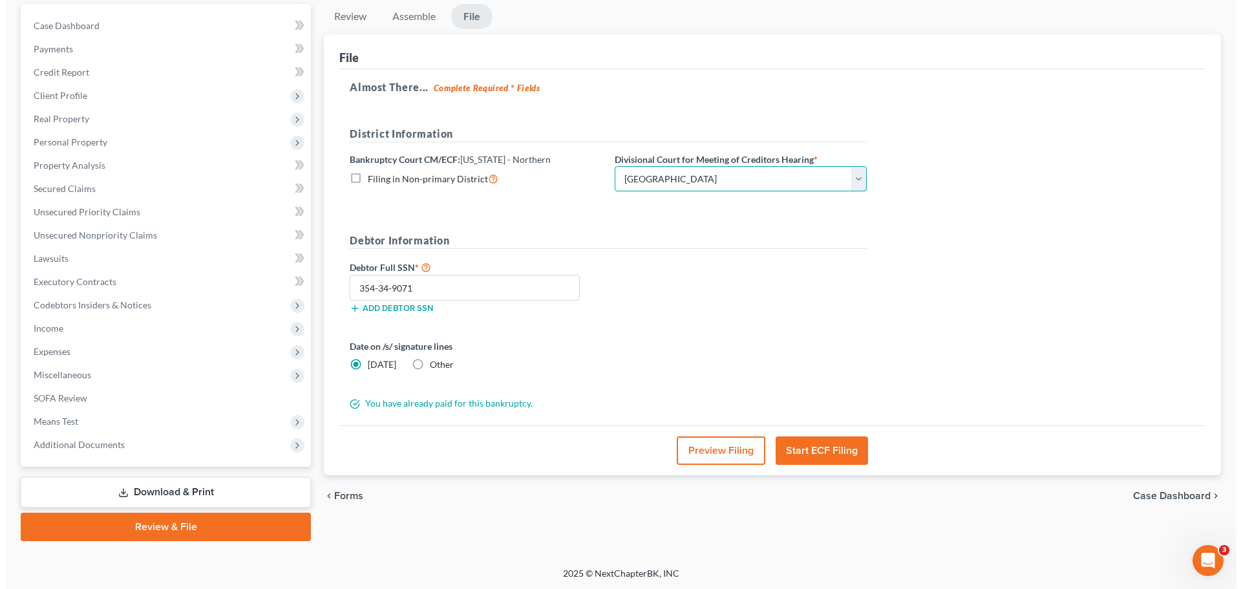
scroll to position [121, 0]
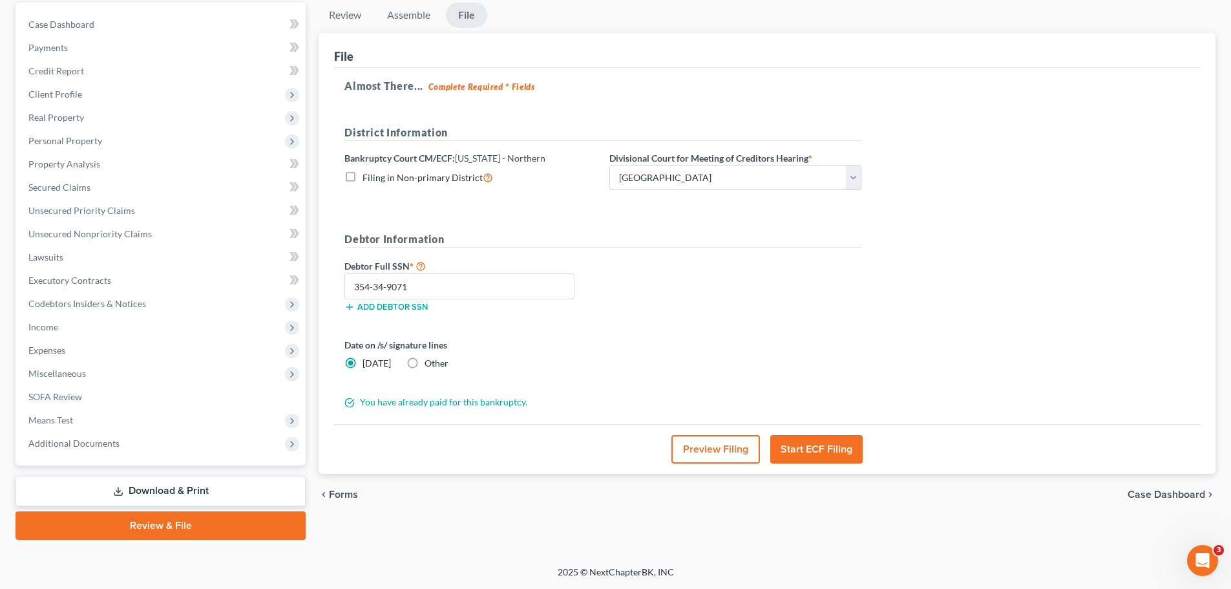
click at [825, 443] on button "Start ECF Filing" at bounding box center [816, 449] width 92 height 28
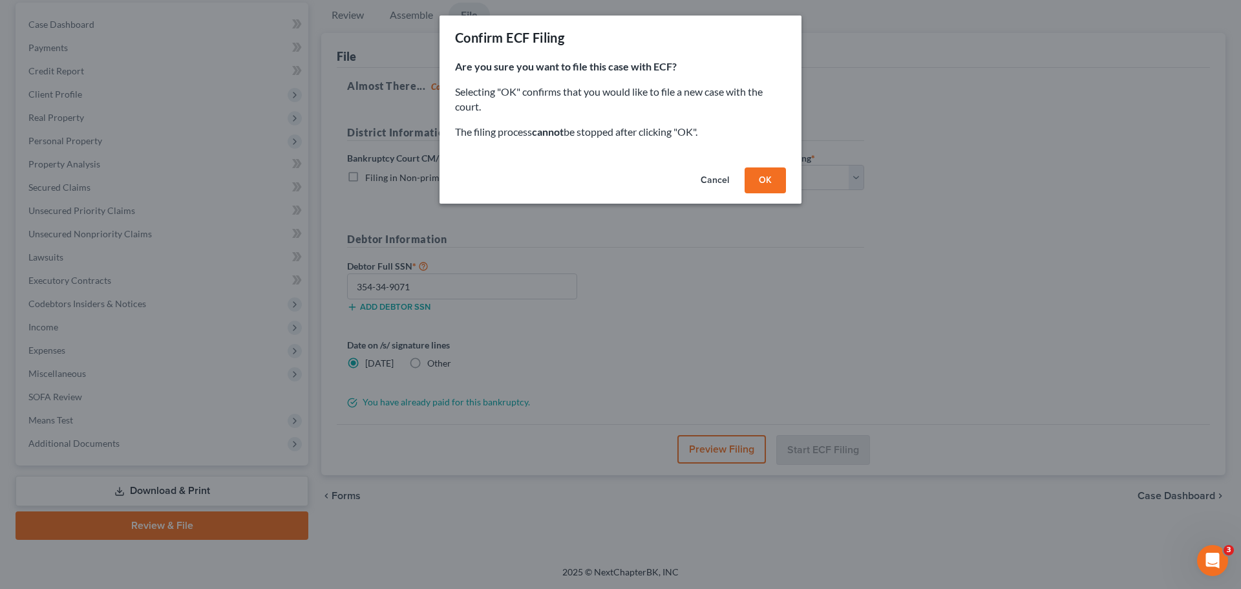
click at [770, 180] on button "OK" at bounding box center [764, 180] width 41 height 26
